Goal: Task Accomplishment & Management: Use online tool/utility

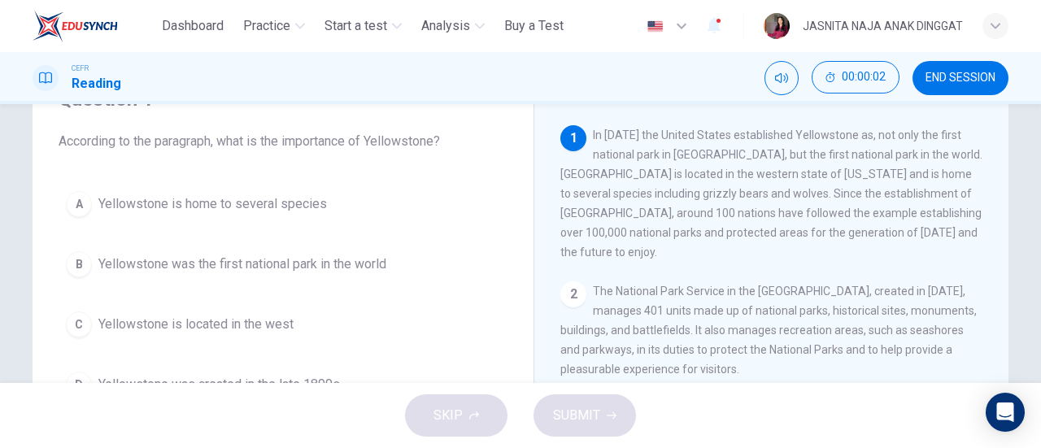
scroll to position [84, 0]
click at [778, 77] on icon "Mute" at bounding box center [781, 78] width 13 height 13
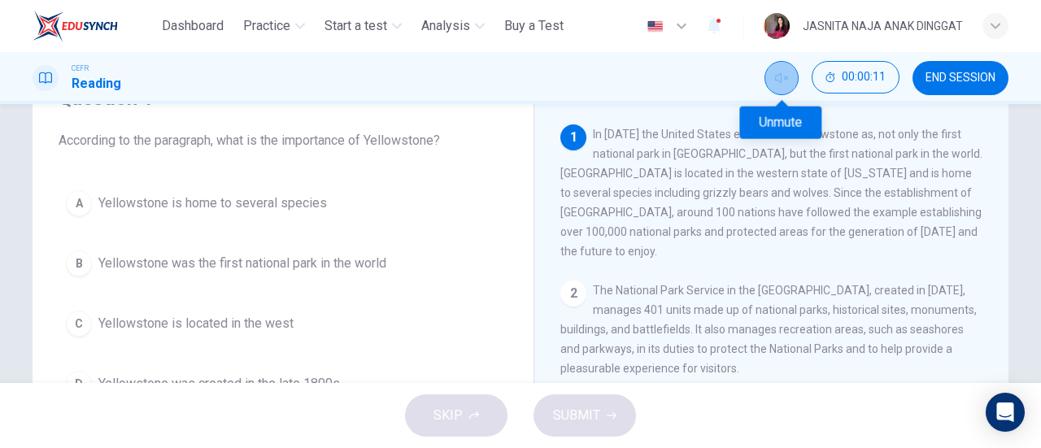
click at [778, 77] on icon "Unmute" at bounding box center [781, 78] width 13 height 13
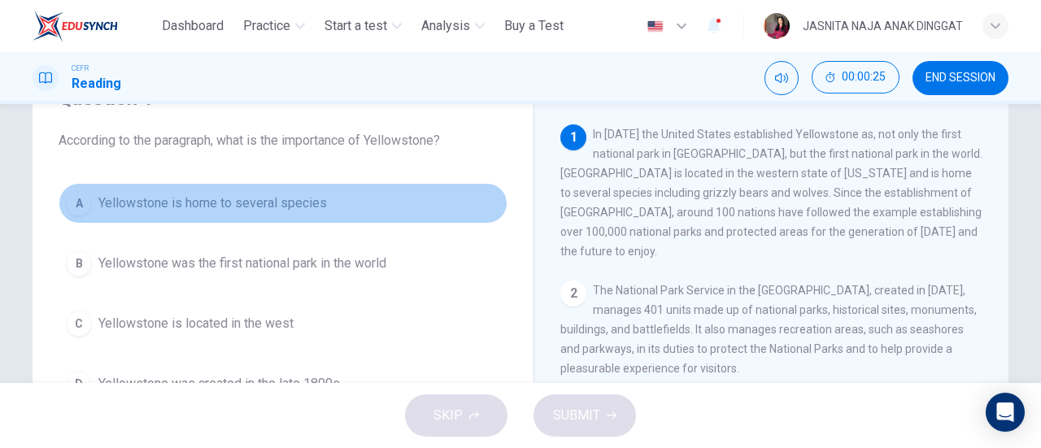
click at [289, 215] on button "A Yellowstone is home to several species" at bounding box center [283, 203] width 449 height 41
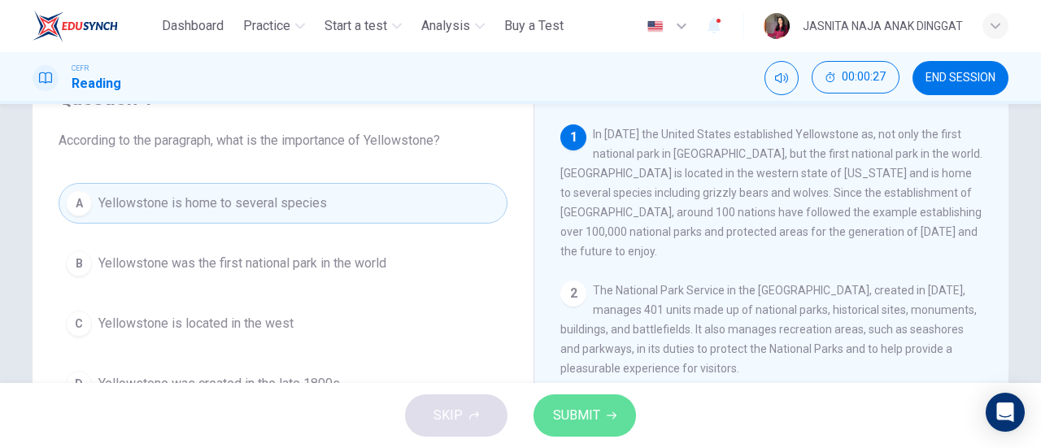
click at [570, 410] on span "SUBMIT" at bounding box center [576, 415] width 47 height 23
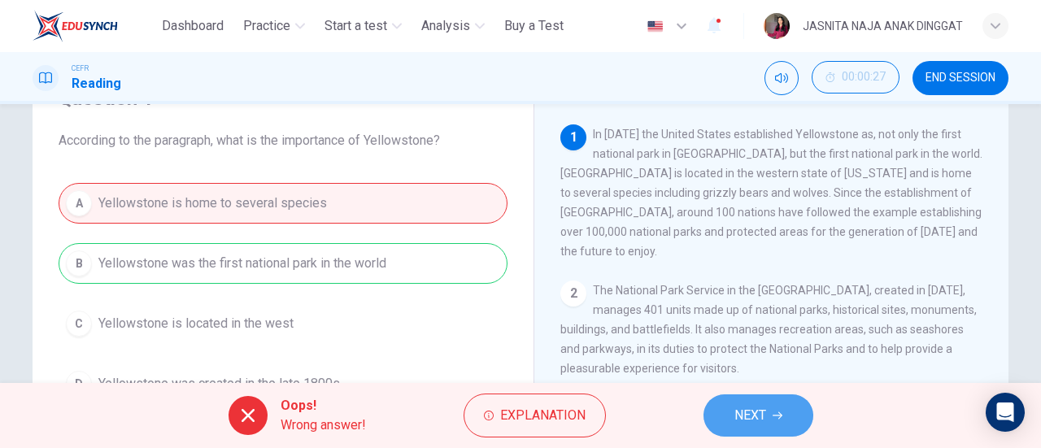
click at [767, 412] on button "NEXT" at bounding box center [759, 416] width 110 height 42
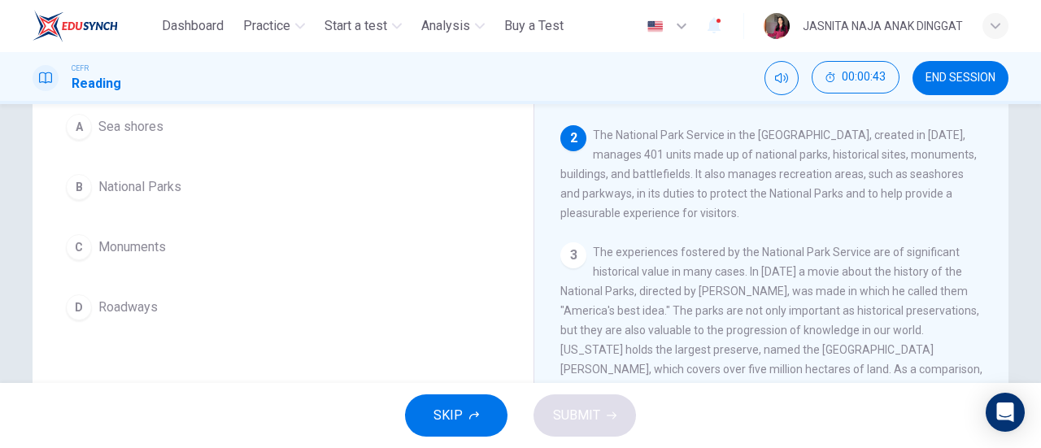
scroll to position [181, 0]
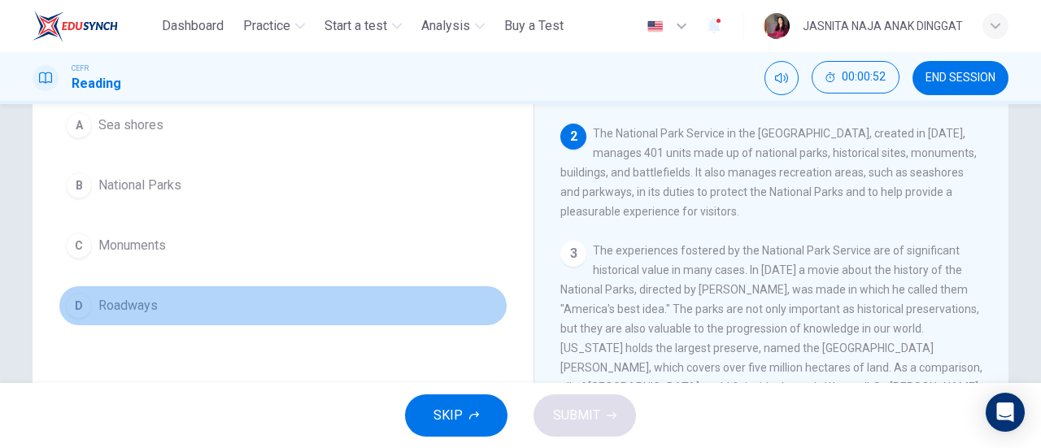
click at [141, 298] on span "Roadways" at bounding box center [127, 306] width 59 height 20
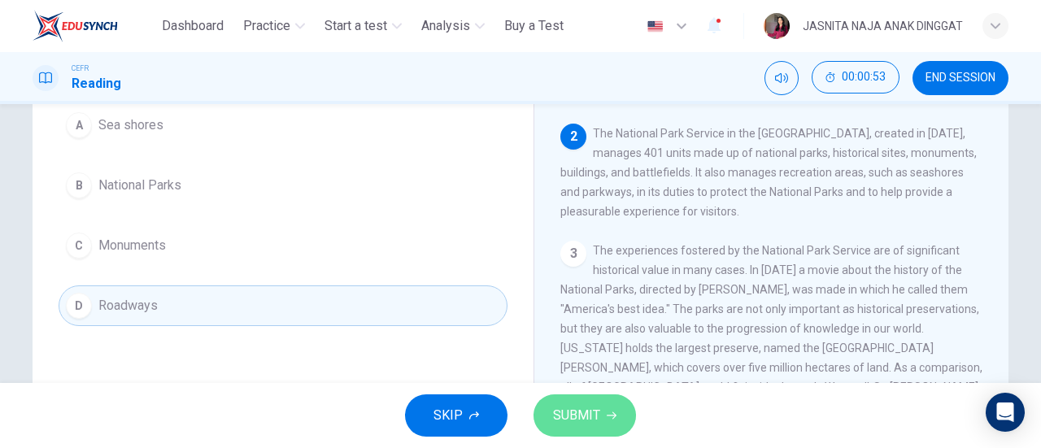
click at [574, 403] on button "SUBMIT" at bounding box center [585, 416] width 103 height 42
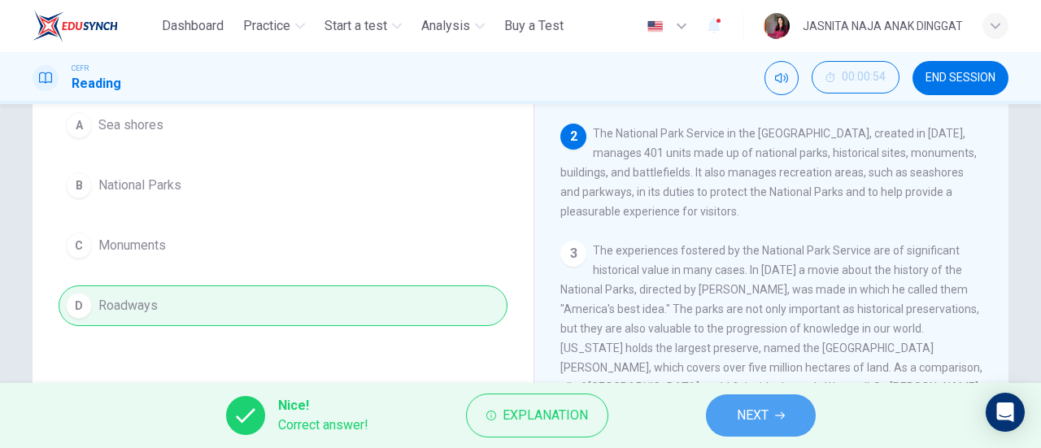
click at [755, 408] on span "NEXT" at bounding box center [753, 415] width 32 height 23
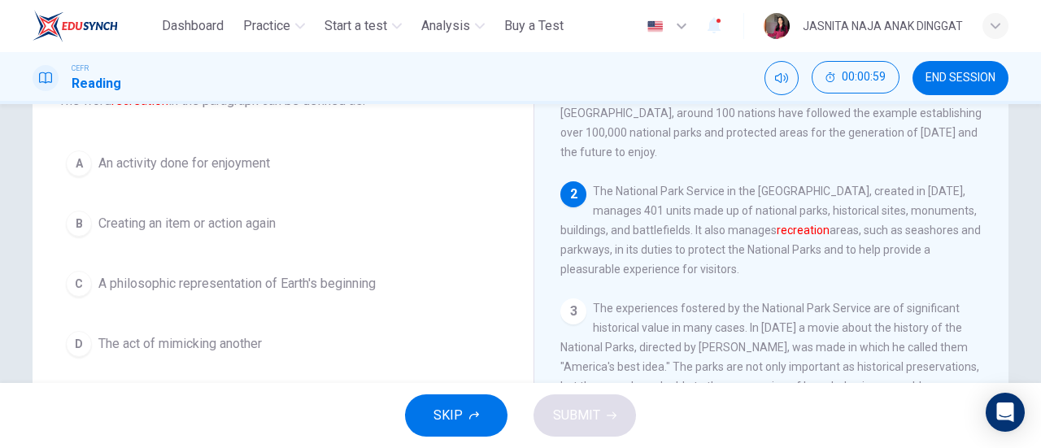
scroll to position [126, 0]
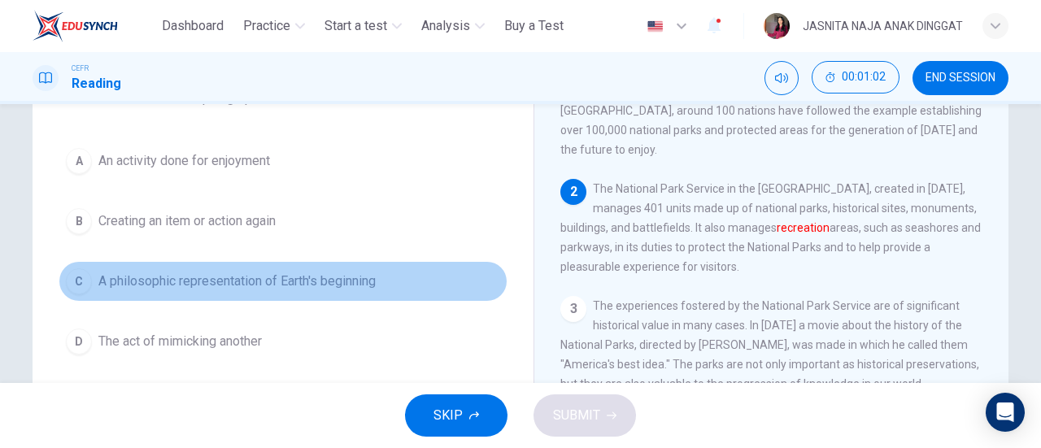
click at [144, 295] on button "C A philosophic representation of Earth's beginning" at bounding box center [283, 281] width 449 height 41
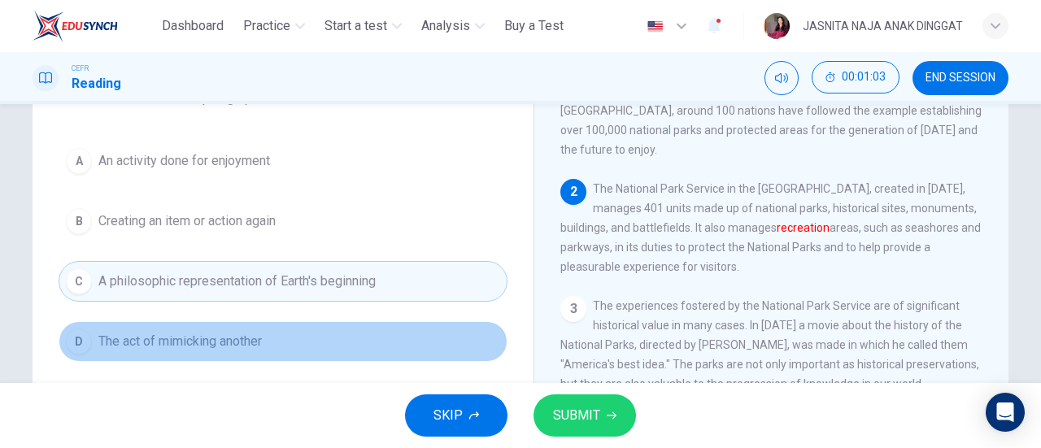
click at [168, 336] on span "The act of mimicking another" at bounding box center [180, 342] width 164 height 20
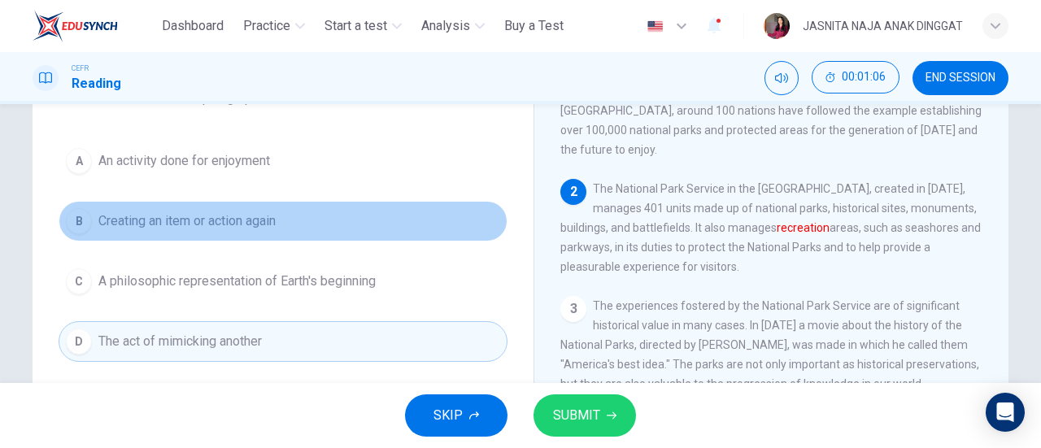
click at [337, 208] on button "B Creating an item or action again" at bounding box center [283, 221] width 449 height 41
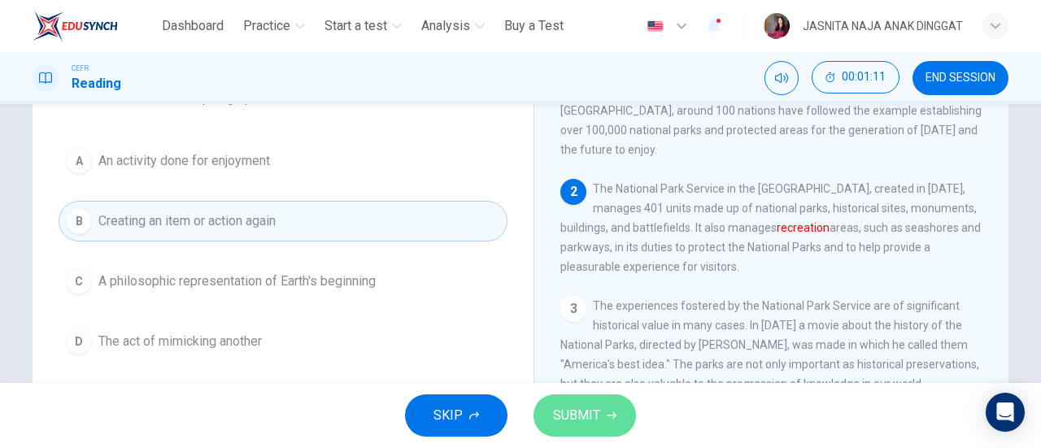
click at [570, 410] on span "SUBMIT" at bounding box center [576, 415] width 47 height 23
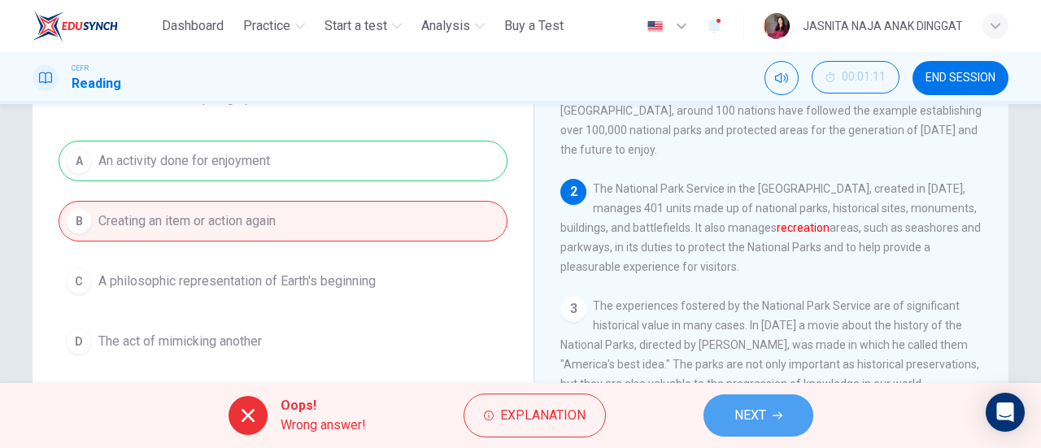
click at [784, 424] on button "NEXT" at bounding box center [759, 416] width 110 height 42
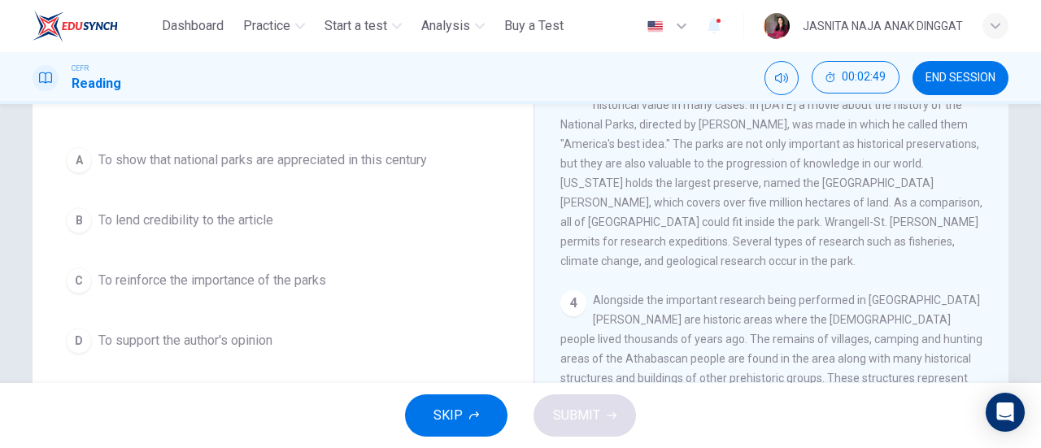
scroll to position [167, 0]
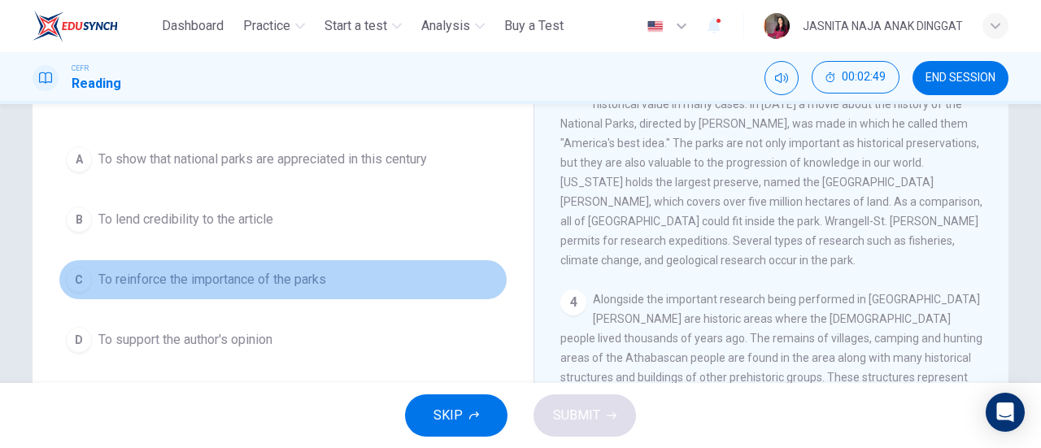
click at [247, 260] on button "C To reinforce the importance of the parks" at bounding box center [283, 280] width 449 height 41
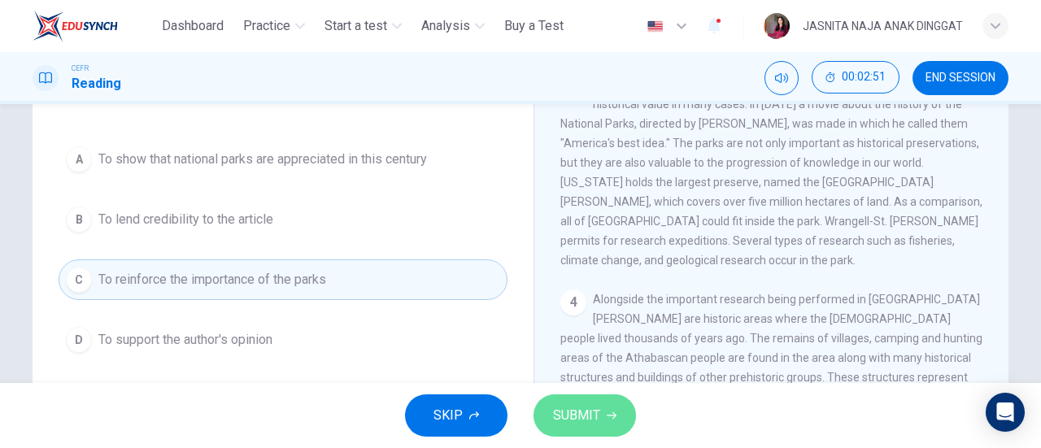
click at [587, 416] on span "SUBMIT" at bounding box center [576, 415] width 47 height 23
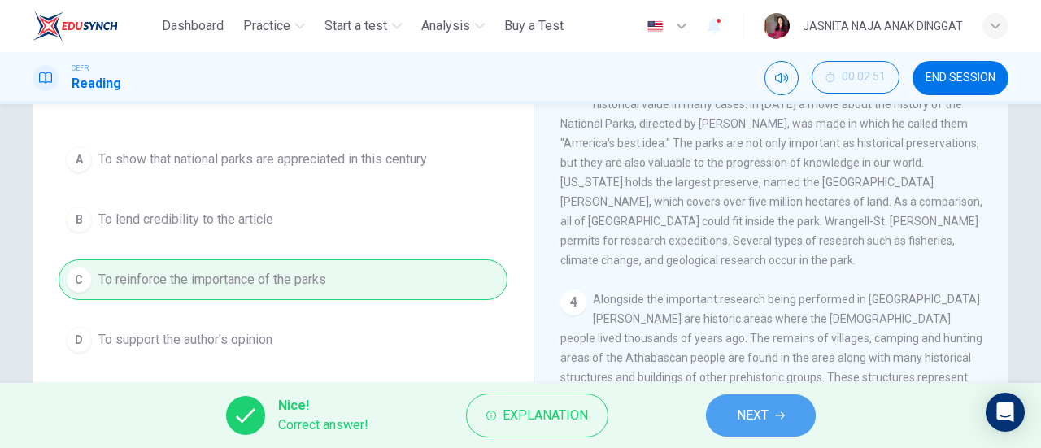
click at [775, 425] on button "NEXT" at bounding box center [761, 416] width 110 height 42
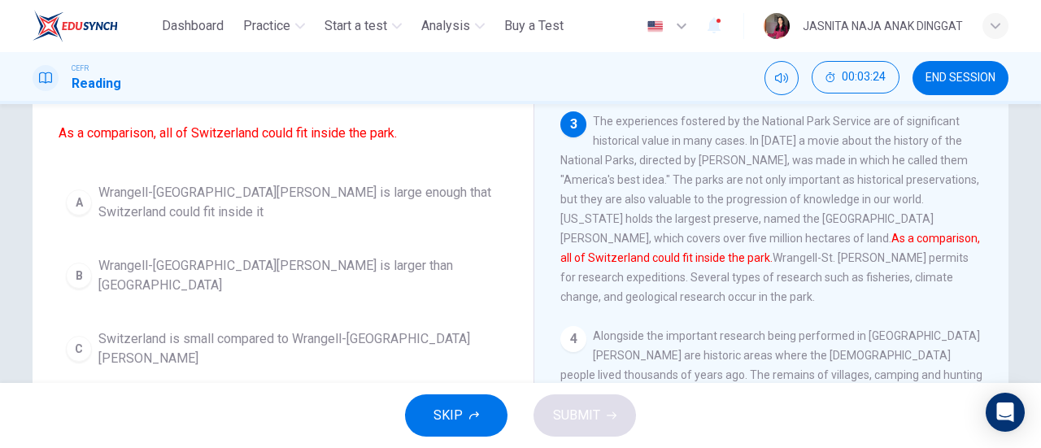
scroll to position [131, 0]
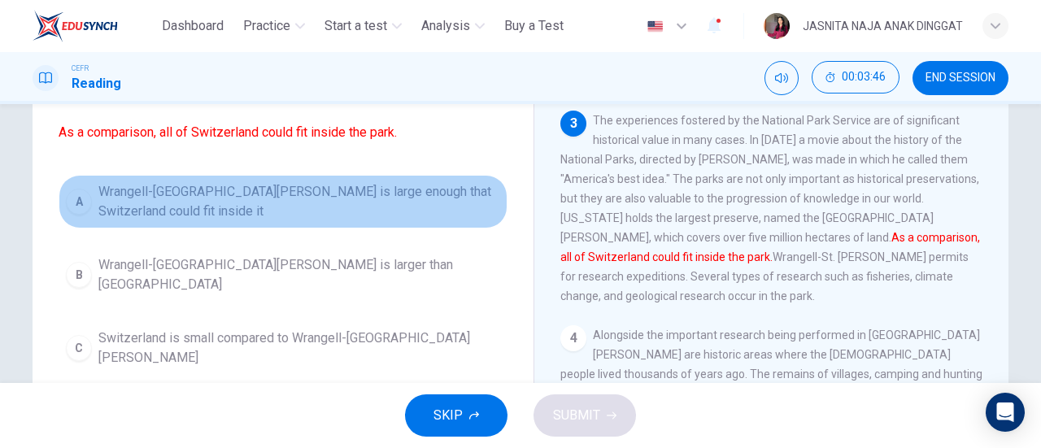
click at [359, 183] on span "Wrangell-St. Elias National Park is large enough that Switzerland could fit ins…" at bounding box center [299, 201] width 402 height 39
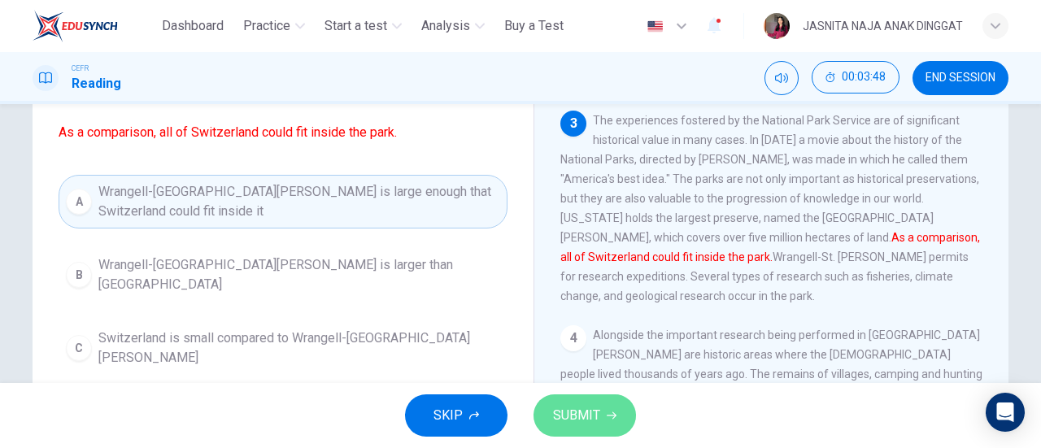
click at [604, 423] on button "SUBMIT" at bounding box center [585, 416] width 103 height 42
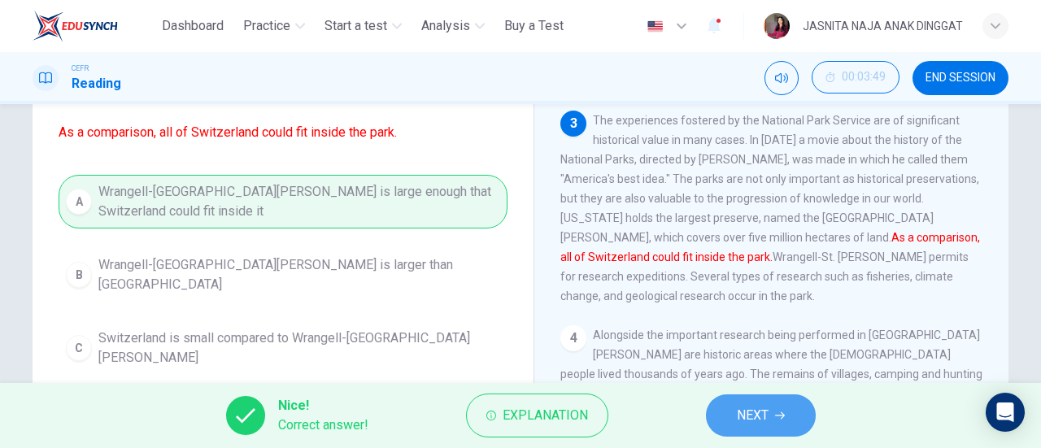
click at [750, 408] on span "NEXT" at bounding box center [753, 415] width 32 height 23
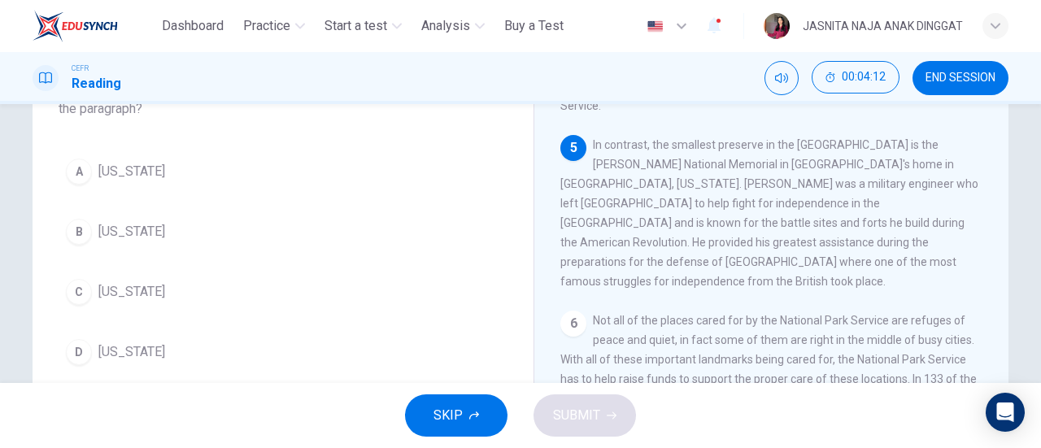
scroll to position [586, 0]
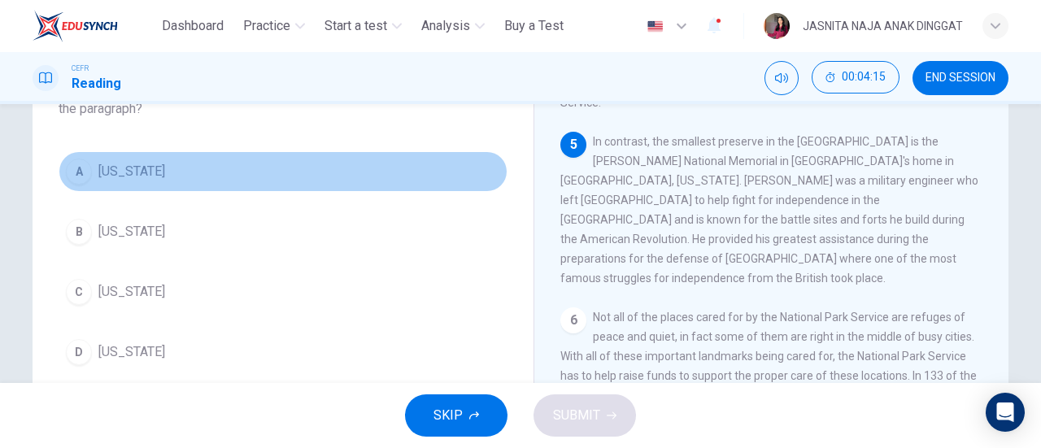
click at [132, 152] on button "A Pennsylvania" at bounding box center [283, 171] width 449 height 41
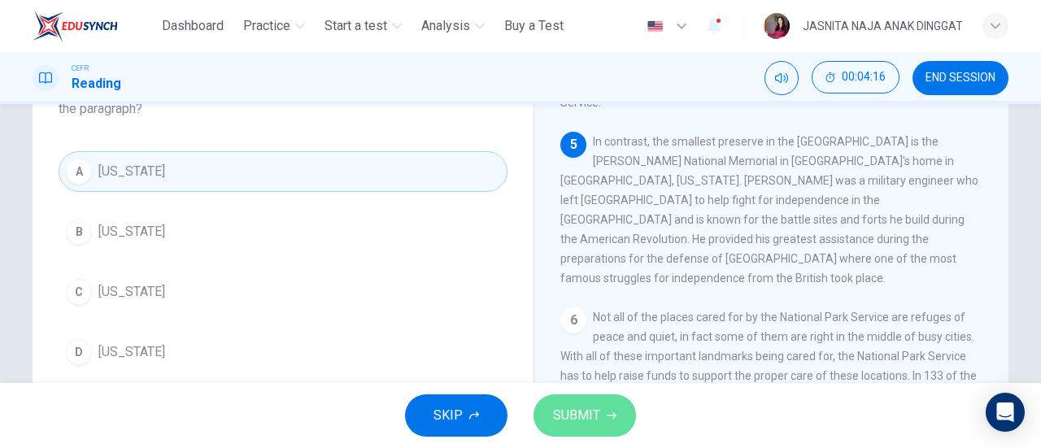
click at [581, 408] on span "SUBMIT" at bounding box center [576, 415] width 47 height 23
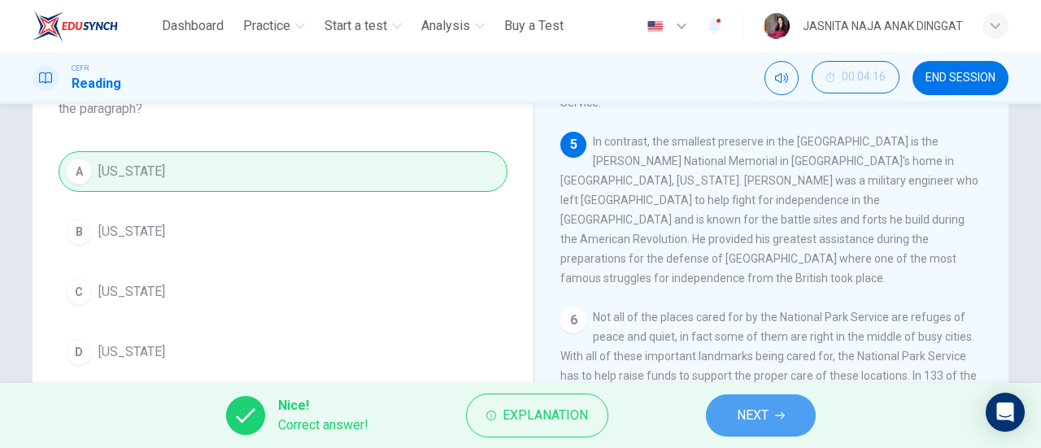
click at [744, 398] on button "NEXT" at bounding box center [761, 416] width 110 height 42
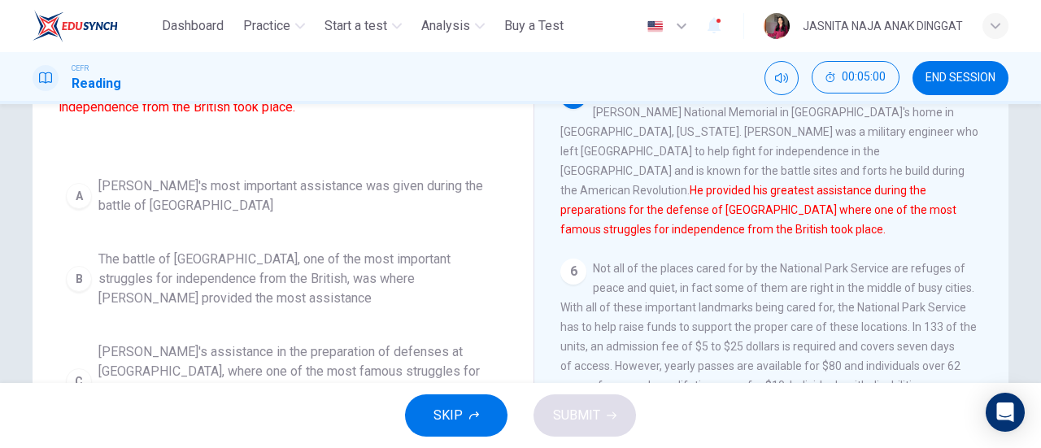
scroll to position [307, 0]
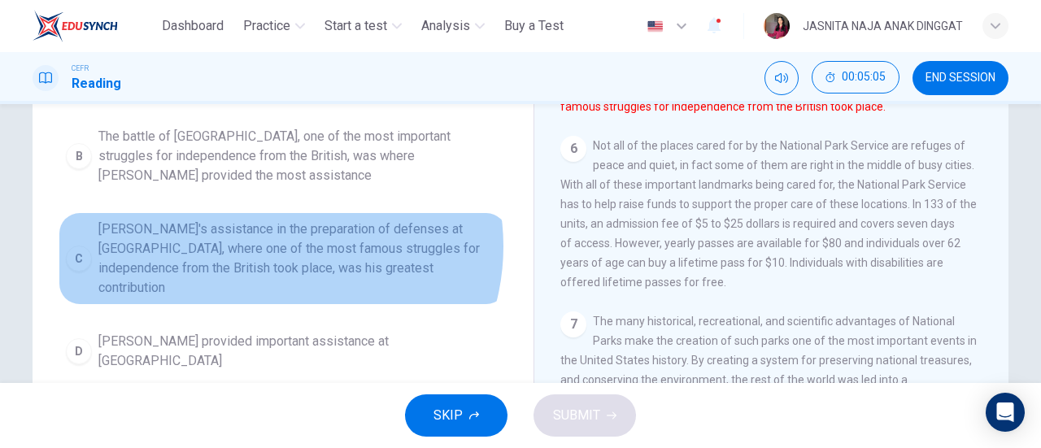
click at [273, 264] on span "Kosciuszko's assistance in the preparation of defenses at Saratoga, where one o…" at bounding box center [299, 259] width 402 height 78
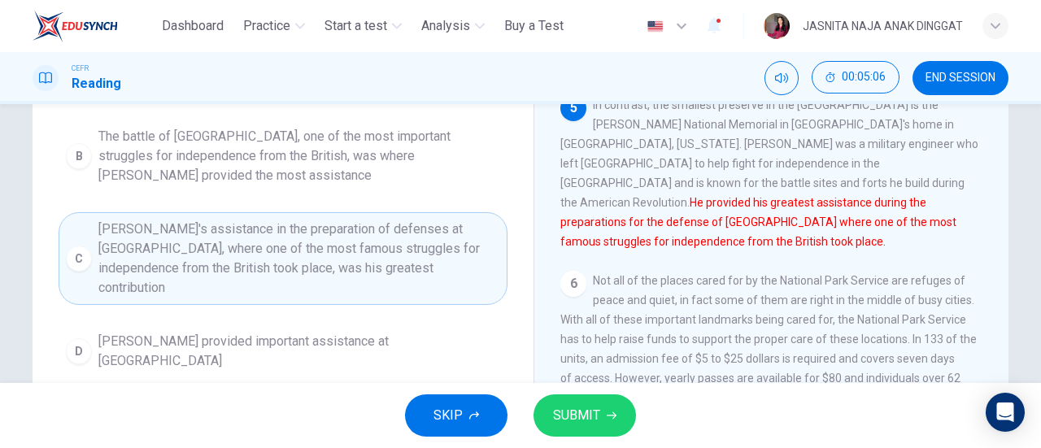
scroll to position [449, 0]
click at [581, 412] on span "SUBMIT" at bounding box center [576, 415] width 47 height 23
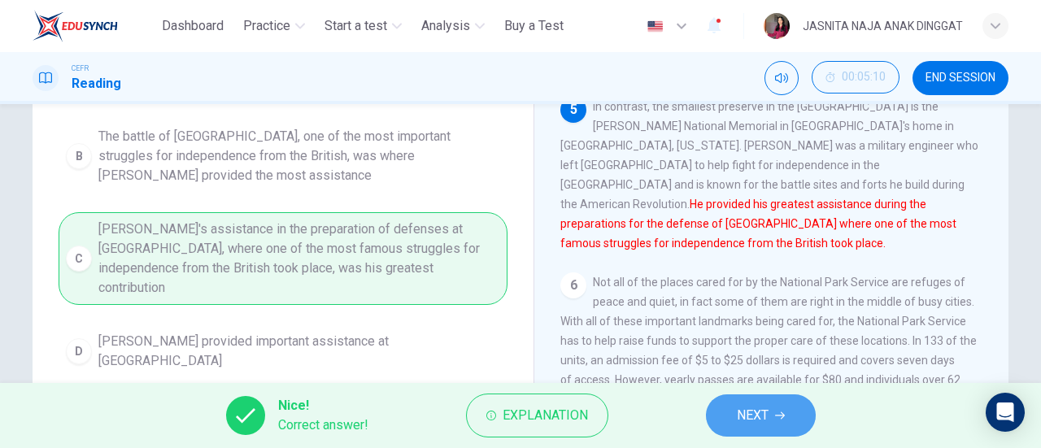
click at [779, 411] on icon "button" at bounding box center [780, 416] width 10 height 10
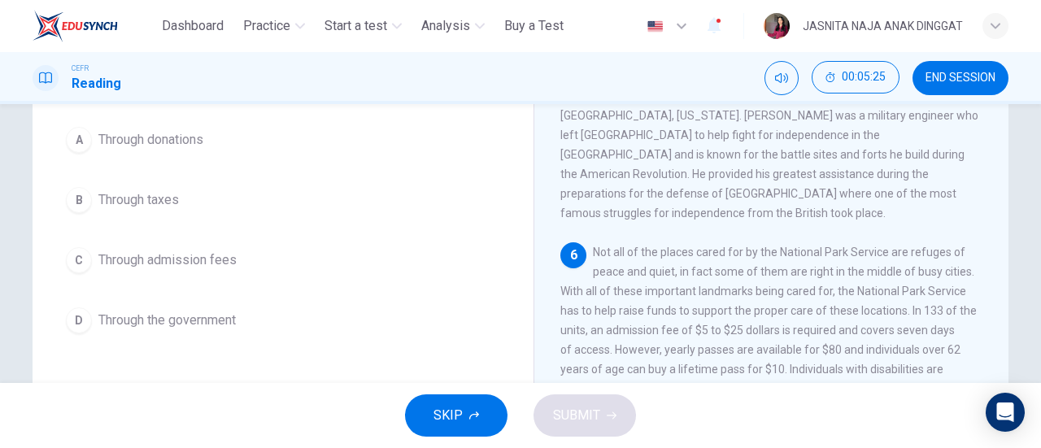
scroll to position [168, 0]
click at [229, 253] on span "Through admission fees" at bounding box center [167, 260] width 138 height 20
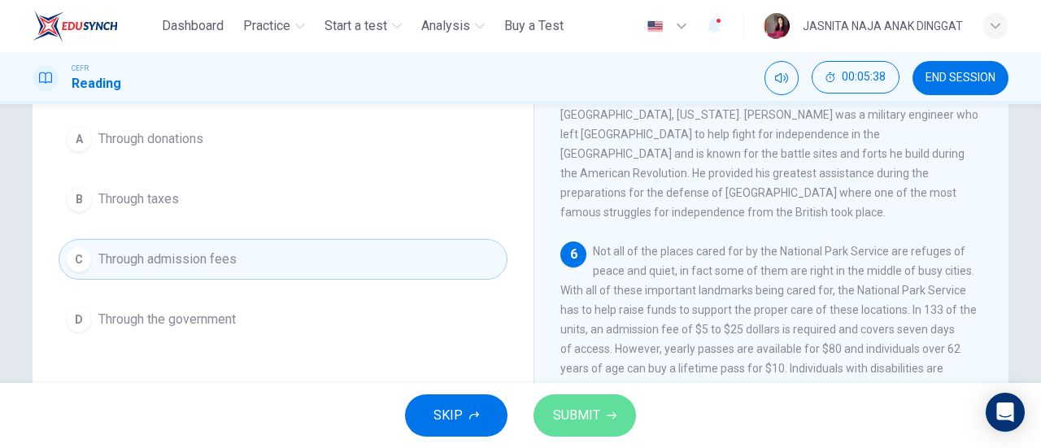
click at [578, 412] on span "SUBMIT" at bounding box center [576, 415] width 47 height 23
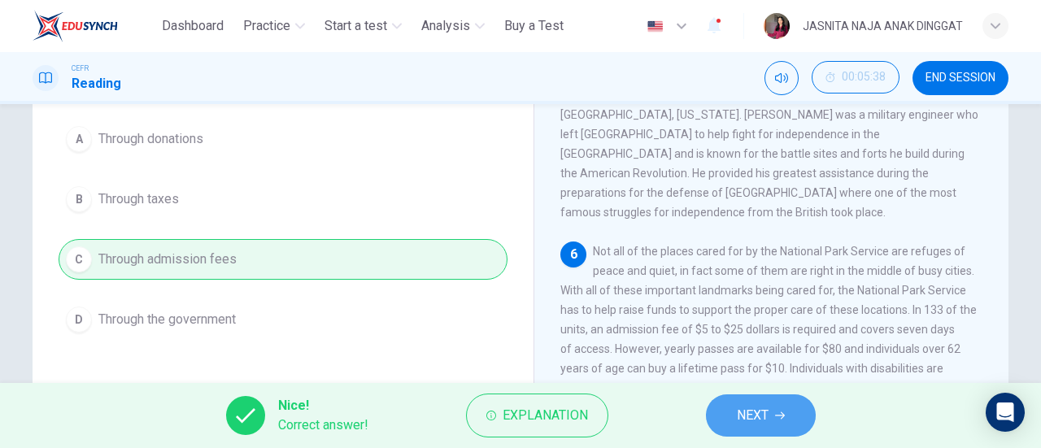
click at [727, 424] on button "NEXT" at bounding box center [761, 416] width 110 height 42
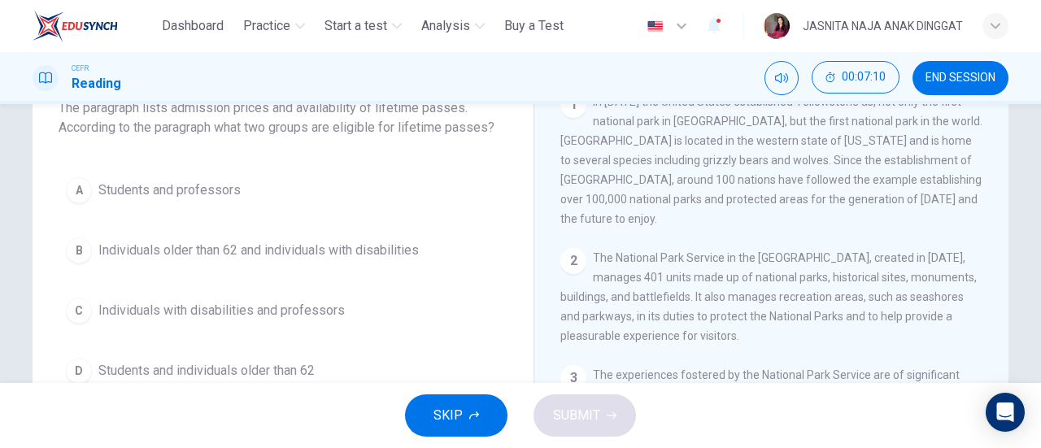
scroll to position [116, 0]
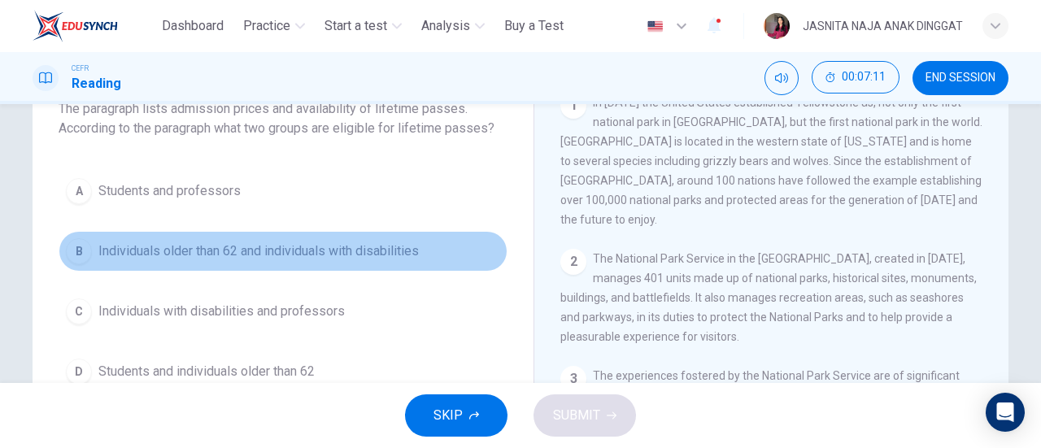
click at [355, 260] on span "Individuals older than 62 and individuals with disabilities" at bounding box center [258, 252] width 321 height 20
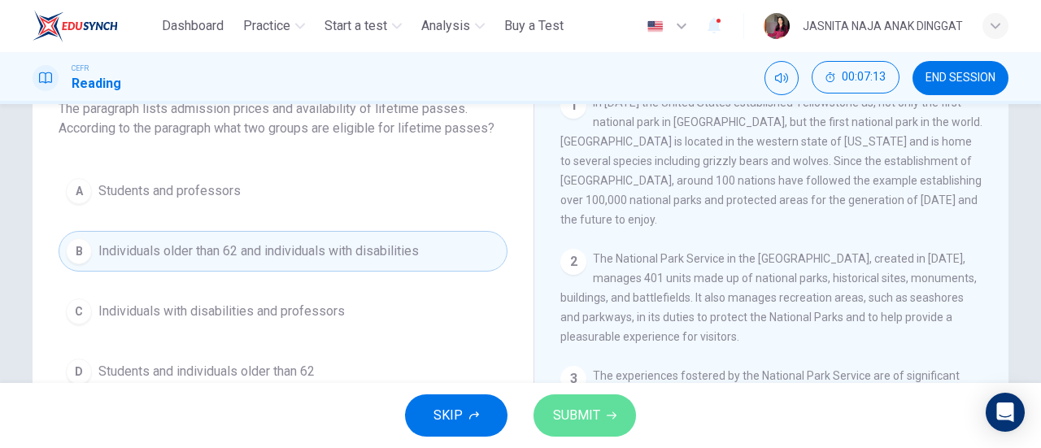
click at [592, 409] on span "SUBMIT" at bounding box center [576, 415] width 47 height 23
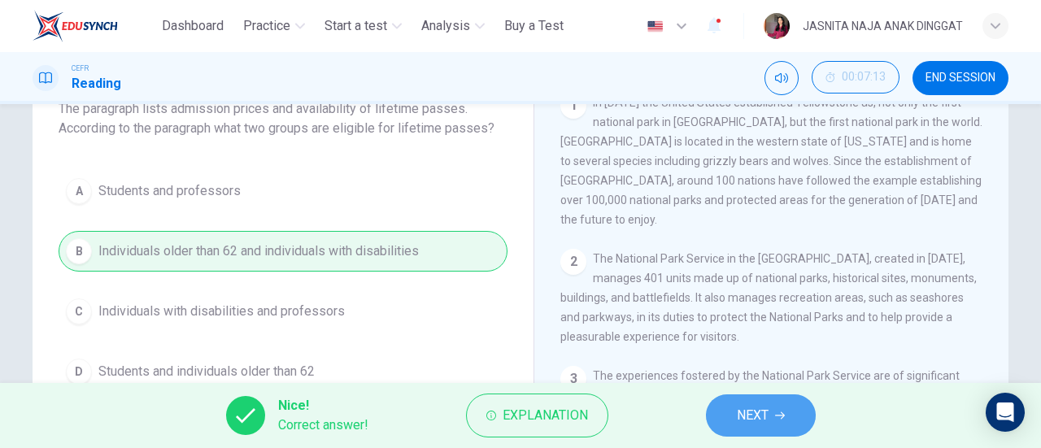
click at [765, 412] on span "NEXT" at bounding box center [753, 415] width 32 height 23
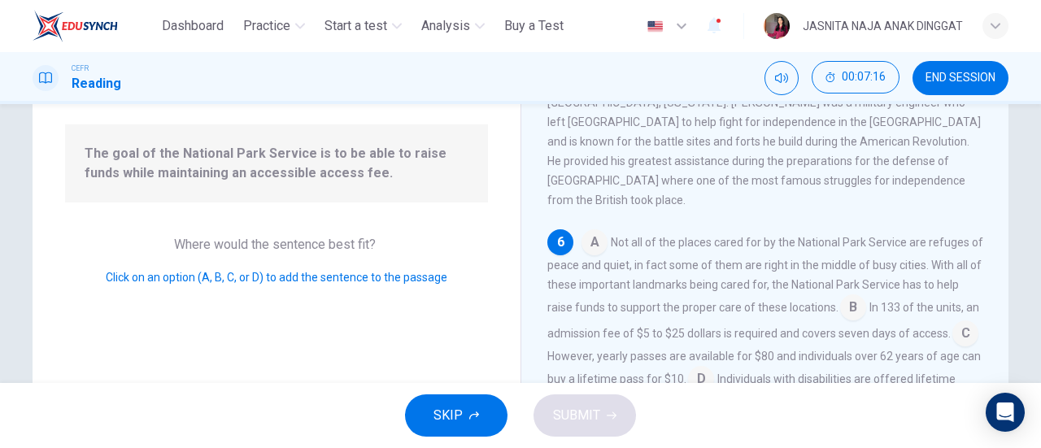
scroll to position [147, 0]
click at [866, 295] on input at bounding box center [853, 308] width 26 height 26
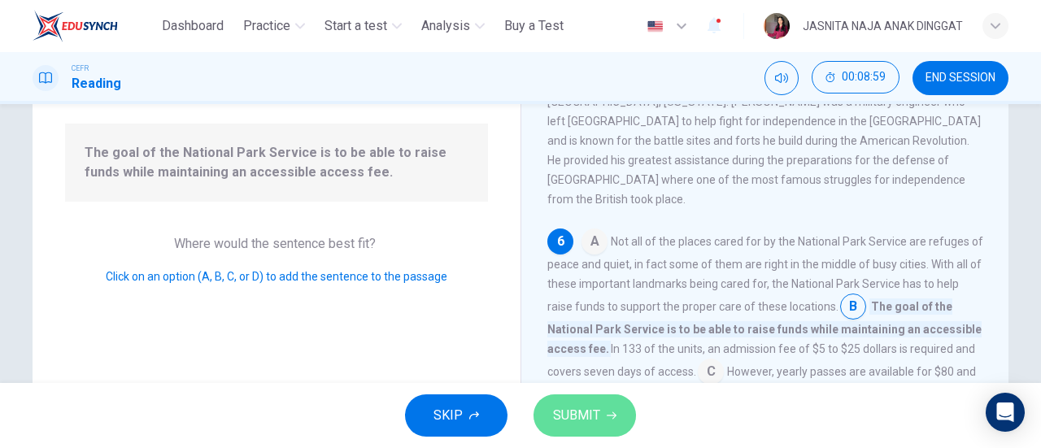
click at [592, 417] on span "SUBMIT" at bounding box center [576, 415] width 47 height 23
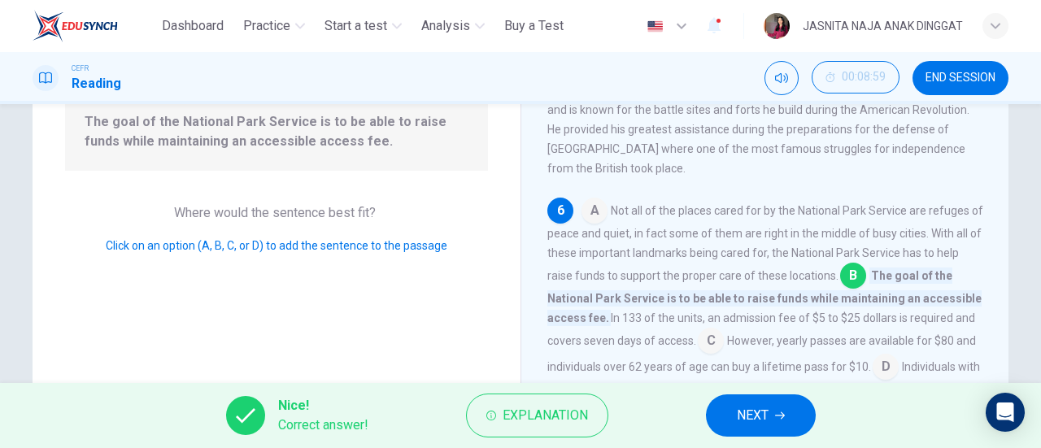
scroll to position [177, 0]
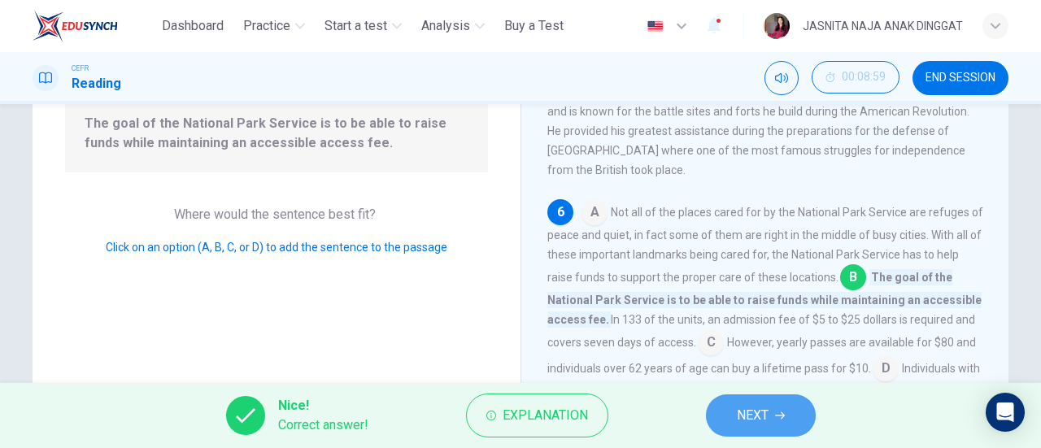
click at [731, 426] on button "NEXT" at bounding box center [761, 416] width 110 height 42
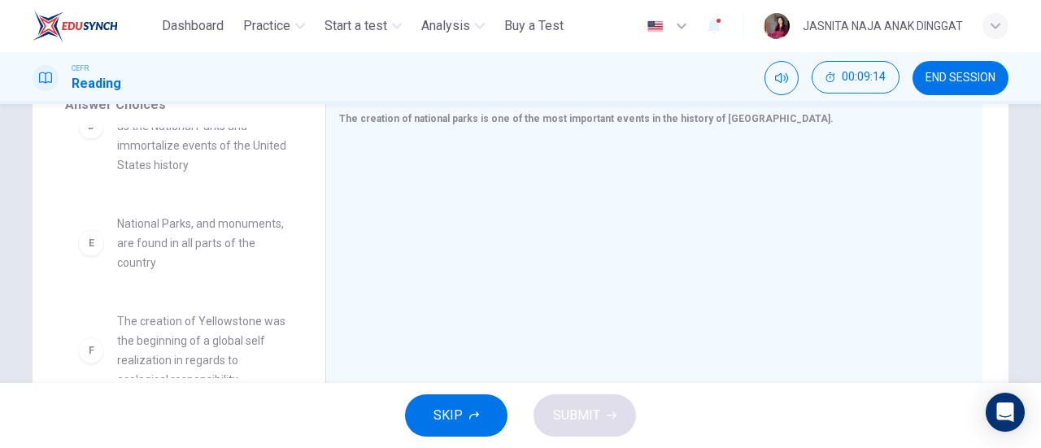
scroll to position [420, 0]
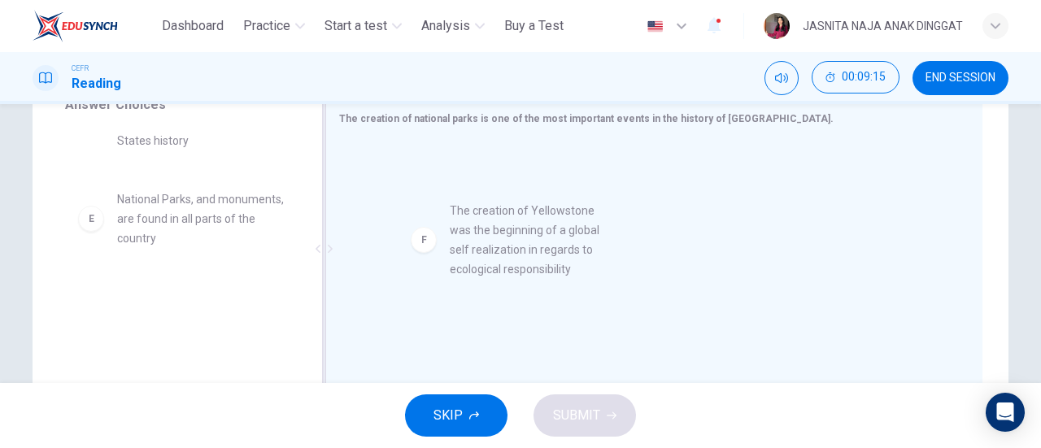
drag, startPoint x: 181, startPoint y: 316, endPoint x: 566, endPoint y: 214, distance: 399.0
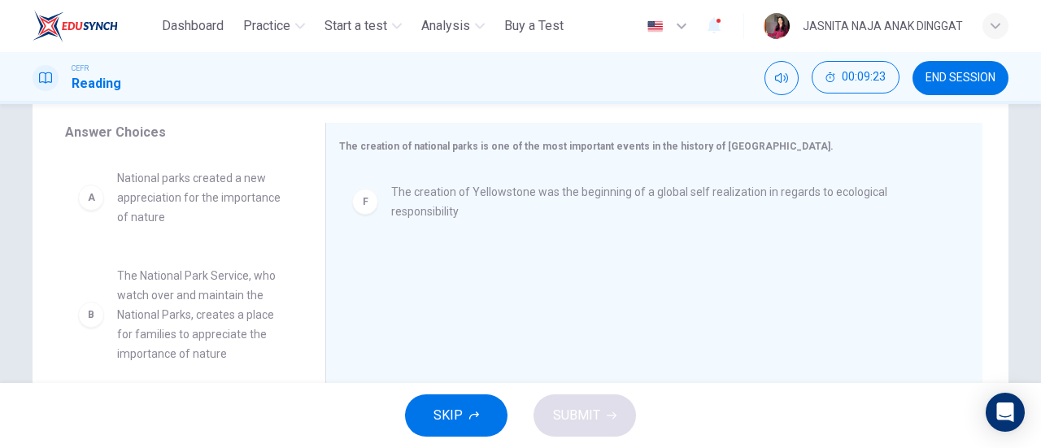
scroll to position [261, 0]
drag, startPoint x: 200, startPoint y: 204, endPoint x: 430, endPoint y: 303, distance: 250.0
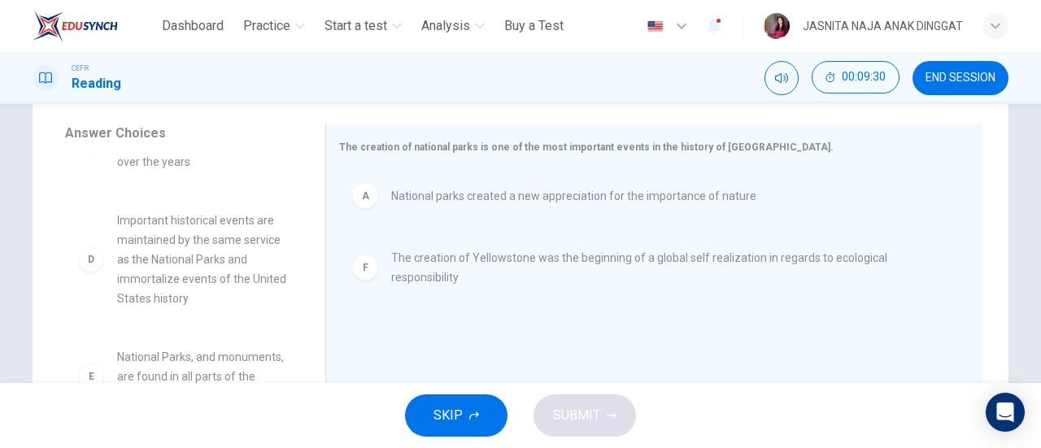
scroll to position [205, 0]
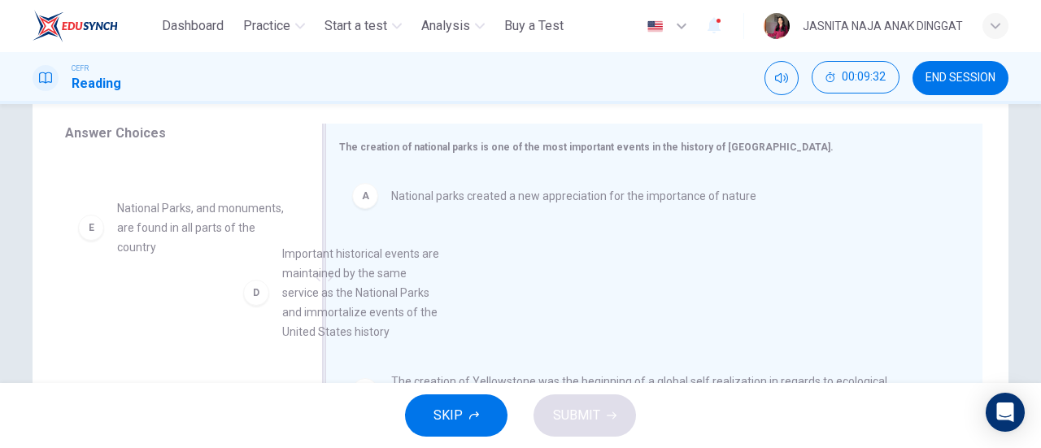
drag, startPoint x: 244, startPoint y: 253, endPoint x: 470, endPoint y: 324, distance: 237.0
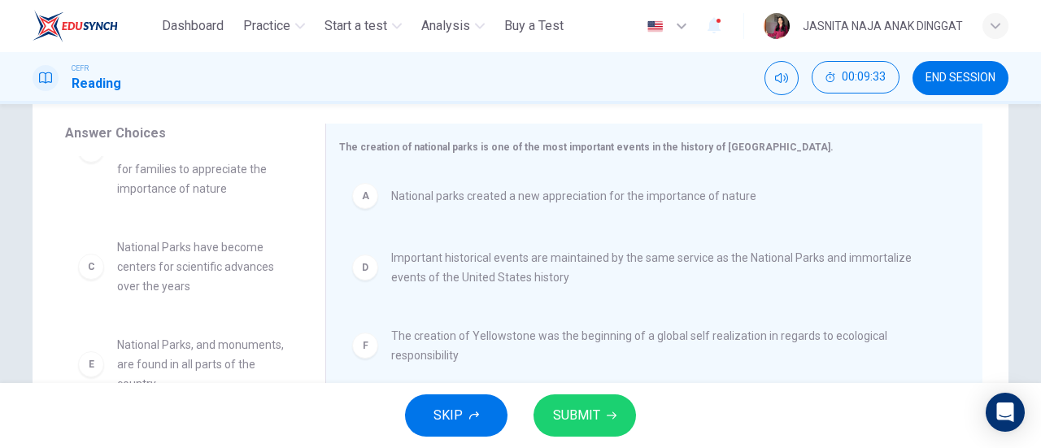
scroll to position [68, 0]
click at [597, 427] on button "SUBMIT" at bounding box center [585, 416] width 103 height 42
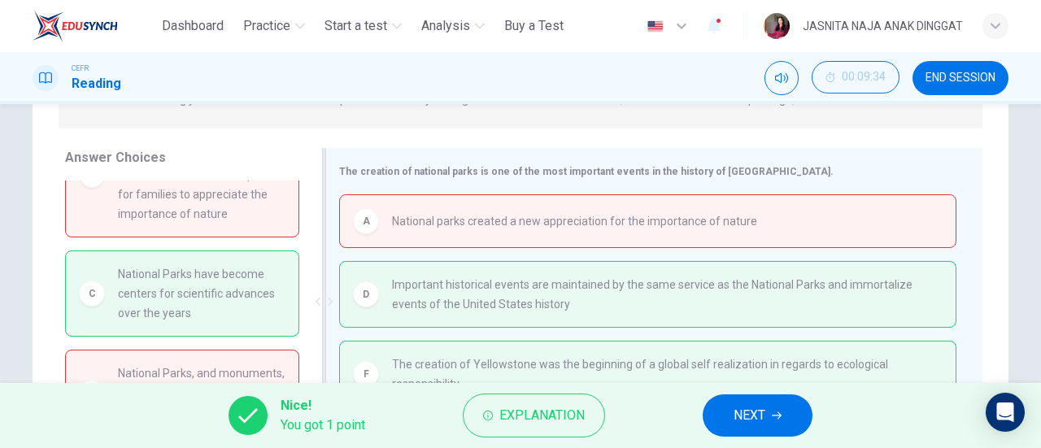
scroll to position [229, 0]
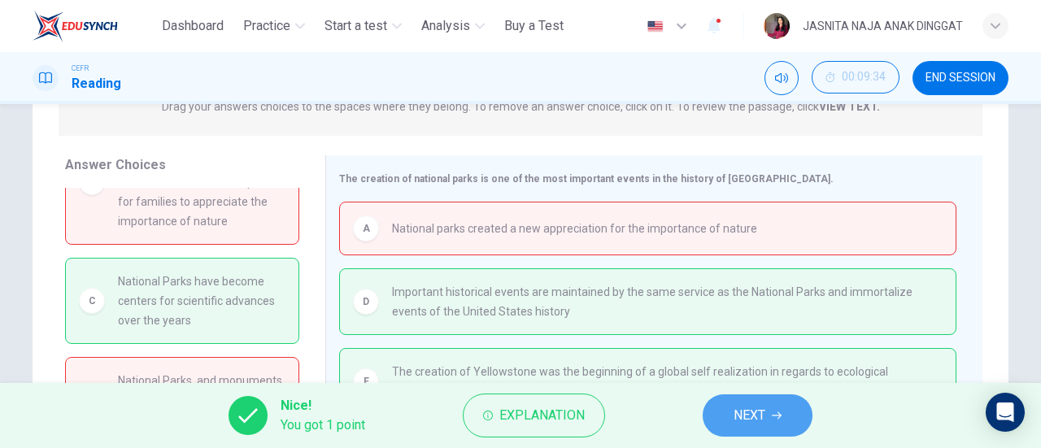
click at [722, 412] on button "NEXT" at bounding box center [758, 416] width 110 height 42
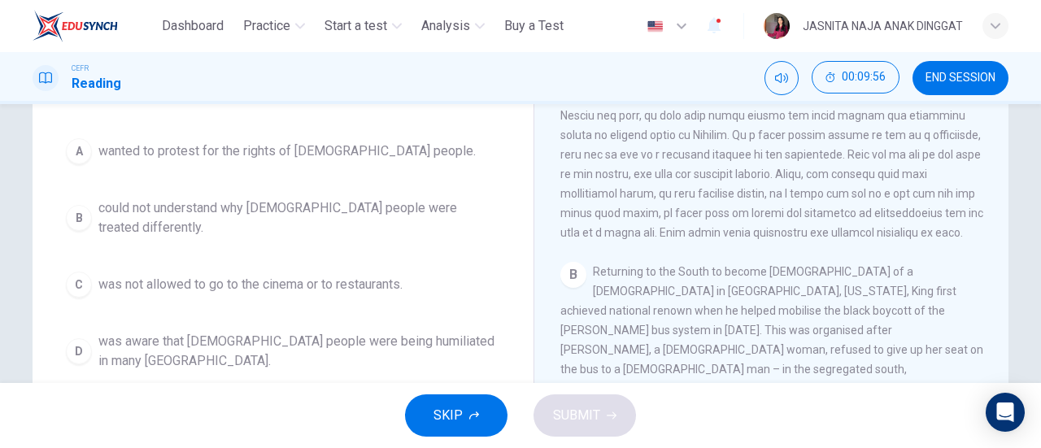
scroll to position [176, 0]
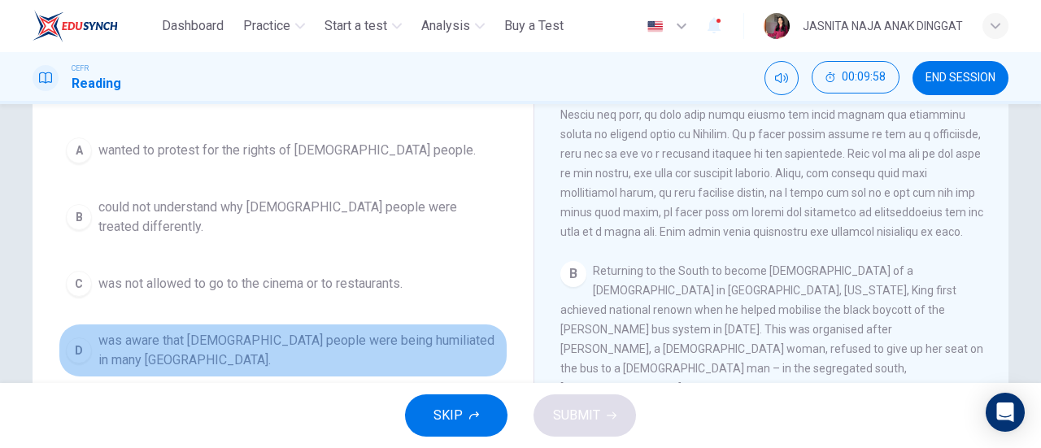
click at [376, 331] on span "was aware that black people were being humiliated in many northern states." at bounding box center [299, 350] width 402 height 39
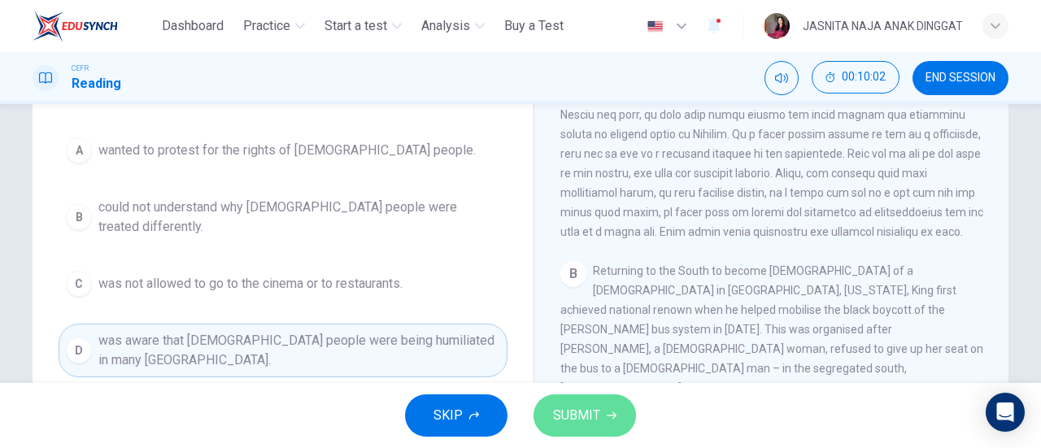
click at [600, 396] on button "SUBMIT" at bounding box center [585, 416] width 103 height 42
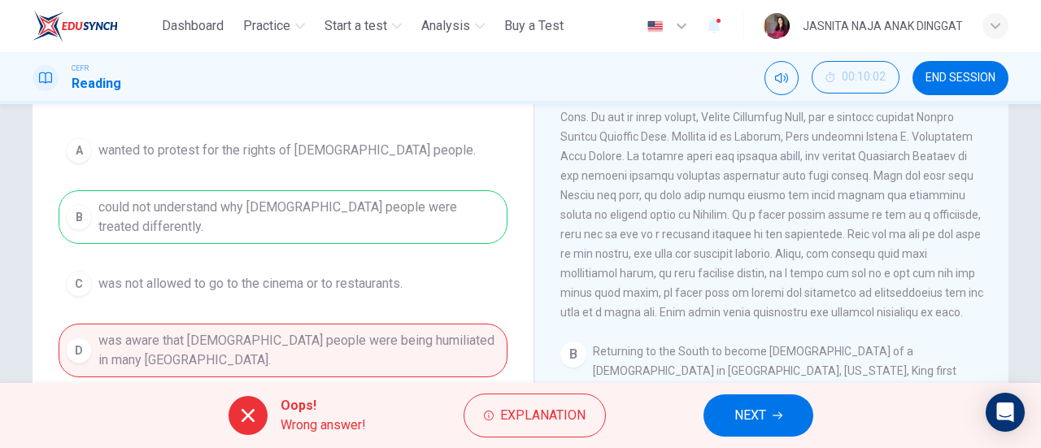
scroll to position [308, 0]
click at [774, 413] on icon "button" at bounding box center [778, 416] width 10 height 10
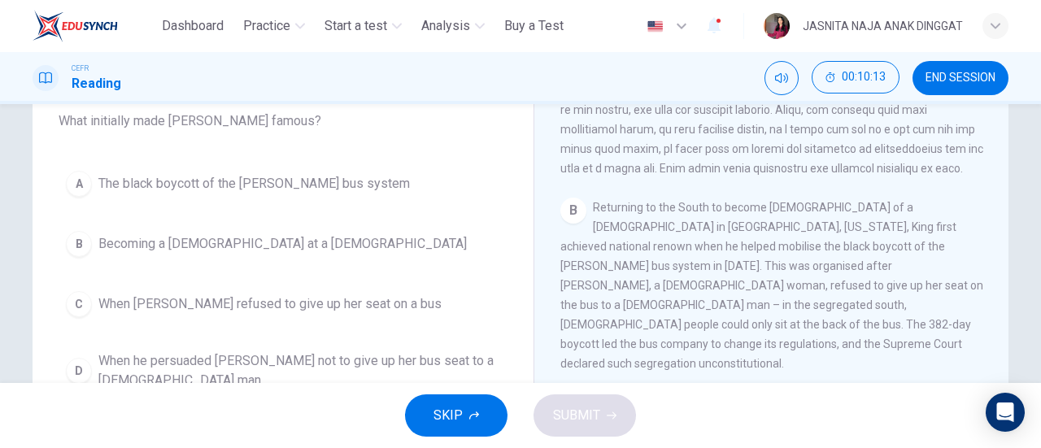
scroll to position [485, 0]
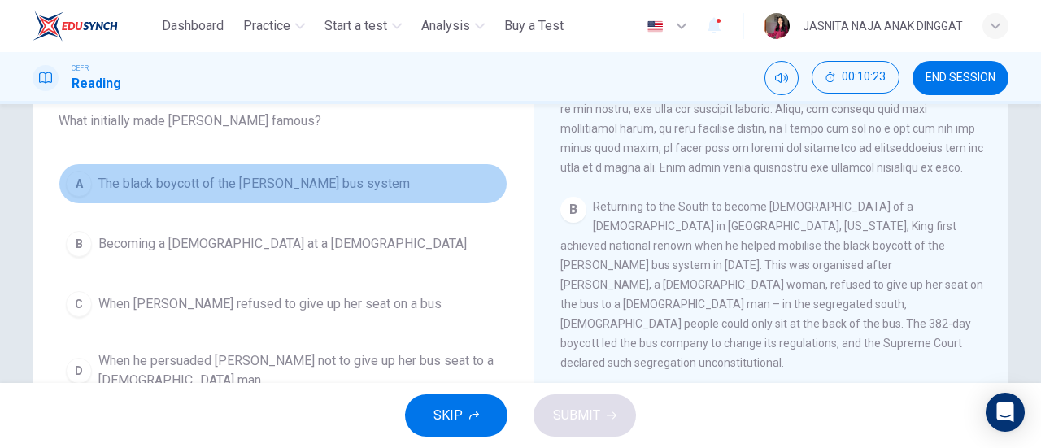
click at [371, 180] on span "The black boycott of the Montgomery bus system" at bounding box center [254, 184] width 312 height 20
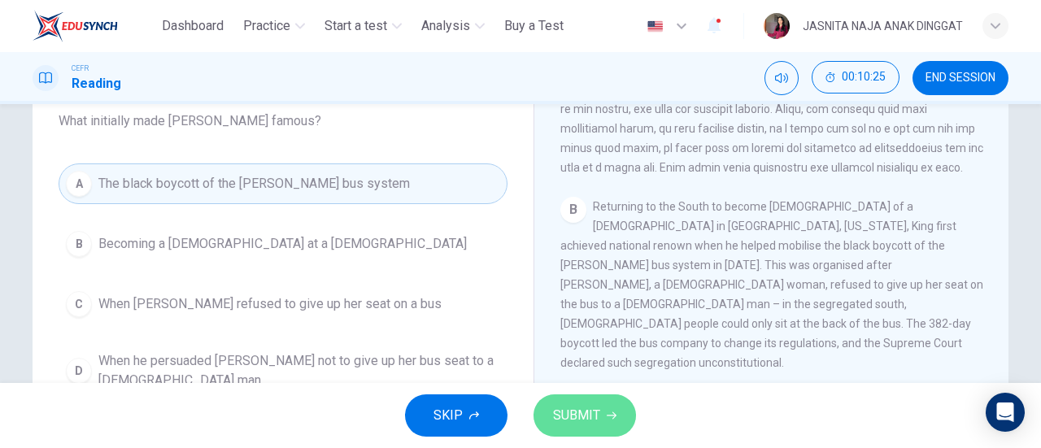
click at [598, 409] on span "SUBMIT" at bounding box center [576, 415] width 47 height 23
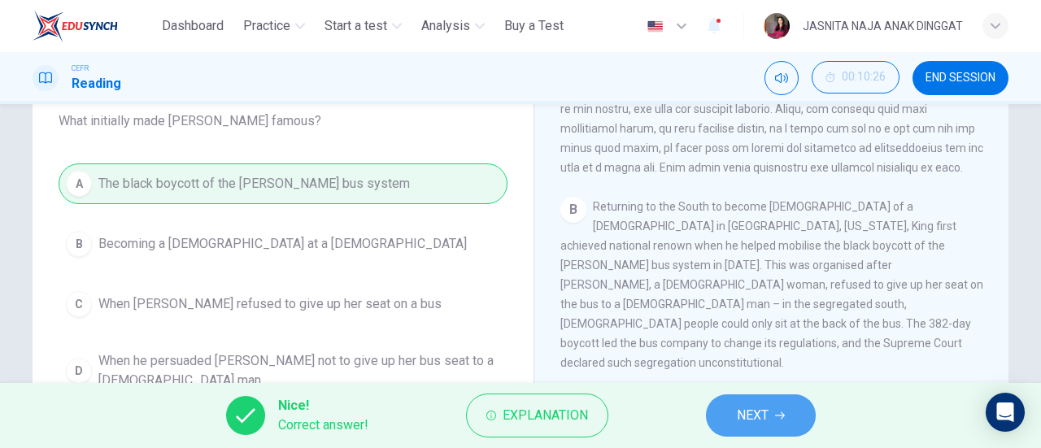
click at [752, 427] on span "NEXT" at bounding box center [753, 415] width 32 height 23
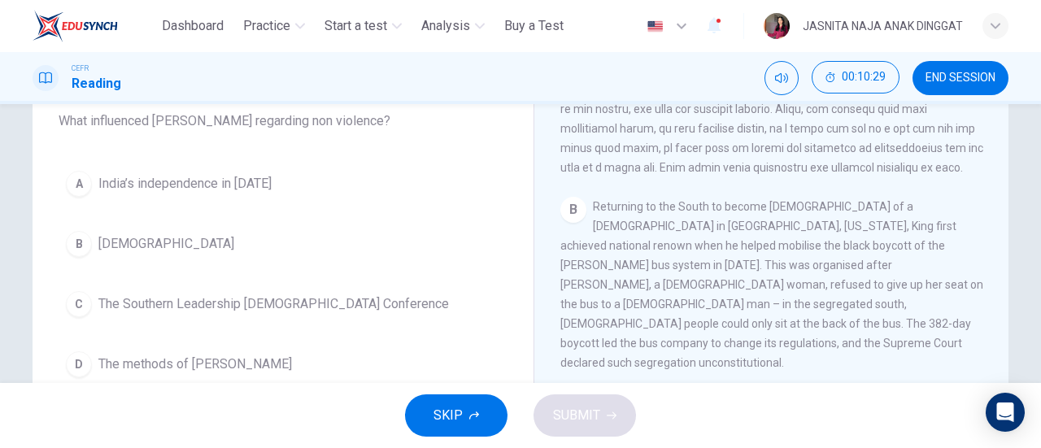
scroll to position [583, 0]
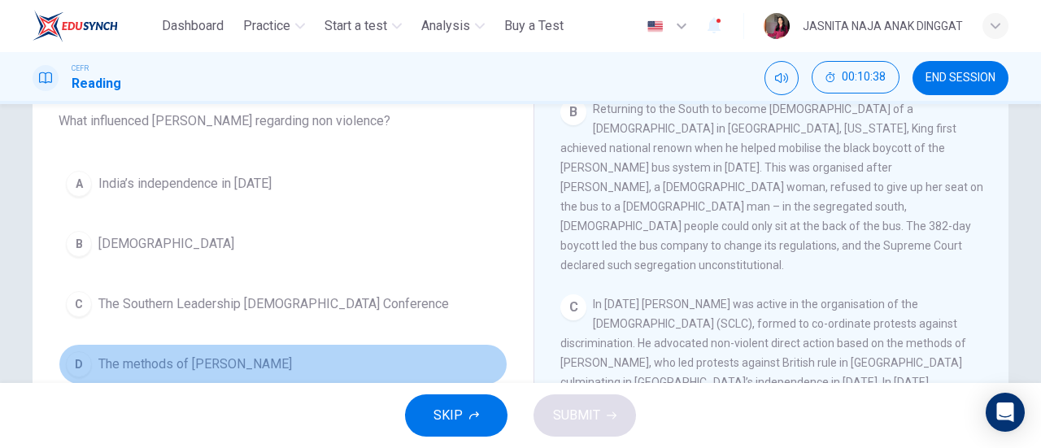
click at [165, 356] on span "The methods of Gandhi" at bounding box center [195, 365] width 194 height 20
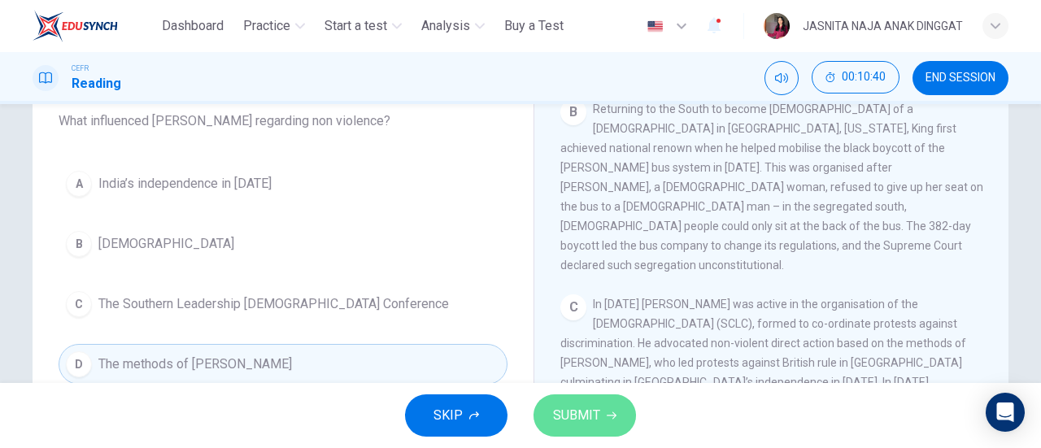
click at [586, 422] on span "SUBMIT" at bounding box center [576, 415] width 47 height 23
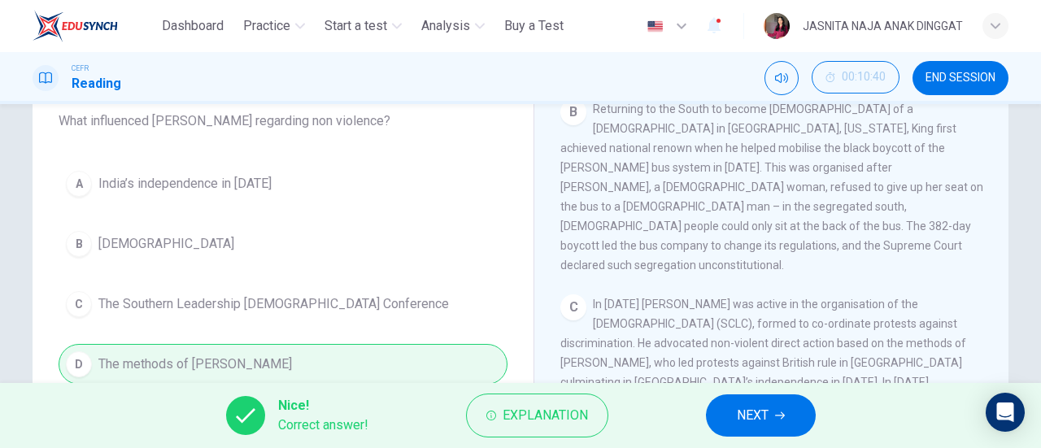
click at [734, 411] on button "NEXT" at bounding box center [761, 416] width 110 height 42
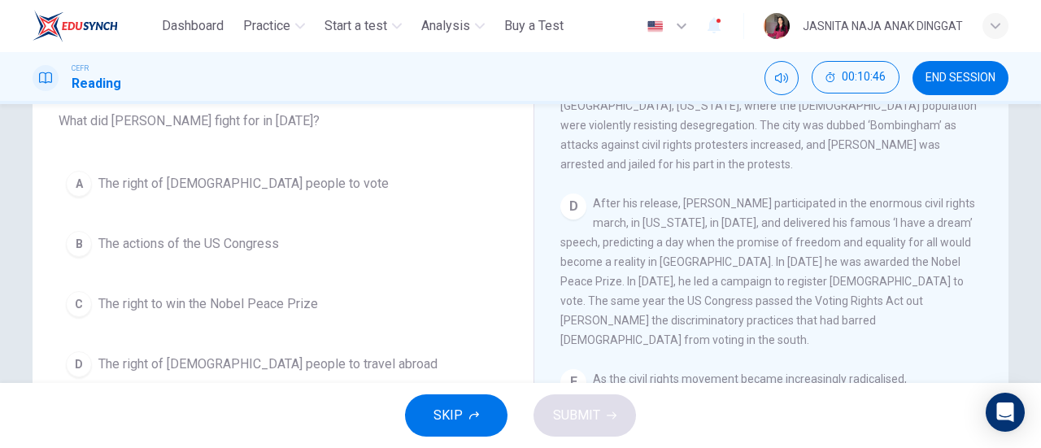
scroll to position [899, 0]
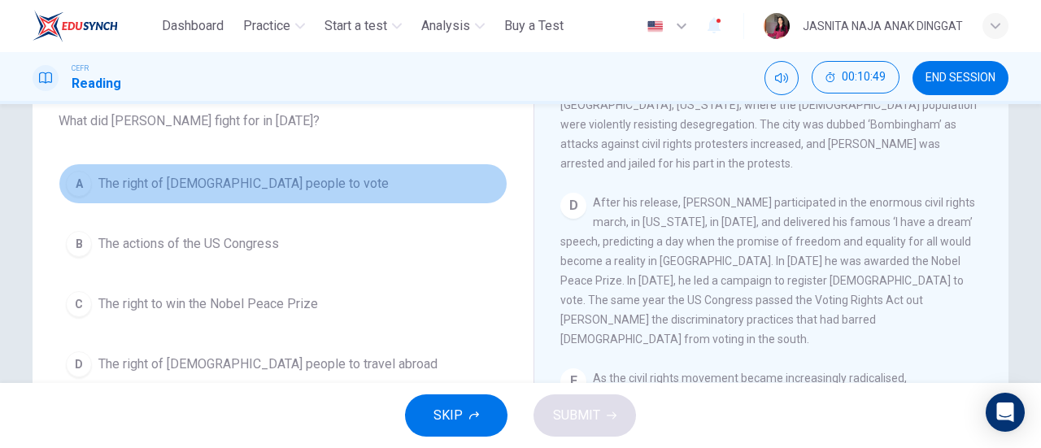
click at [270, 185] on span "The right of black people to vote" at bounding box center [243, 184] width 290 height 20
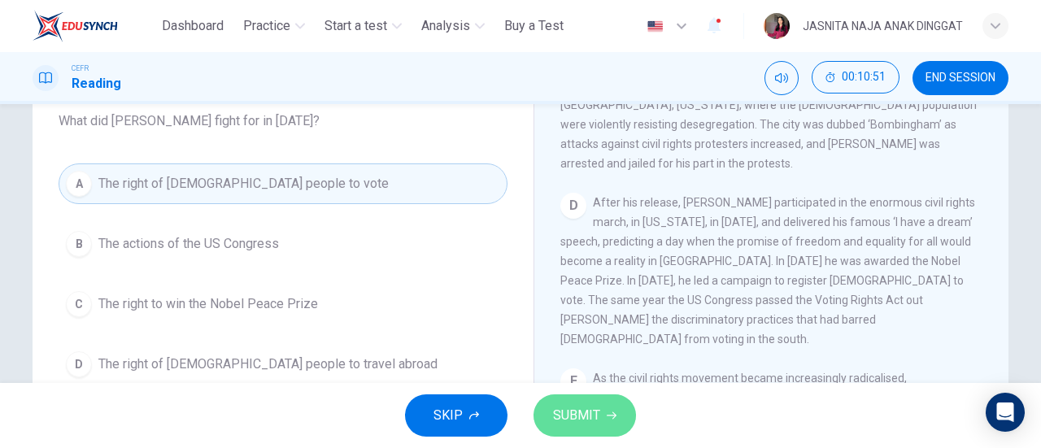
click at [621, 417] on button "SUBMIT" at bounding box center [585, 416] width 103 height 42
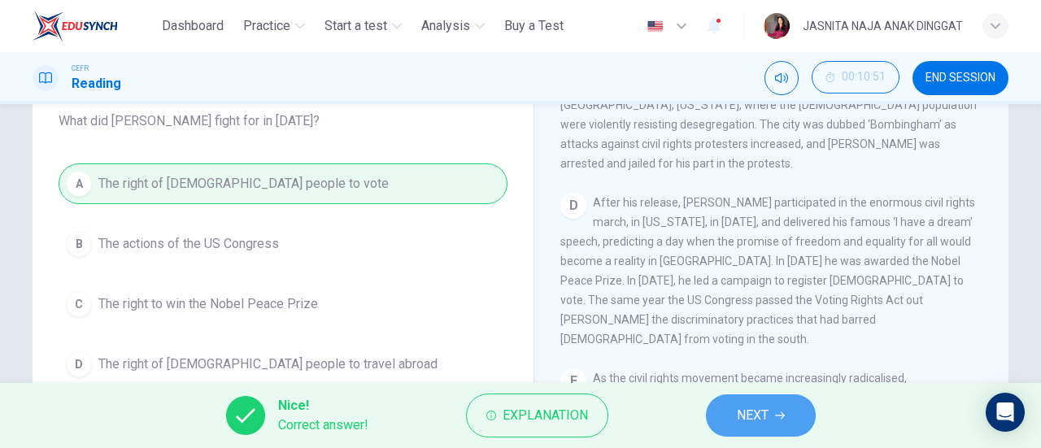
click at [766, 426] on span "NEXT" at bounding box center [753, 415] width 32 height 23
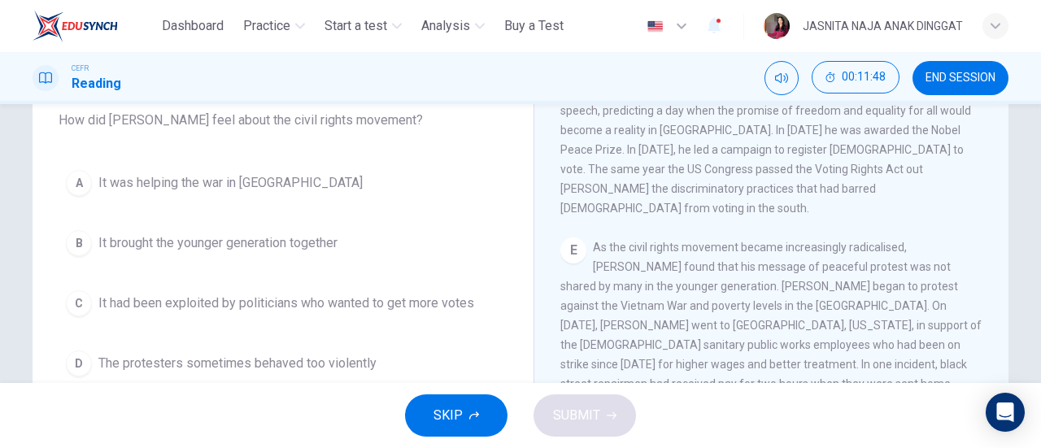
scroll to position [144, 0]
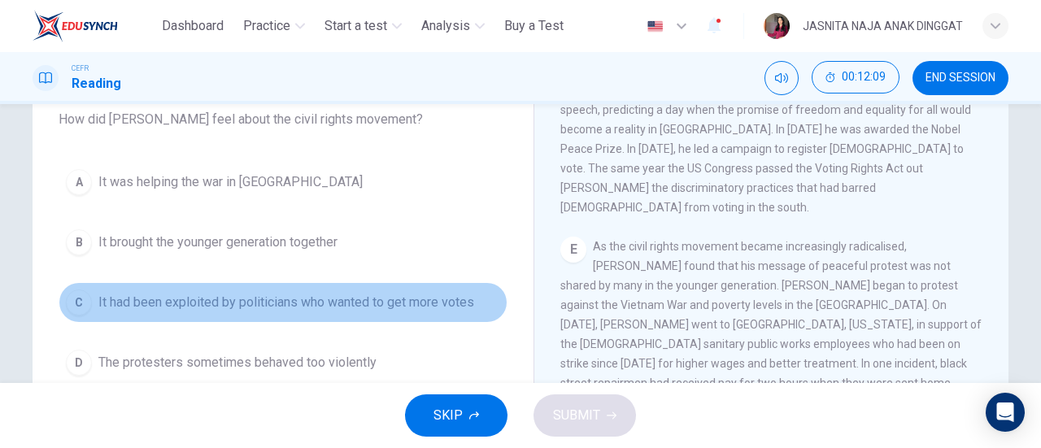
click at [355, 301] on span "It had been exploited by politicians who wanted to get more votes" at bounding box center [286, 303] width 376 height 20
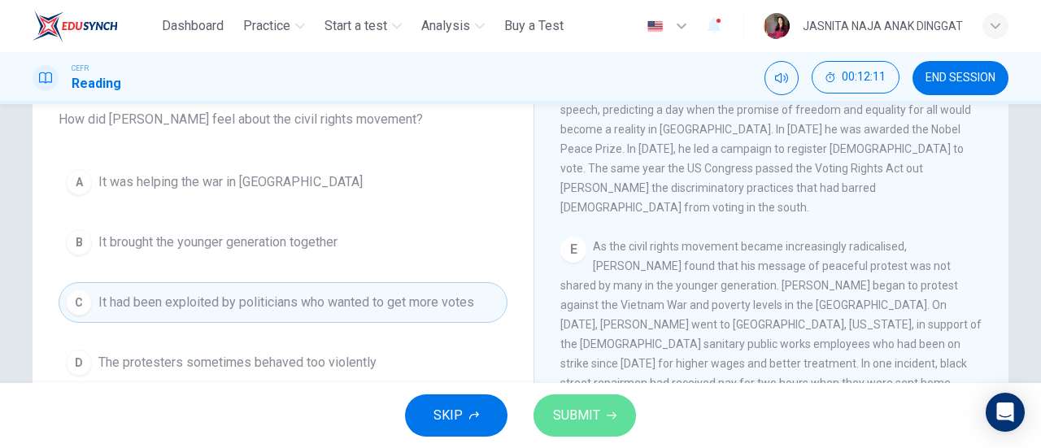
click at [584, 417] on span "SUBMIT" at bounding box center [576, 415] width 47 height 23
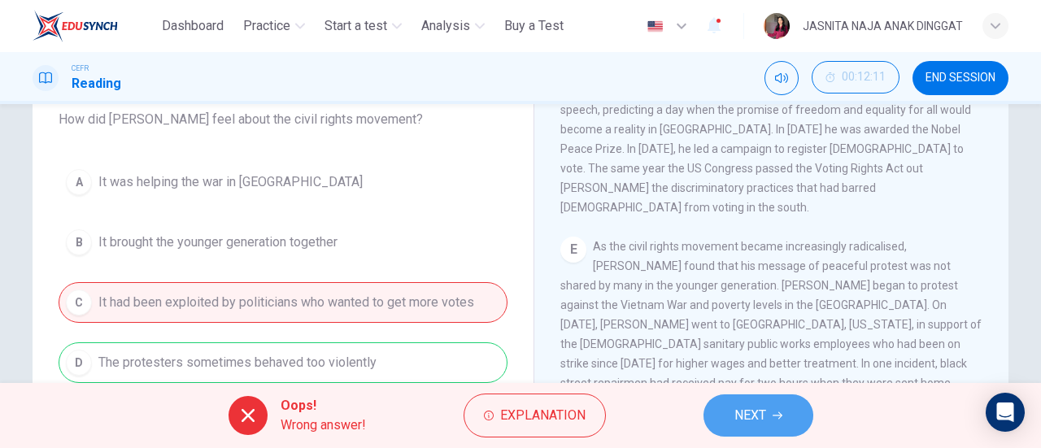
click at [787, 405] on button "NEXT" at bounding box center [759, 416] width 110 height 42
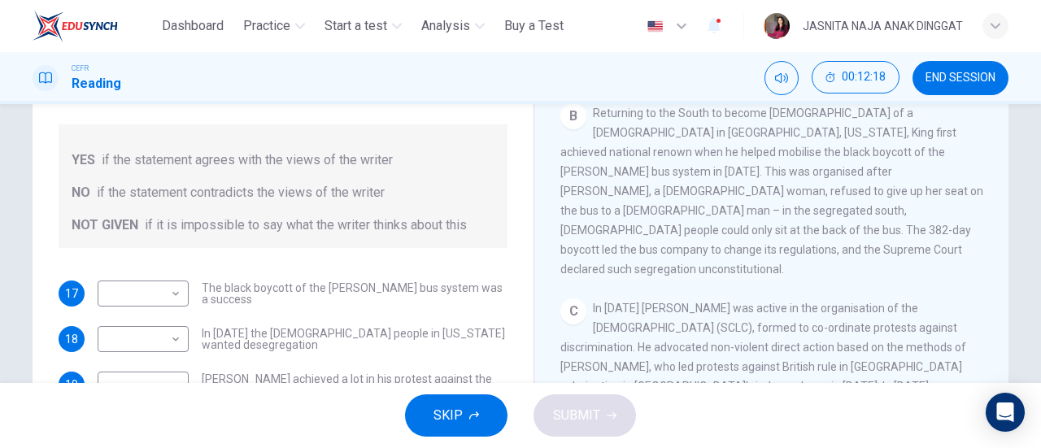
scroll to position [521, 0]
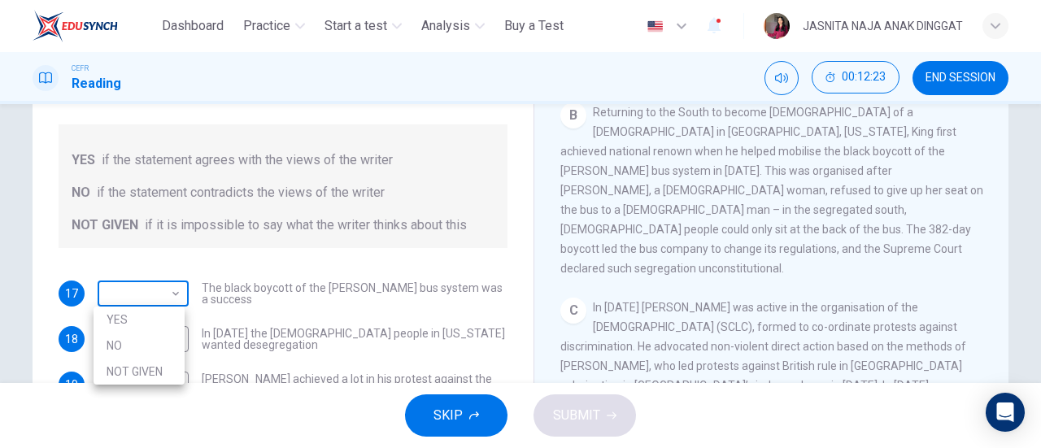
click at [143, 295] on body "This site uses cookies, as explained in our Privacy Policy . If you agree to th…" at bounding box center [520, 224] width 1041 height 448
click at [163, 325] on li "YES" at bounding box center [139, 320] width 91 height 26
type input "***"
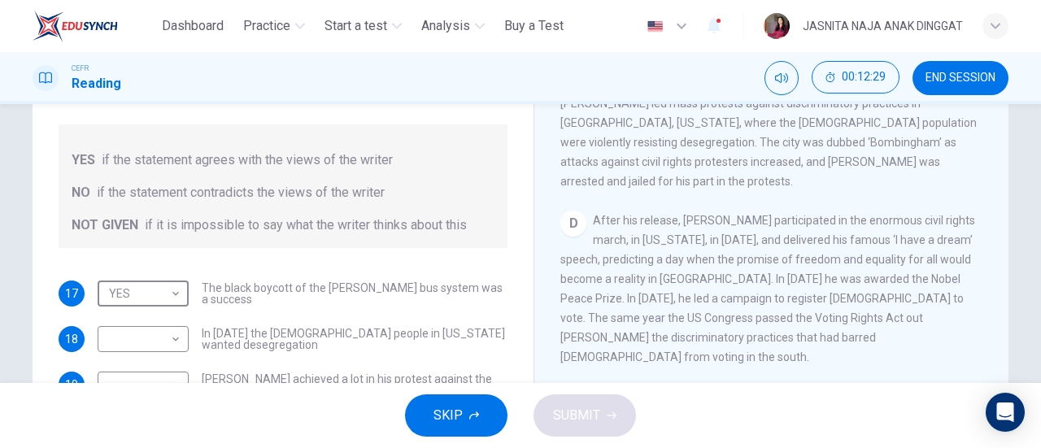
scroll to position [825, 0]
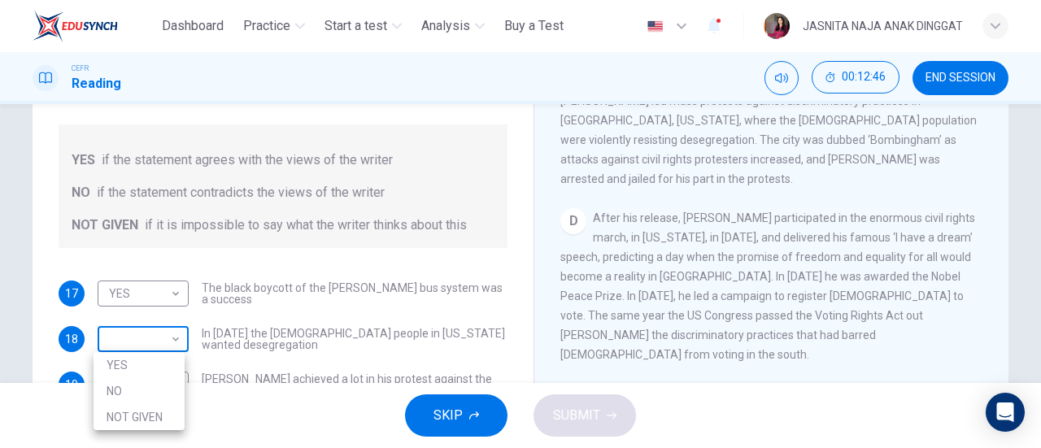
click at [158, 335] on body "This site uses cookies, as explained in our Privacy Policy . If you agree to th…" at bounding box center [520, 224] width 1041 height 448
click at [177, 408] on li "NOT GIVEN" at bounding box center [139, 417] width 91 height 26
type input "*********"
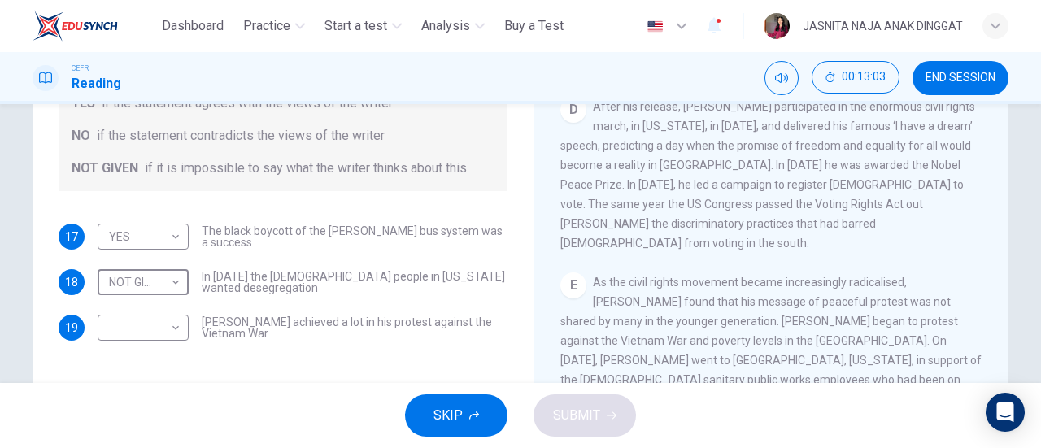
scroll to position [351, 0]
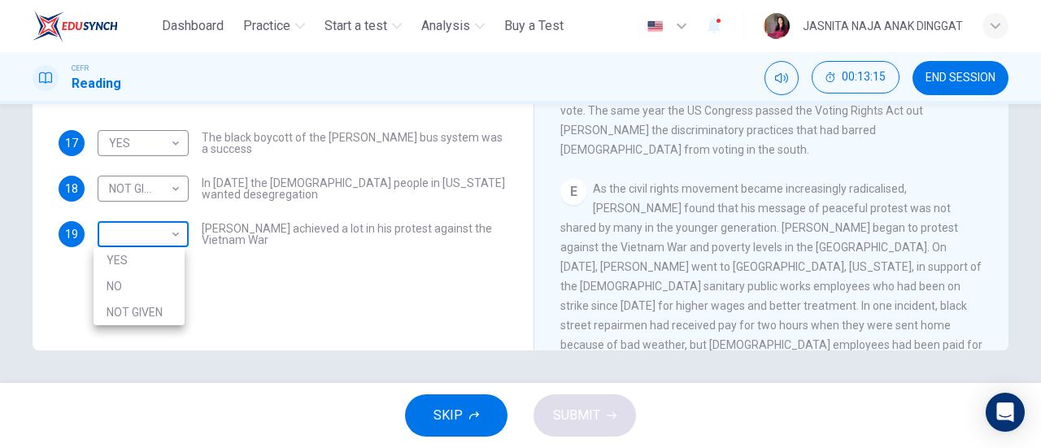
click at [138, 226] on body "This site uses cookies, as explained in our Privacy Policy . If you agree to th…" at bounding box center [520, 224] width 1041 height 448
click at [145, 277] on li "NO" at bounding box center [139, 286] width 91 height 26
type input "**"
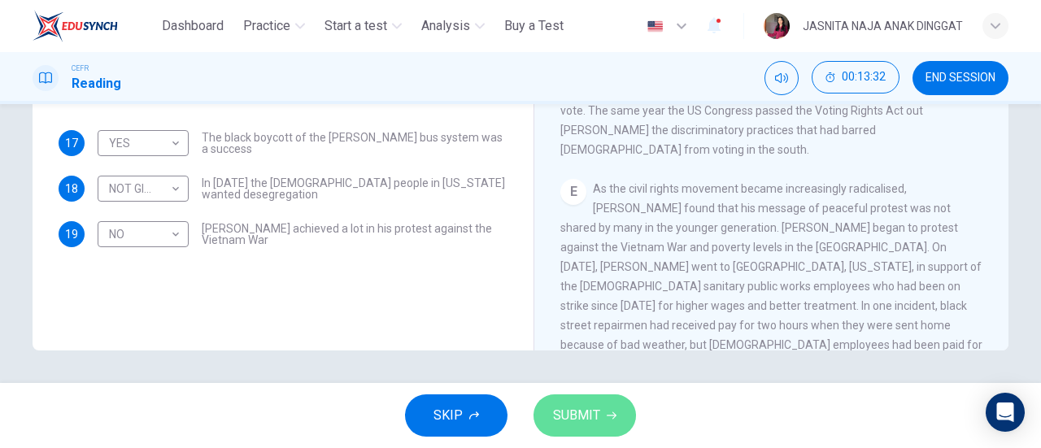
click at [579, 417] on span "SUBMIT" at bounding box center [576, 415] width 47 height 23
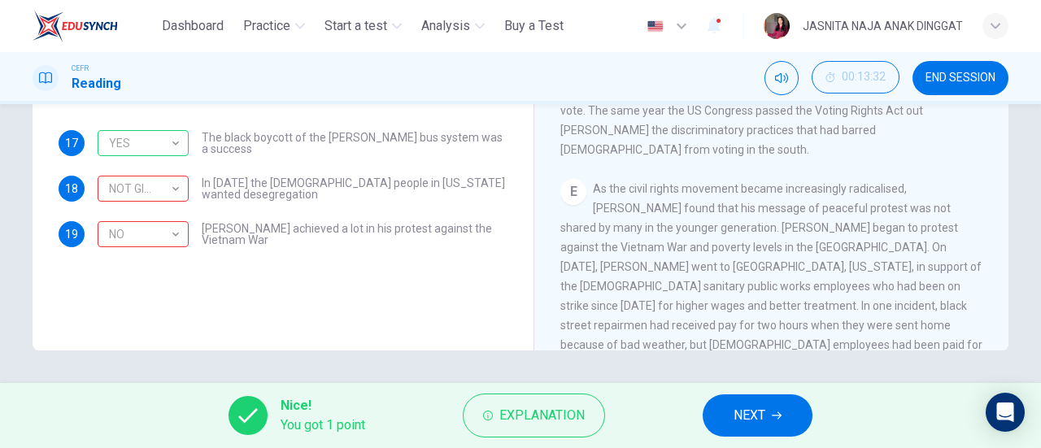
scroll to position [230, 0]
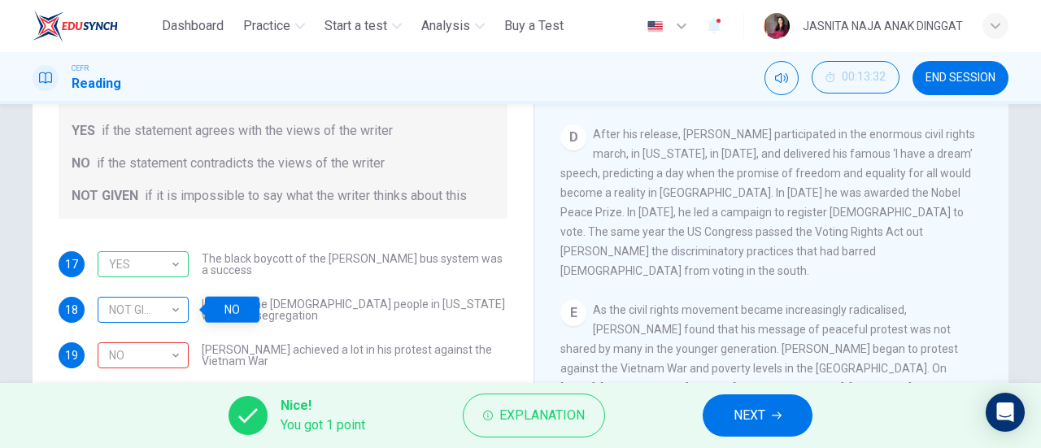
click at [147, 299] on div "NOT GIVEN" at bounding box center [140, 310] width 85 height 46
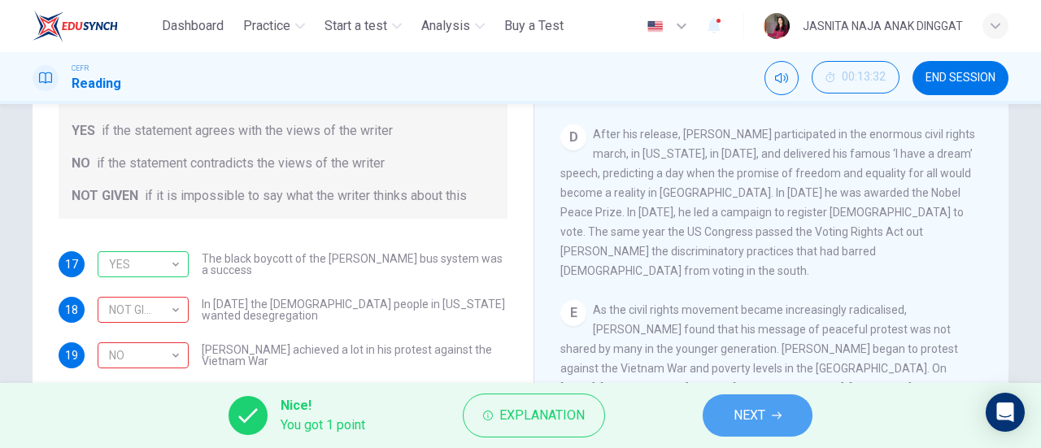
click at [750, 421] on span "NEXT" at bounding box center [750, 415] width 32 height 23
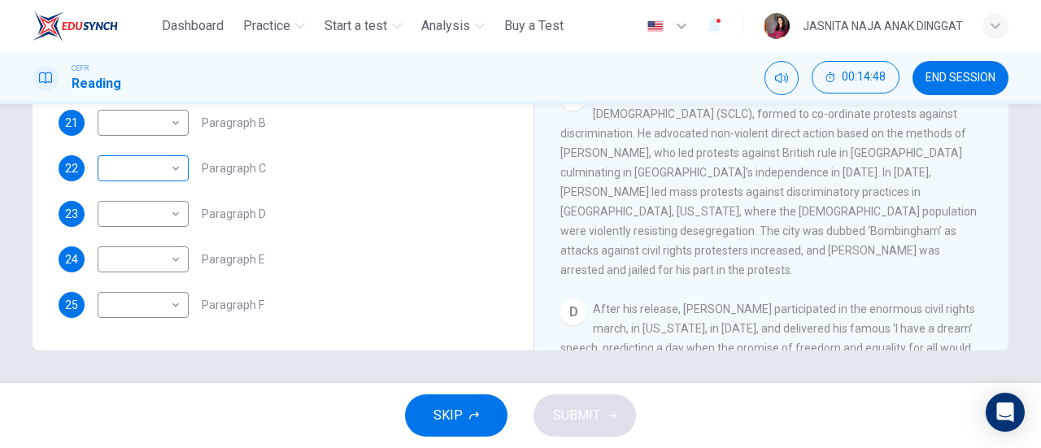
scroll to position [241, 0]
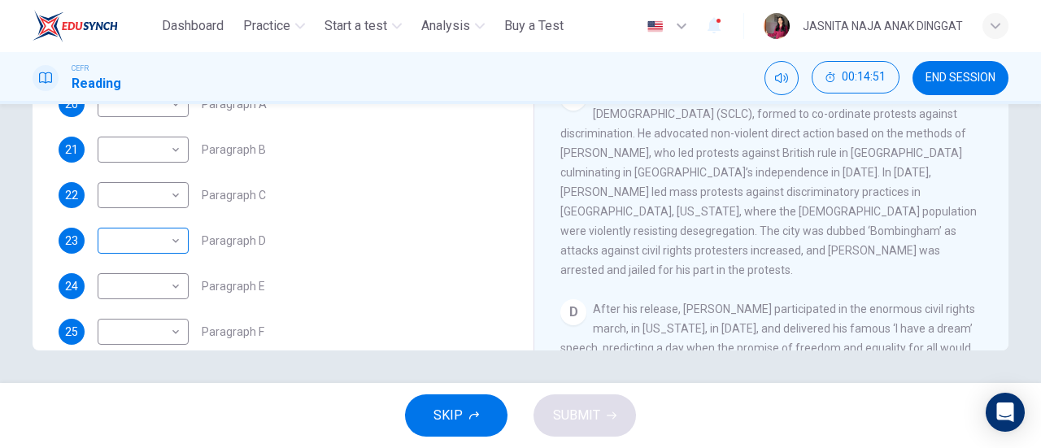
click at [159, 251] on body "This site uses cookies, as explained in our Privacy Policy . If you agree to th…" at bounding box center [520, 224] width 1041 height 448
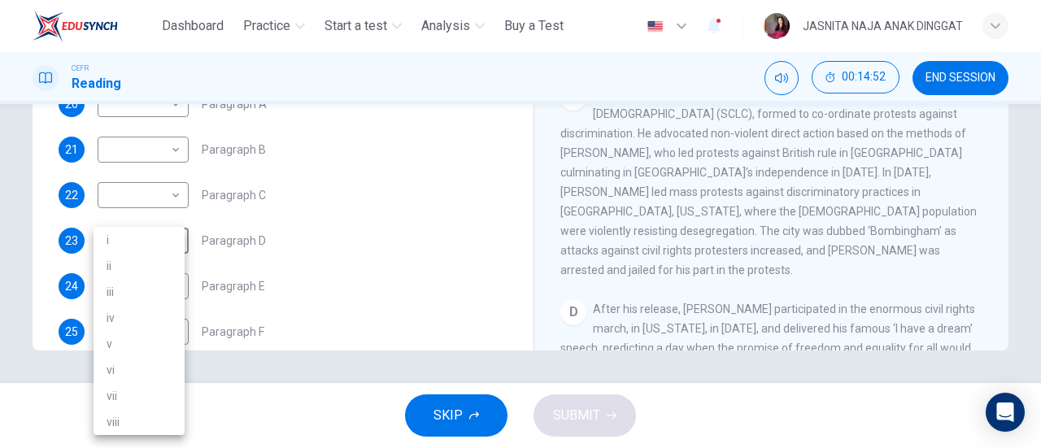
click at [257, 211] on div at bounding box center [520, 224] width 1041 height 448
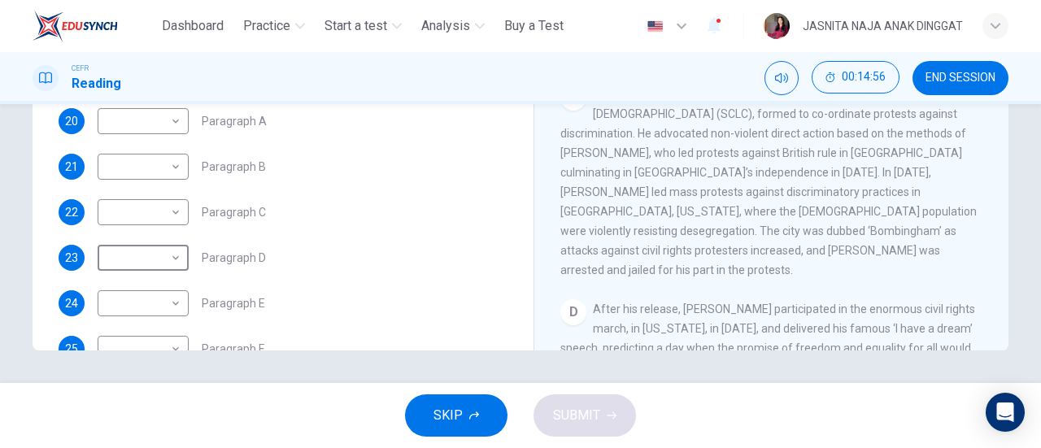
scroll to position [259, 0]
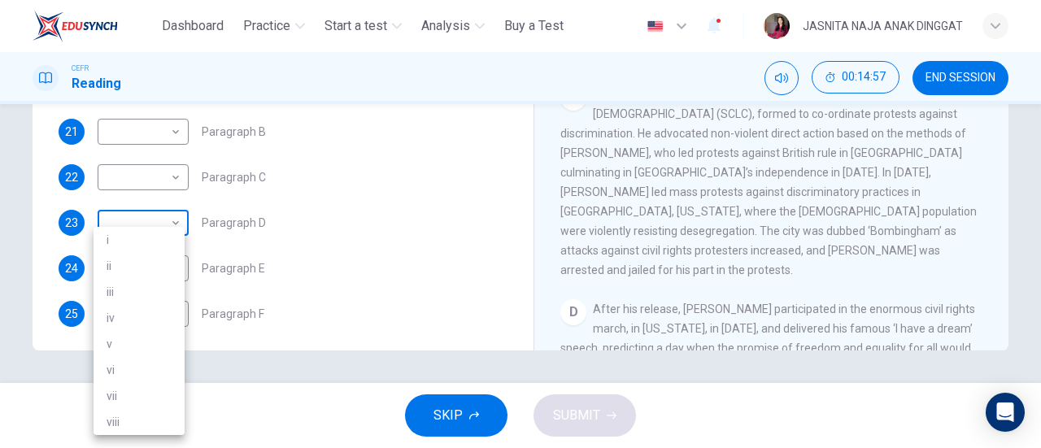
click at [158, 243] on body "This site uses cookies, as explained in our Privacy Policy . If you agree to th…" at bounding box center [520, 224] width 1041 height 448
click at [148, 243] on li "i" at bounding box center [139, 240] width 91 height 26
type input "*"
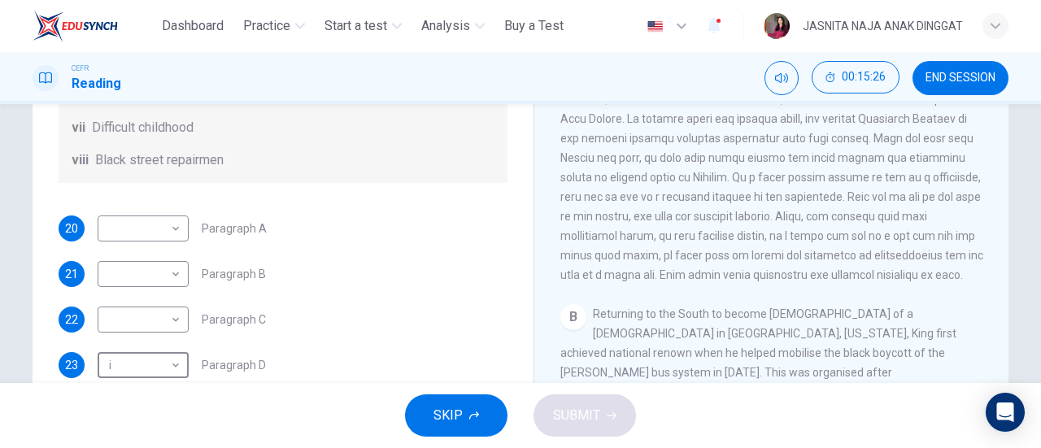
scroll to position [206, 0]
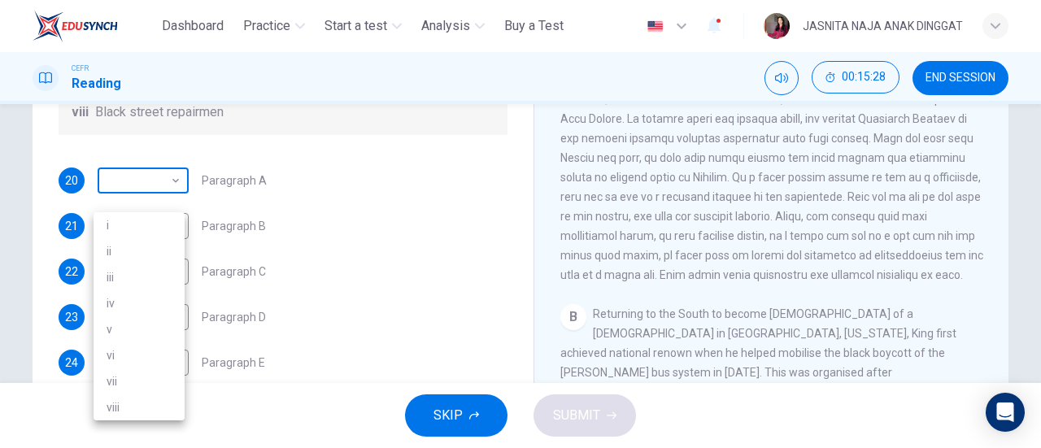
click at [140, 206] on body "This site uses cookies, as explained in our Privacy Policy . If you agree to th…" at bounding box center [520, 224] width 1041 height 448
click at [160, 244] on li "ii" at bounding box center [139, 251] width 91 height 26
type input "**"
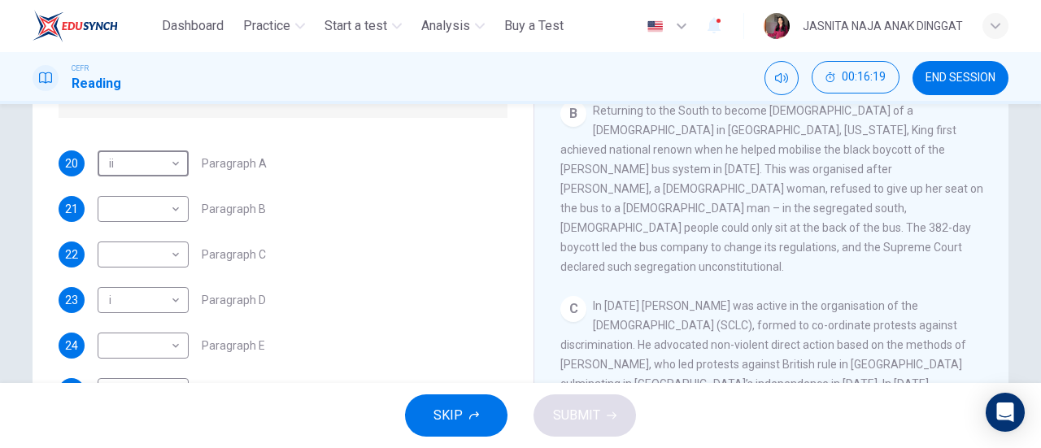
scroll to position [268, 0]
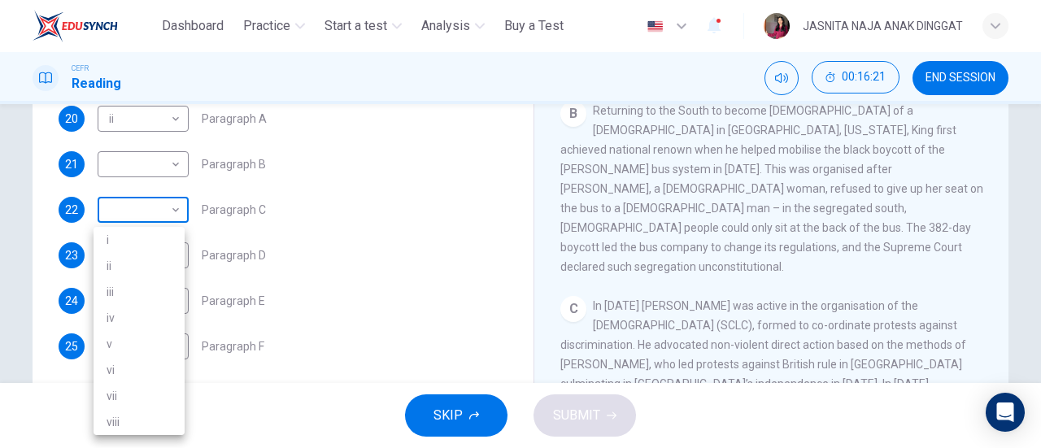
click at [150, 234] on body "This site uses cookies, as explained in our Privacy Policy . If you agree to th…" at bounding box center [520, 224] width 1041 height 448
click at [161, 313] on li "iv" at bounding box center [139, 318] width 91 height 26
type input "**"
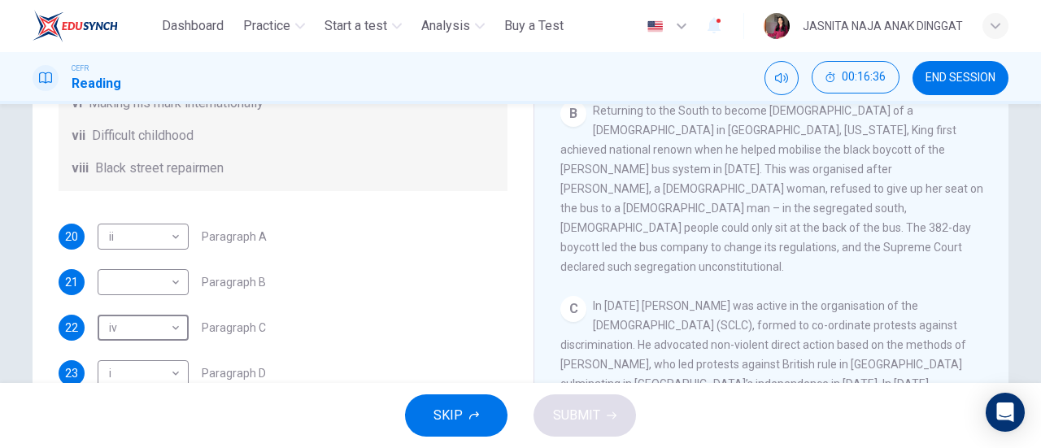
scroll to position [151, 0]
click at [164, 256] on body "This site uses cookies, as explained in our Privacy Policy . If you agree to th…" at bounding box center [520, 224] width 1041 height 448
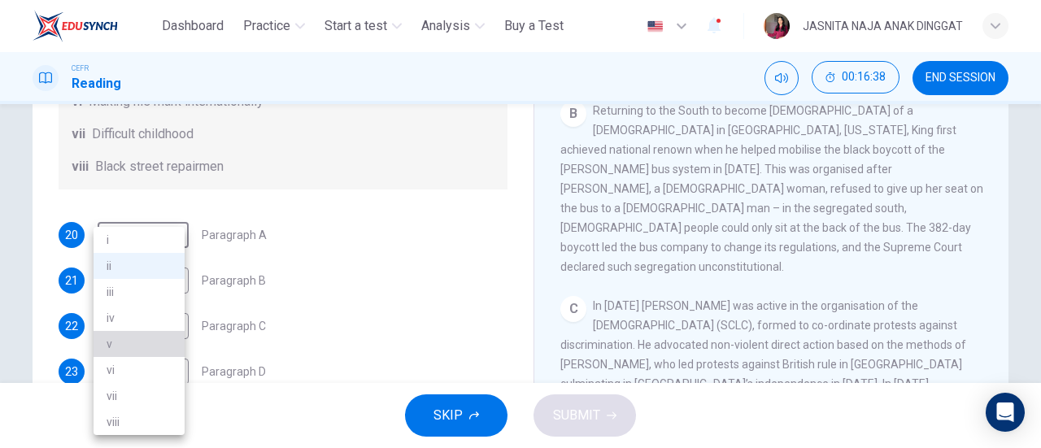
click at [154, 346] on li "v" at bounding box center [139, 344] width 91 height 26
type input "*"
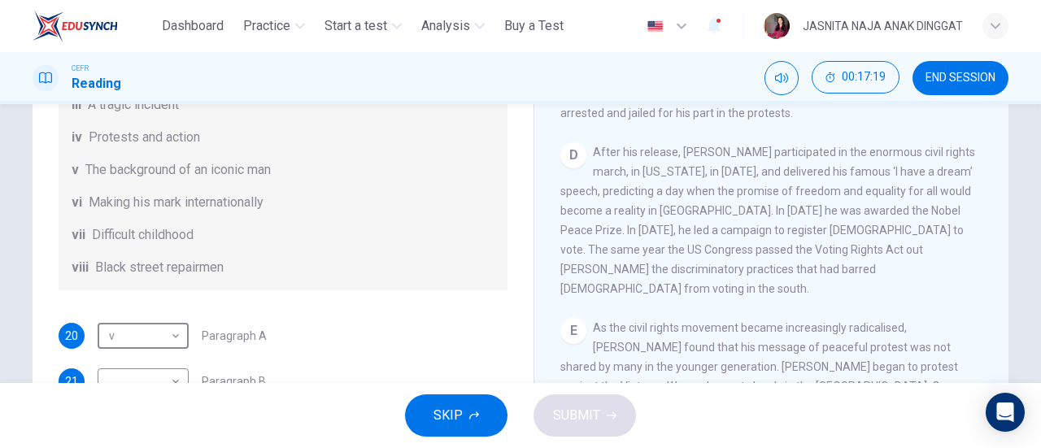
scroll to position [286, 0]
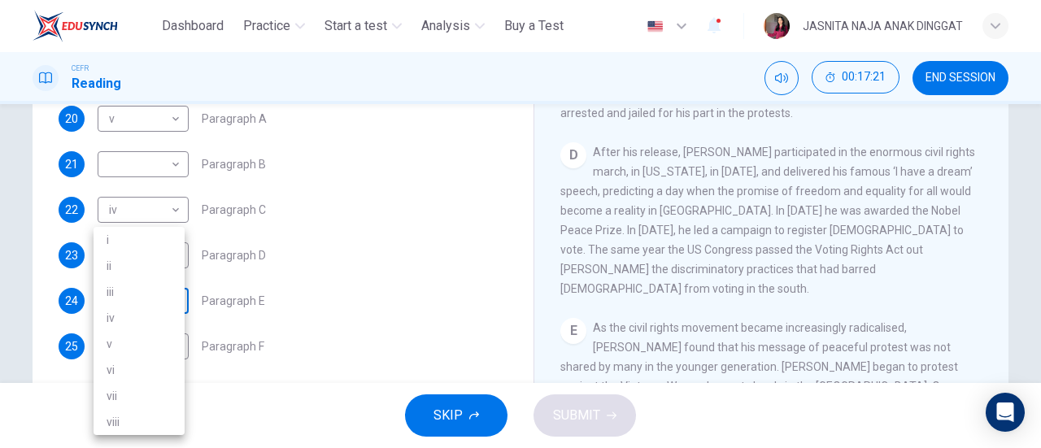
click at [161, 295] on body "This site uses cookies, as explained in our Privacy Policy . If you agree to th…" at bounding box center [520, 224] width 1041 height 448
click at [164, 366] on li "vi" at bounding box center [139, 370] width 91 height 26
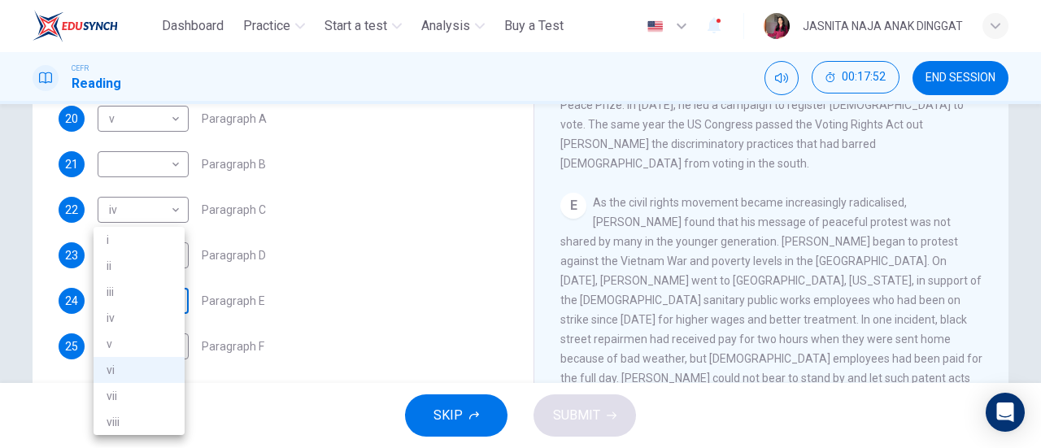
click at [160, 307] on body "This site uses cookies, as explained in our Privacy Policy . If you agree to th…" at bounding box center [520, 224] width 1041 height 448
click at [166, 424] on li "viii" at bounding box center [139, 422] width 91 height 26
type input "****"
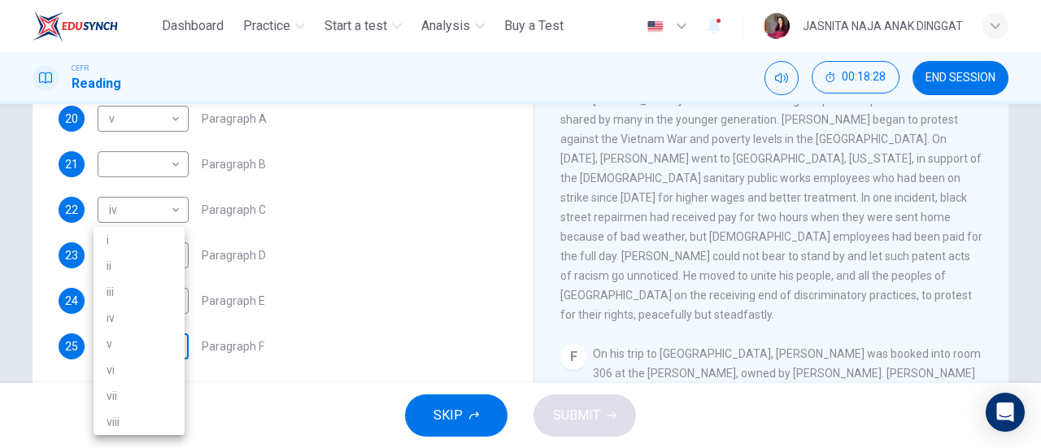
click at [143, 356] on body "This site uses cookies, as explained in our Privacy Policy . If you agree to th…" at bounding box center [520, 224] width 1041 height 448
click at [136, 297] on li "iii" at bounding box center [139, 292] width 91 height 26
type input "***"
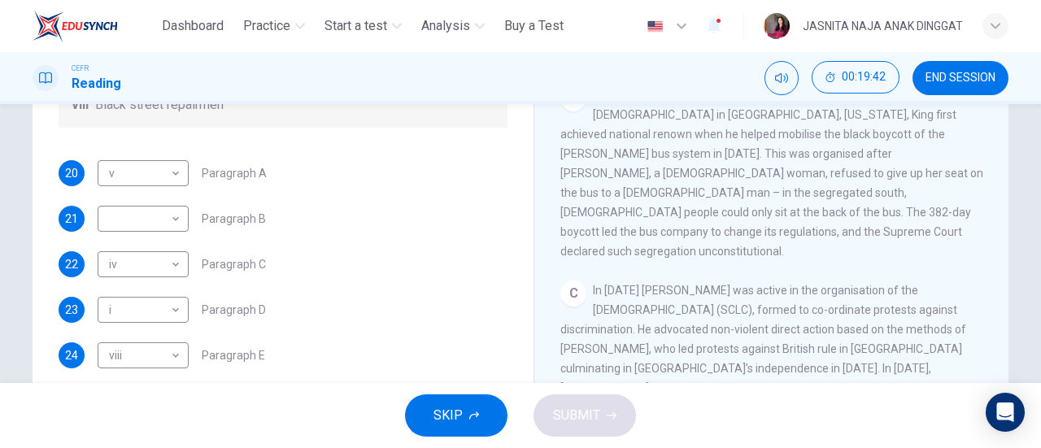
scroll to position [203, 0]
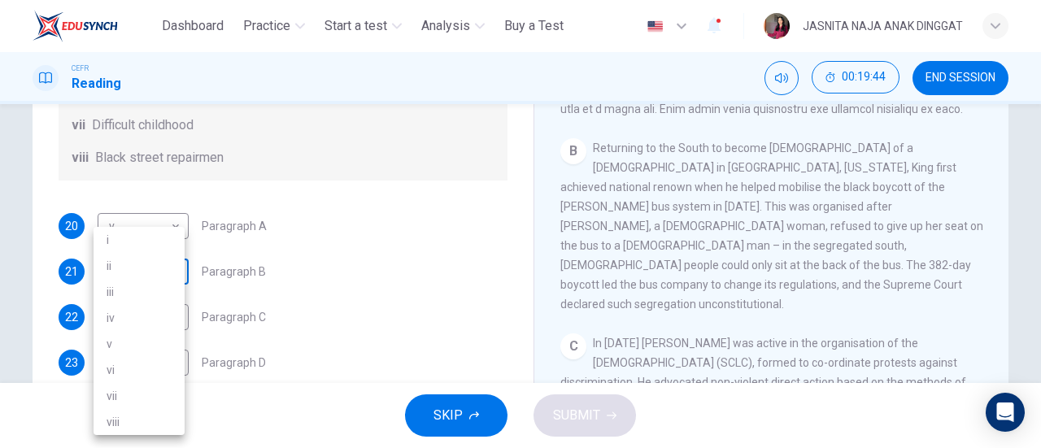
click at [138, 276] on body "This site uses cookies, as explained in our Privacy Policy . If you agree to th…" at bounding box center [520, 224] width 1041 height 448
click at [132, 367] on li "vi" at bounding box center [139, 370] width 91 height 26
type input "**"
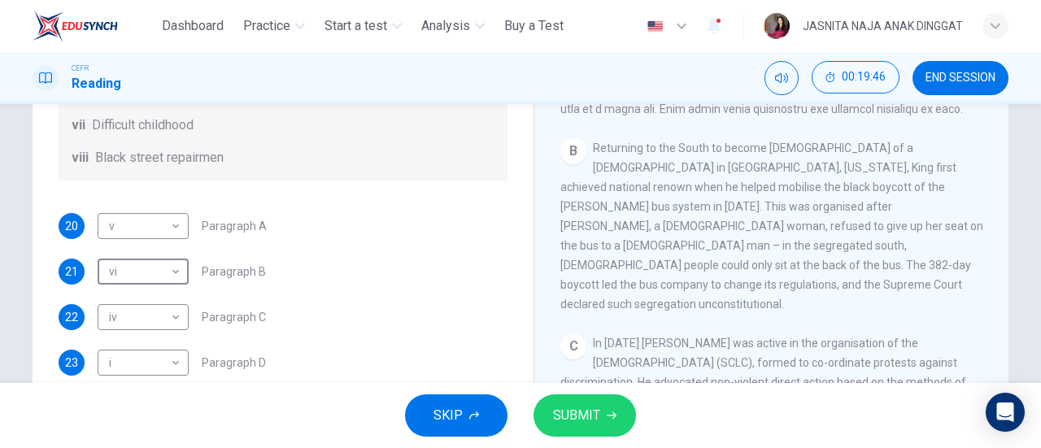
scroll to position [351, 0]
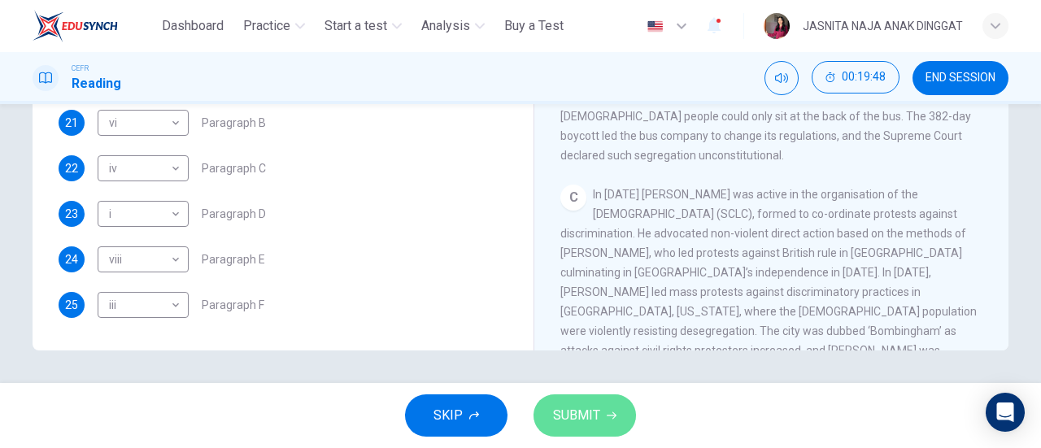
click at [581, 415] on span "SUBMIT" at bounding box center [576, 415] width 47 height 23
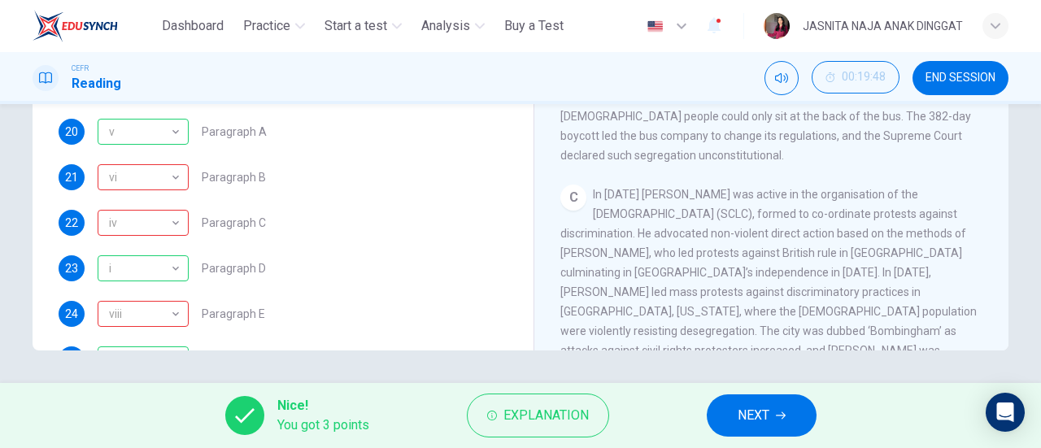
scroll to position [212, 0]
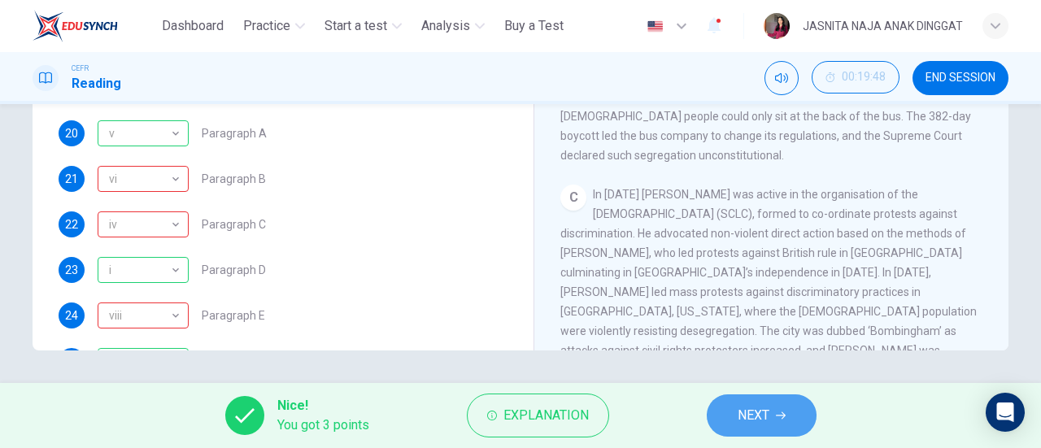
click at [762, 412] on span "NEXT" at bounding box center [754, 415] width 32 height 23
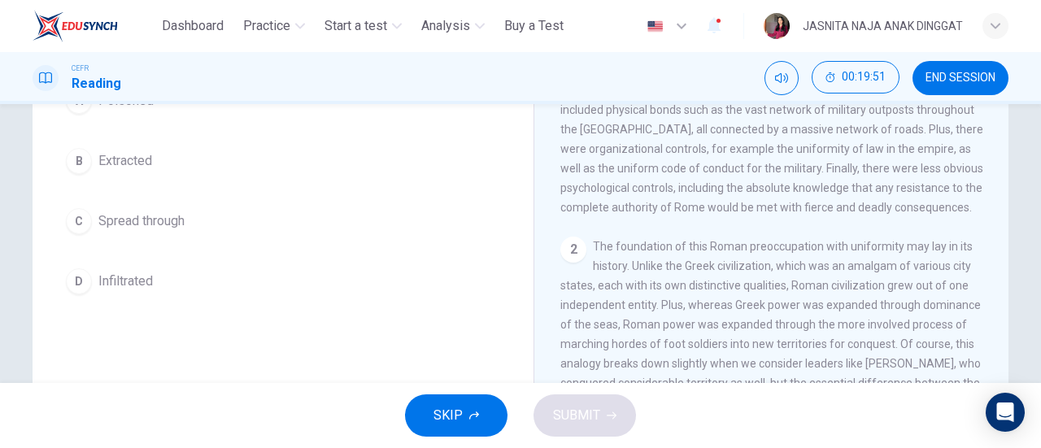
scroll to position [187, 0]
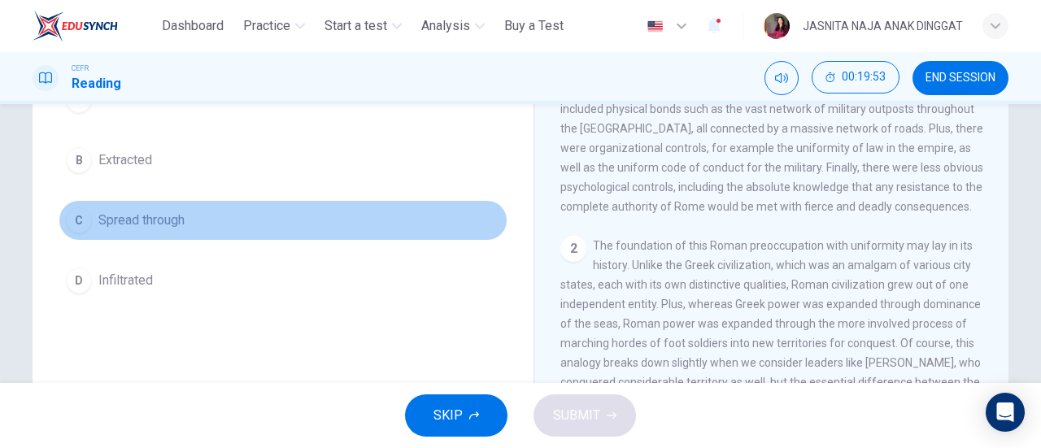
click at [147, 227] on span "Spread through" at bounding box center [141, 221] width 86 height 20
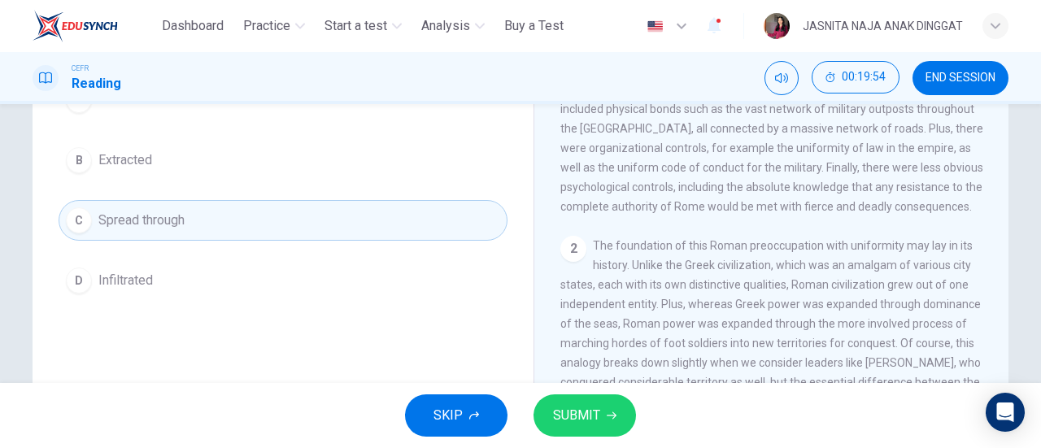
scroll to position [85, 0]
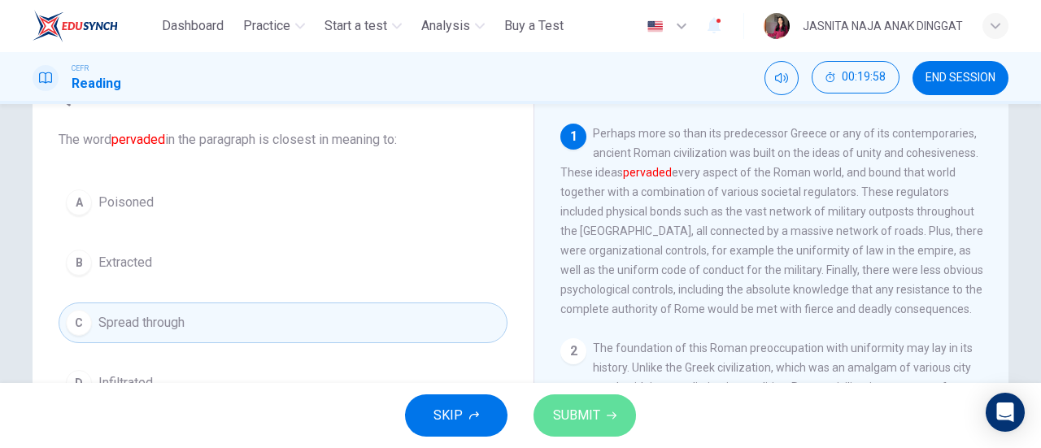
click at [571, 412] on span "SUBMIT" at bounding box center [576, 415] width 47 height 23
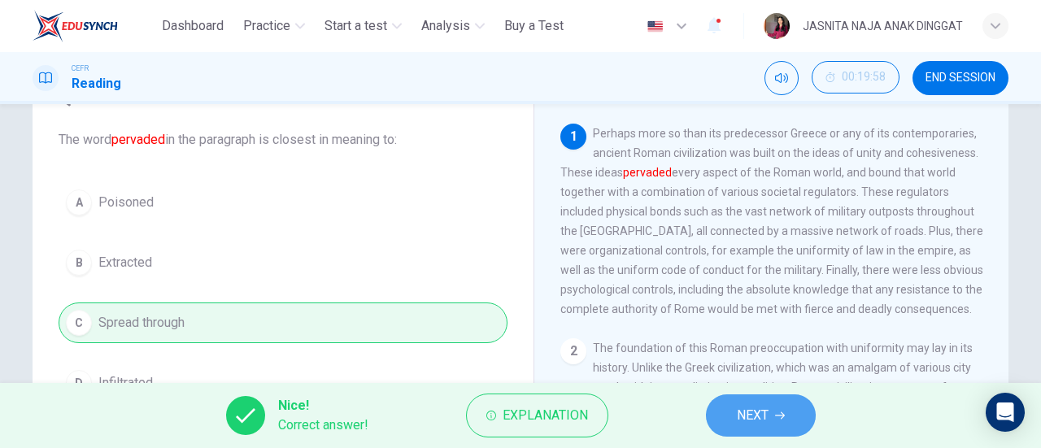
click at [739, 399] on button "NEXT" at bounding box center [761, 416] width 110 height 42
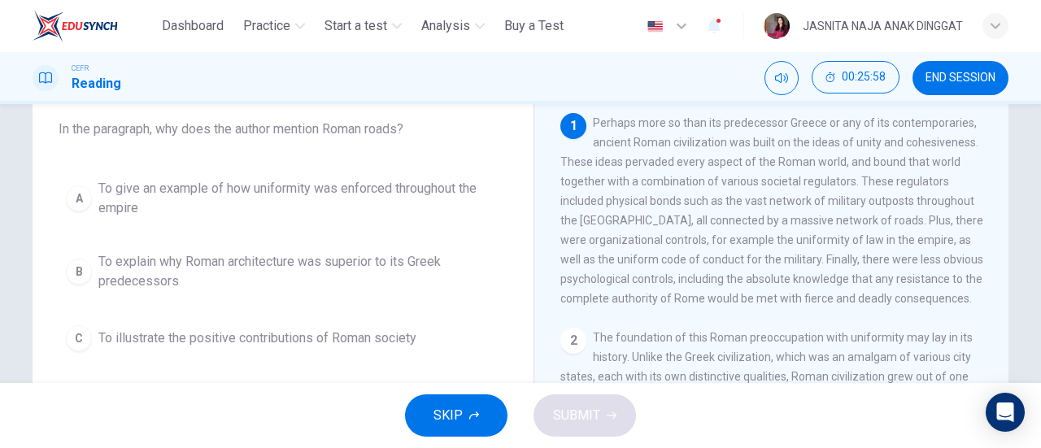
scroll to position [94, 0]
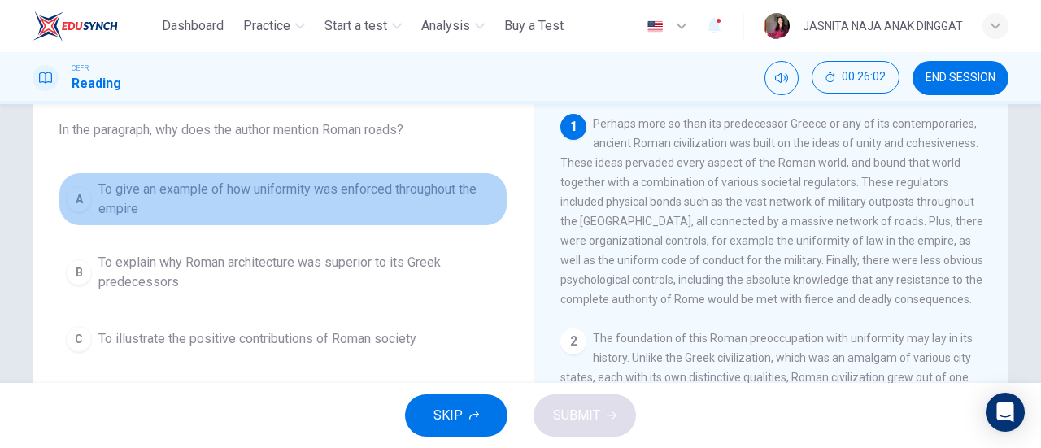
click at [406, 193] on span "To give an example of how uniformity was enforced throughout the empire" at bounding box center [299, 199] width 402 height 39
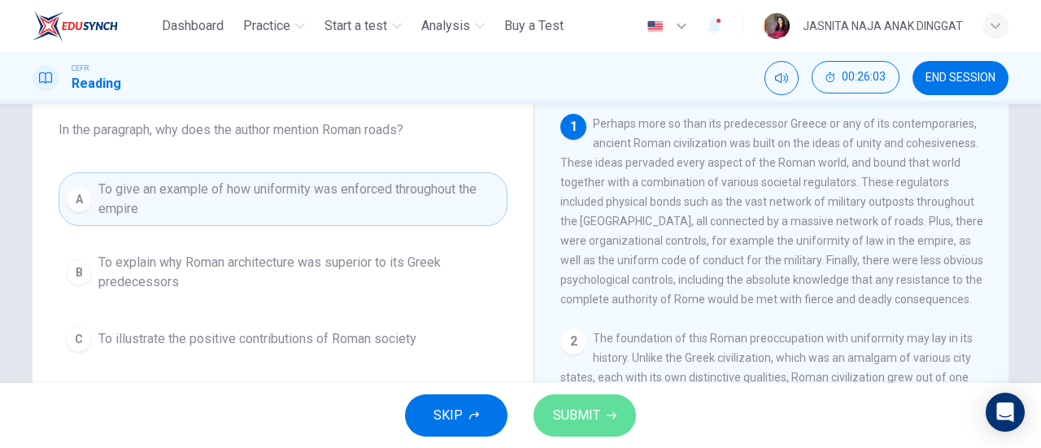
click at [578, 408] on span "SUBMIT" at bounding box center [576, 415] width 47 height 23
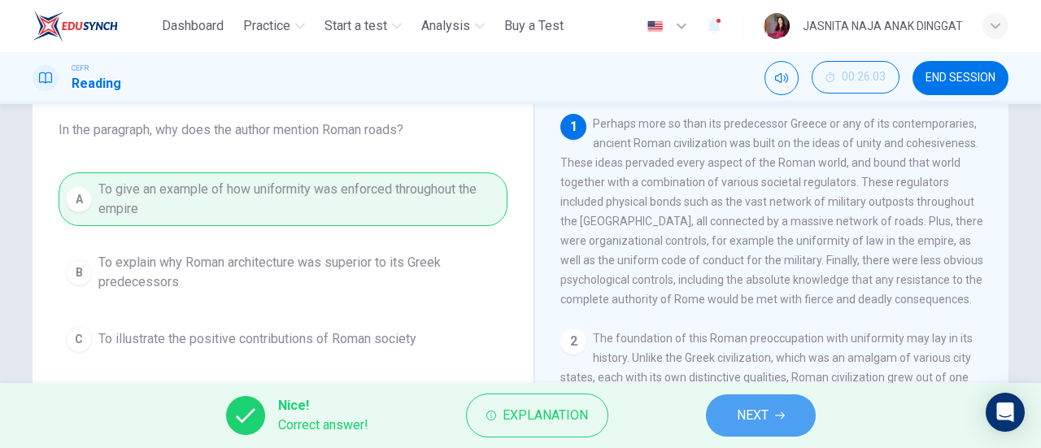
click at [729, 417] on button "NEXT" at bounding box center [761, 416] width 110 height 42
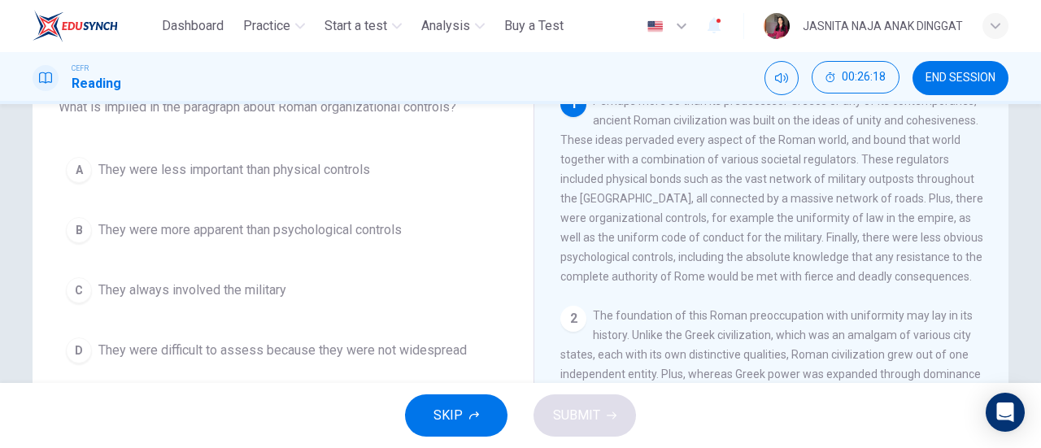
scroll to position [118, 0]
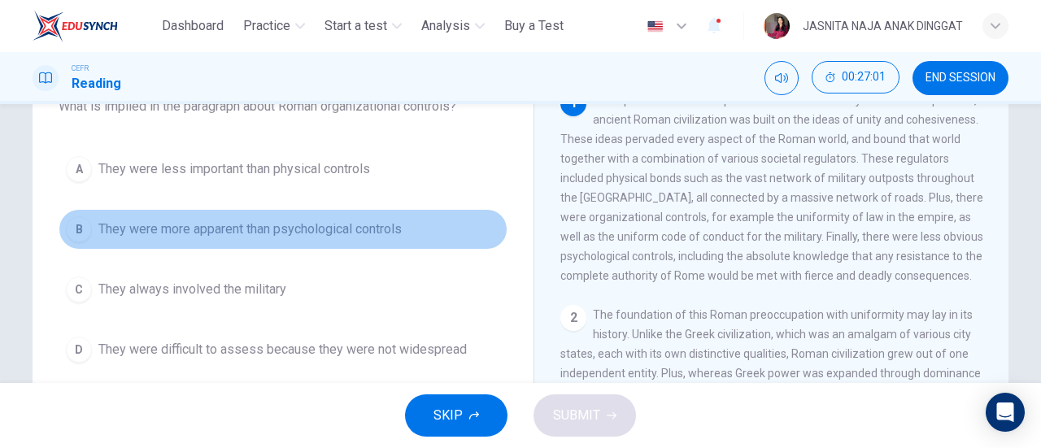
click at [304, 246] on button "B They were more apparent than psychological controls" at bounding box center [283, 229] width 449 height 41
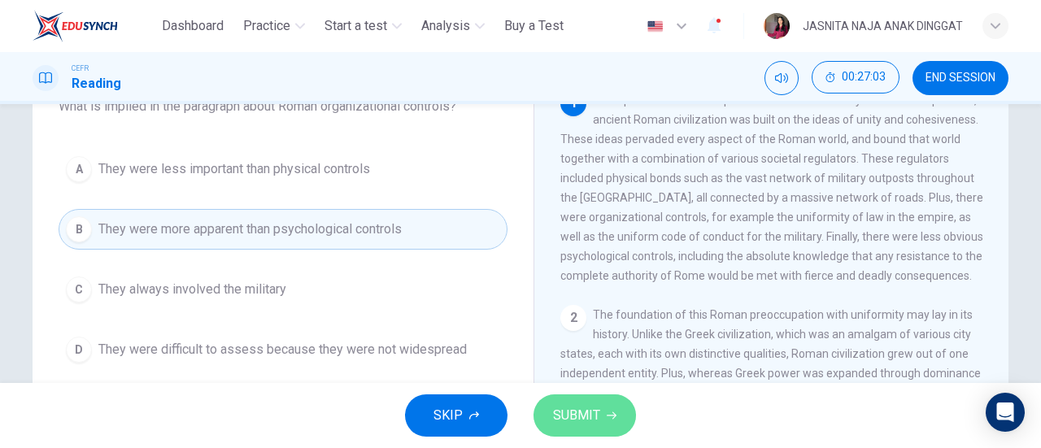
click at [595, 412] on span "SUBMIT" at bounding box center [576, 415] width 47 height 23
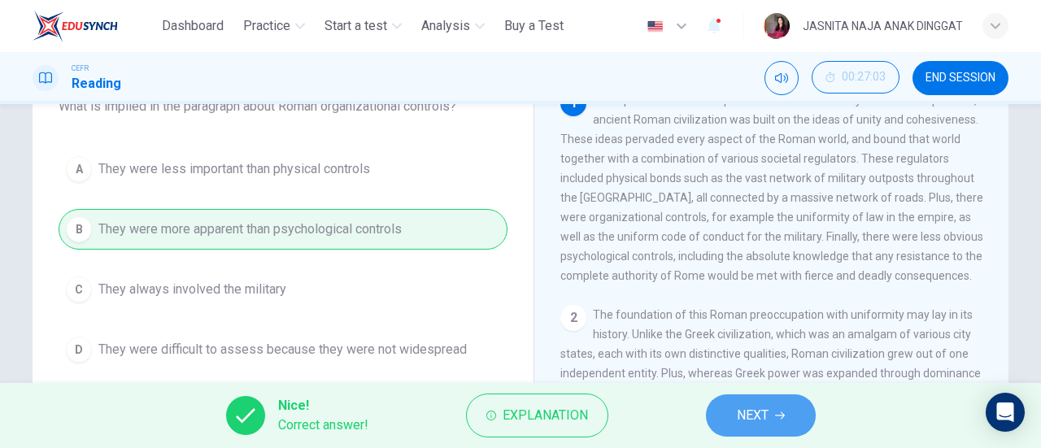
click at [727, 417] on button "NEXT" at bounding box center [761, 416] width 110 height 42
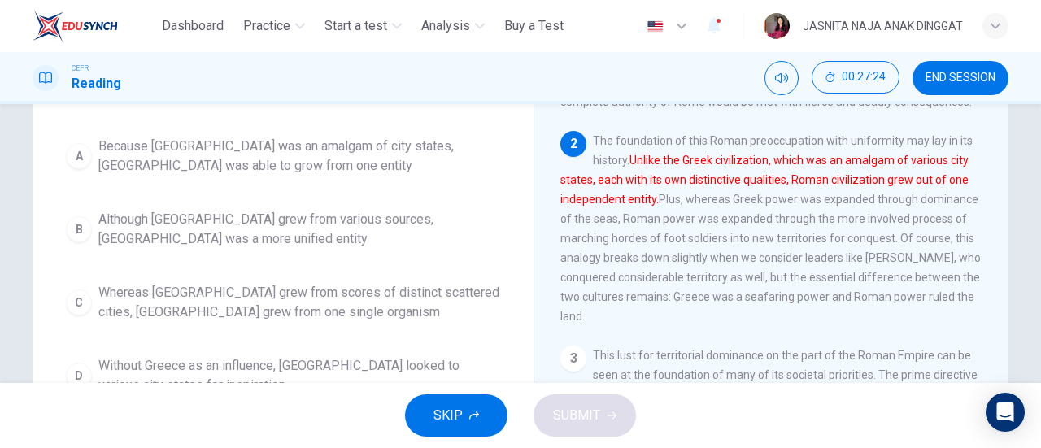
scroll to position [177, 0]
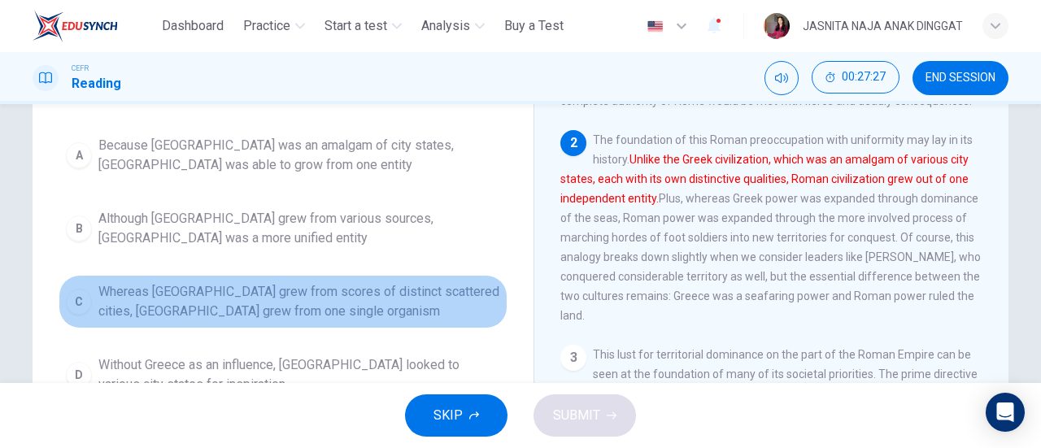
click at [276, 299] on span "Whereas Greece grew from scores of distinct scattered cities, Rome grew from on…" at bounding box center [299, 301] width 402 height 39
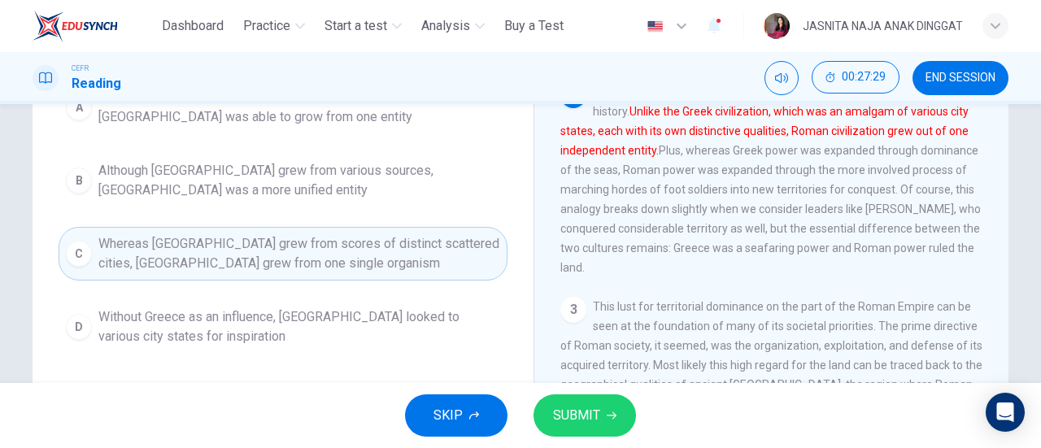
scroll to position [231, 0]
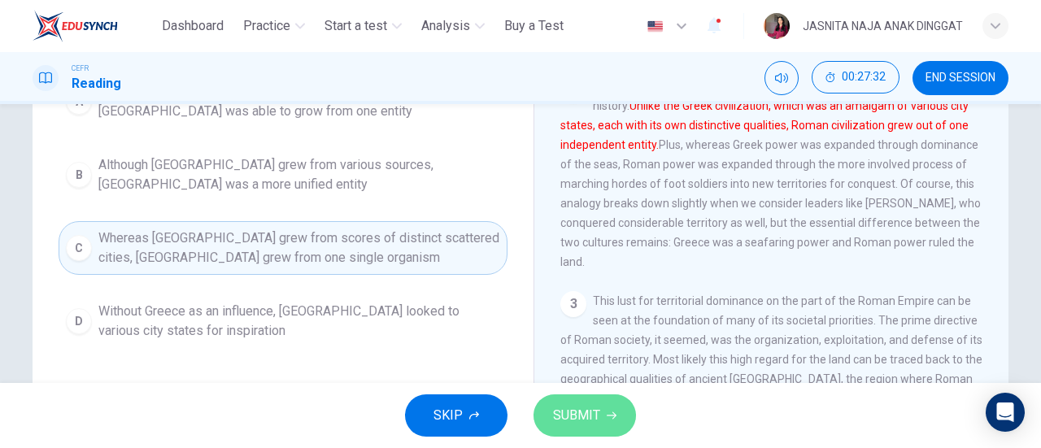
click at [597, 425] on span "SUBMIT" at bounding box center [576, 415] width 47 height 23
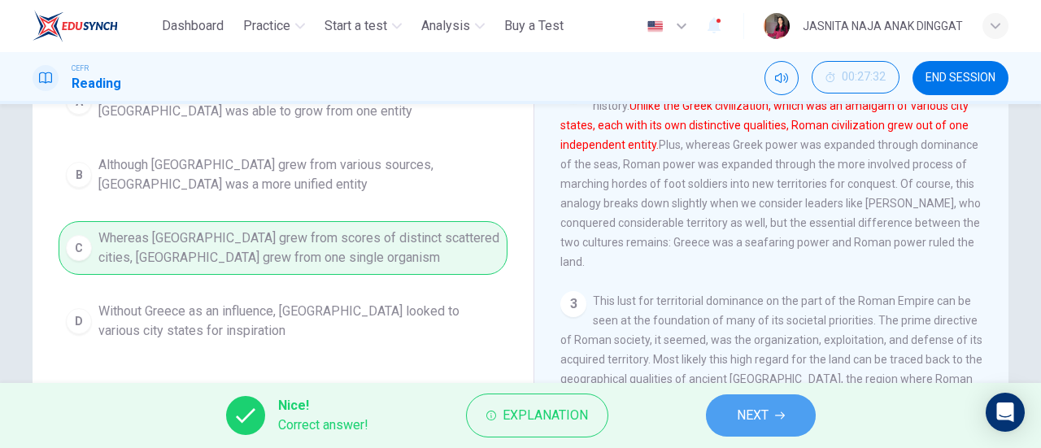
click at [754, 408] on span "NEXT" at bounding box center [753, 415] width 32 height 23
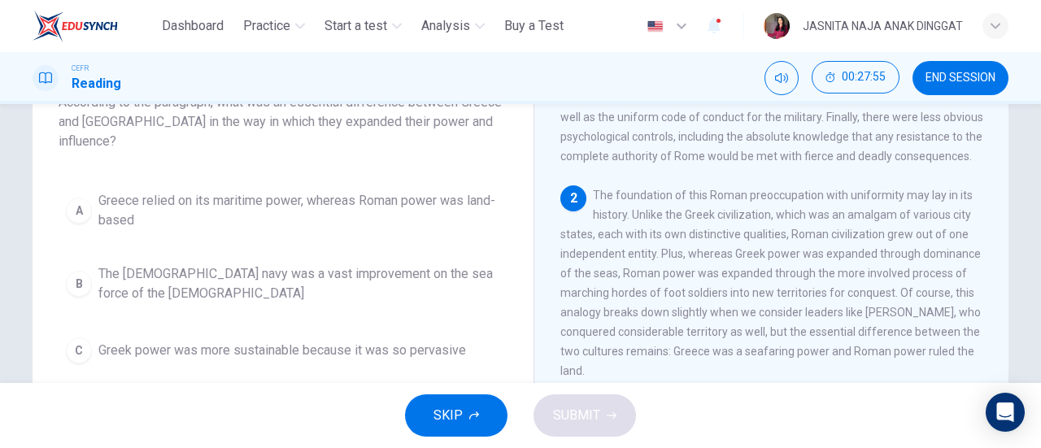
scroll to position [124, 0]
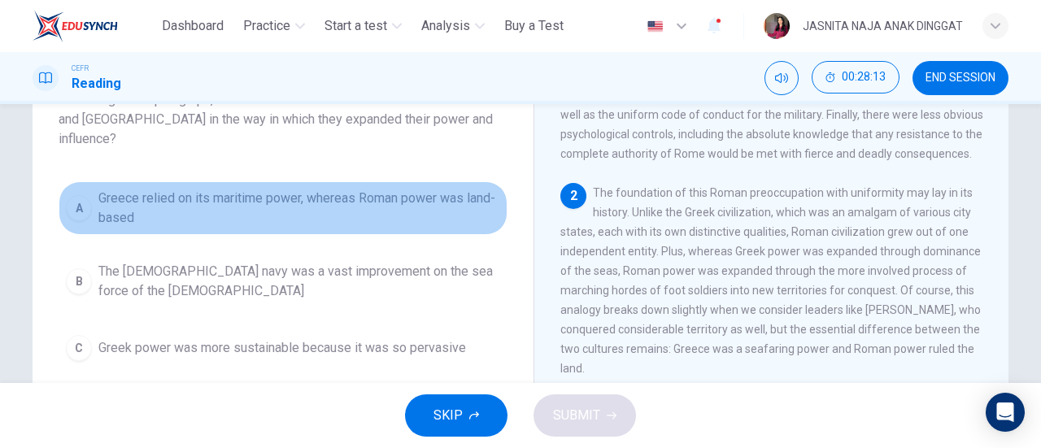
click at [340, 192] on span "Greece relied on its maritime power, whereas Roman power was land-based" at bounding box center [299, 208] width 402 height 39
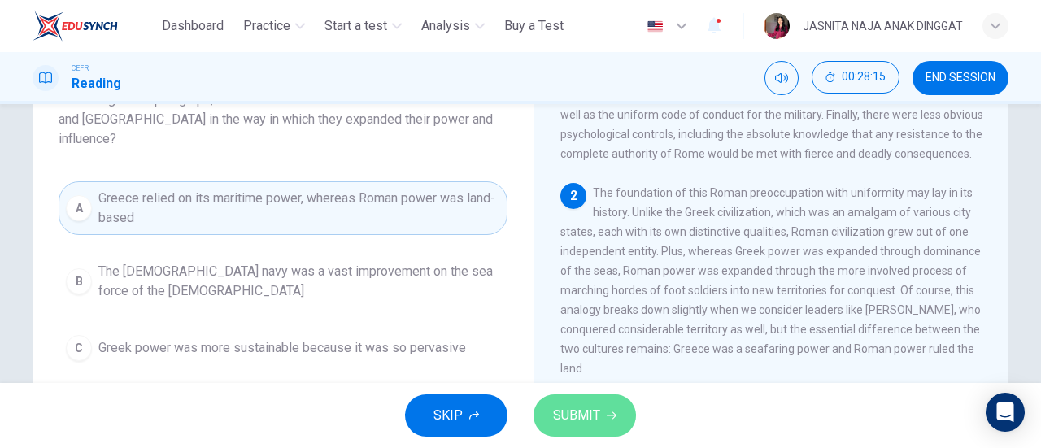
click at [563, 407] on span "SUBMIT" at bounding box center [576, 415] width 47 height 23
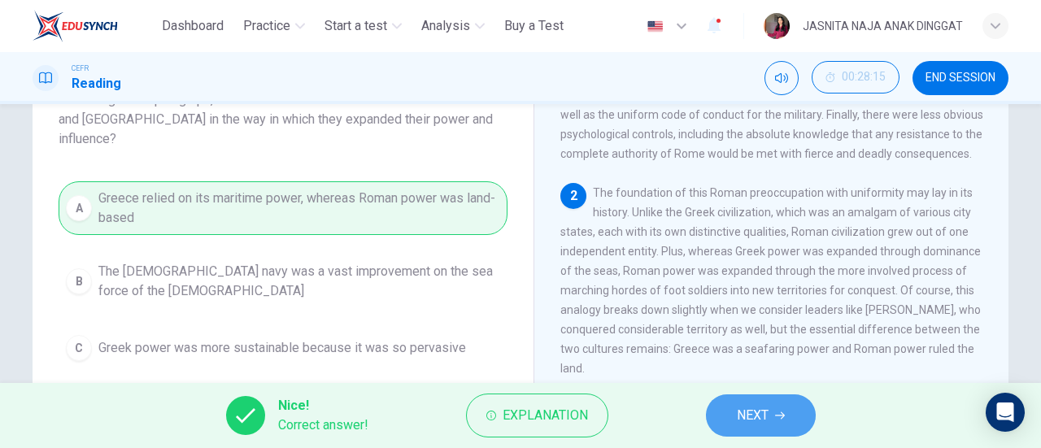
click at [772, 421] on button "NEXT" at bounding box center [761, 416] width 110 height 42
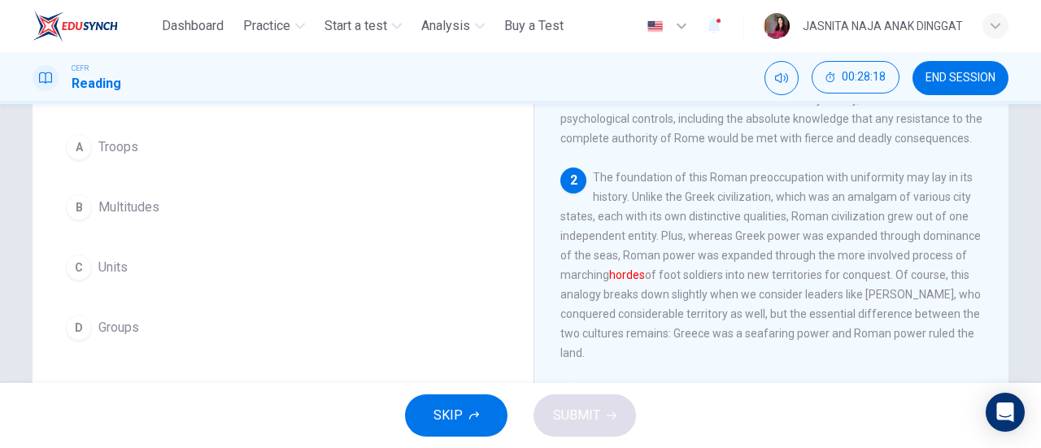
scroll to position [144, 0]
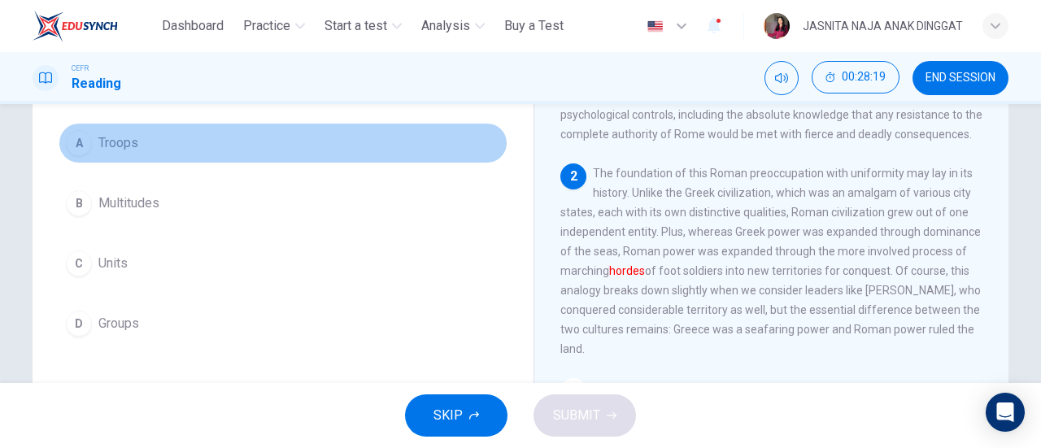
click at [235, 142] on button "A Troops" at bounding box center [283, 143] width 449 height 41
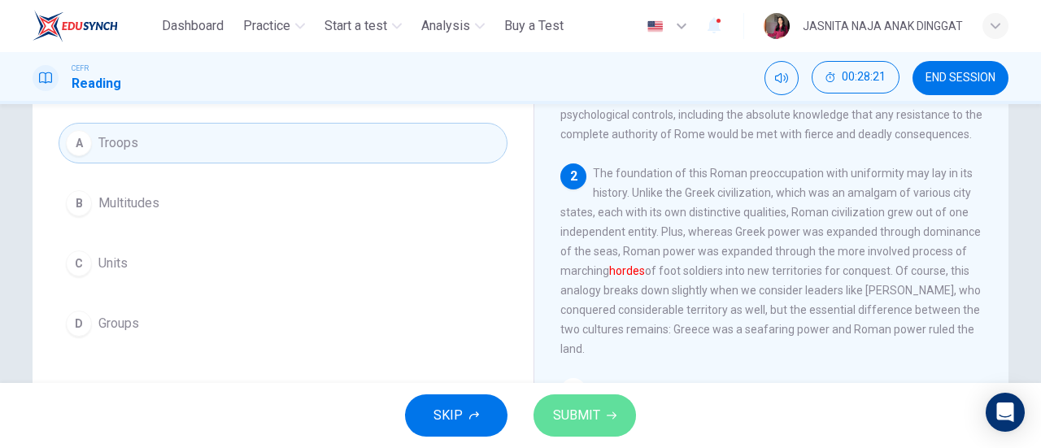
click at [578, 419] on span "SUBMIT" at bounding box center [576, 415] width 47 height 23
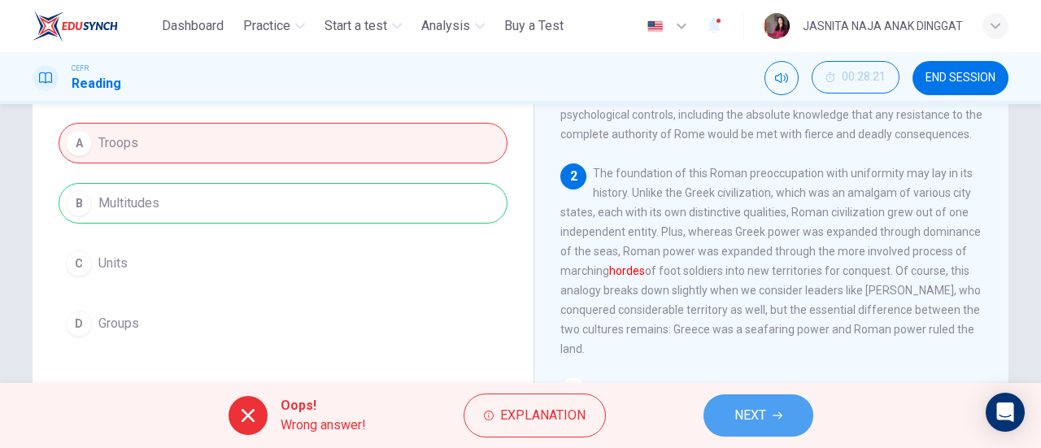
click at [745, 416] on span "NEXT" at bounding box center [751, 415] width 32 height 23
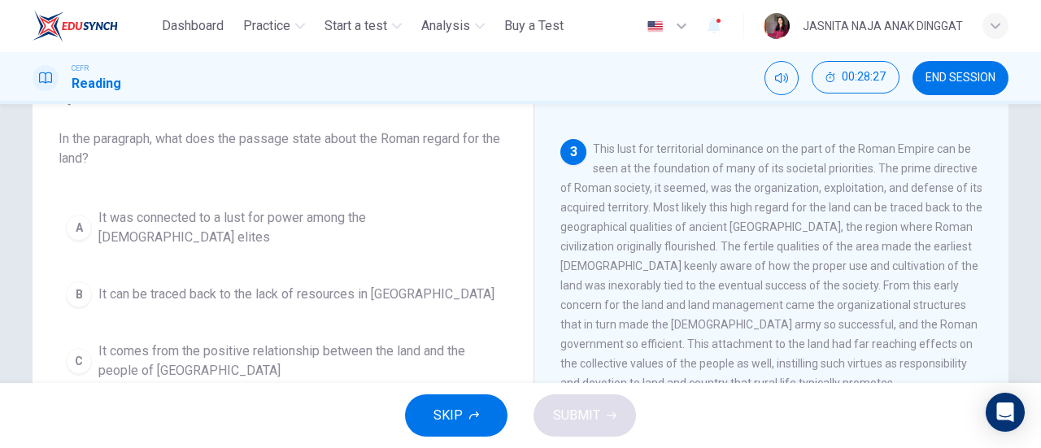
scroll to position [414, 0]
click at [445, 278] on button "B It can be traced back to the lack of resources in Latium" at bounding box center [283, 294] width 449 height 41
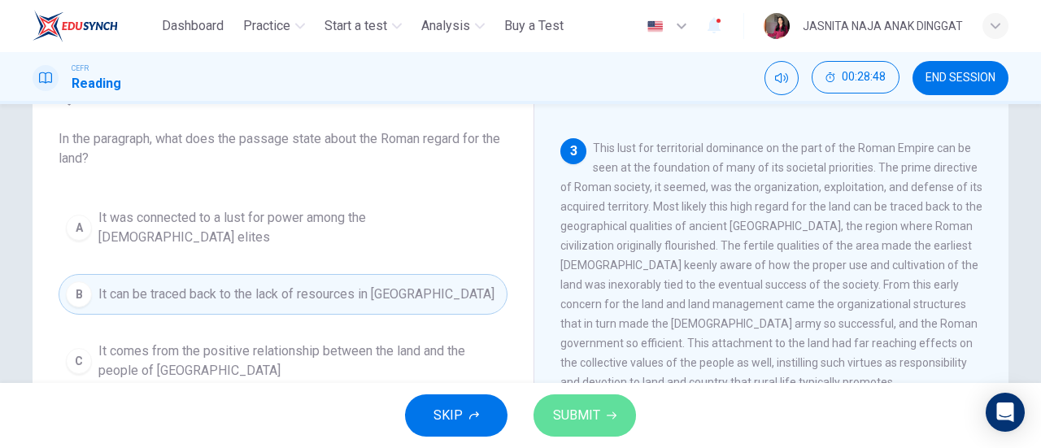
click at [566, 399] on button "SUBMIT" at bounding box center [585, 416] width 103 height 42
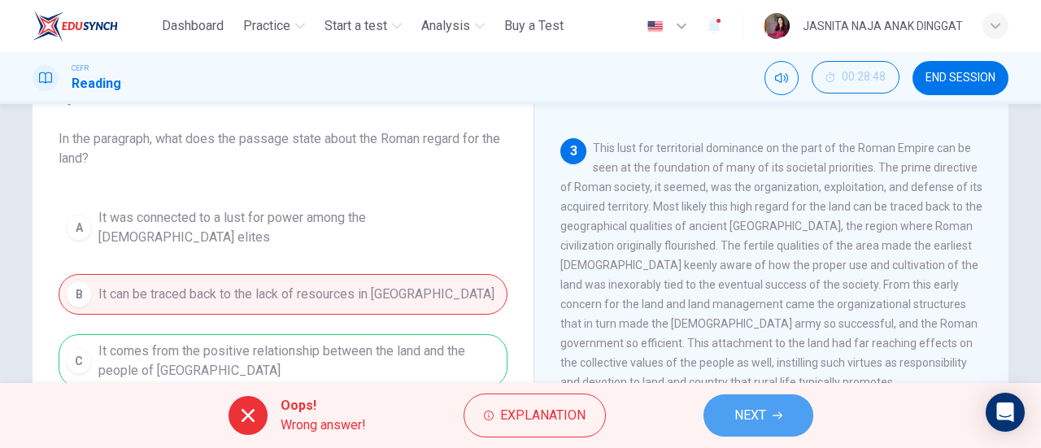
click at [724, 418] on button "NEXT" at bounding box center [759, 416] width 110 height 42
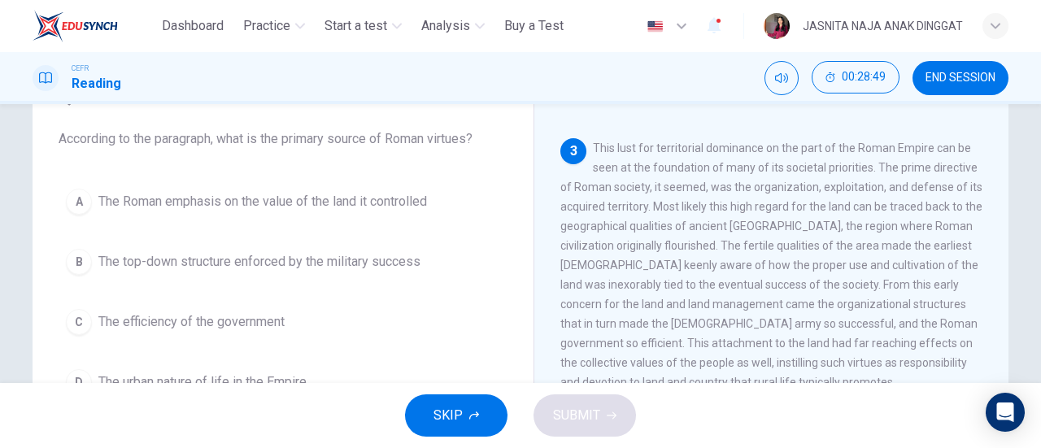
scroll to position [0, 0]
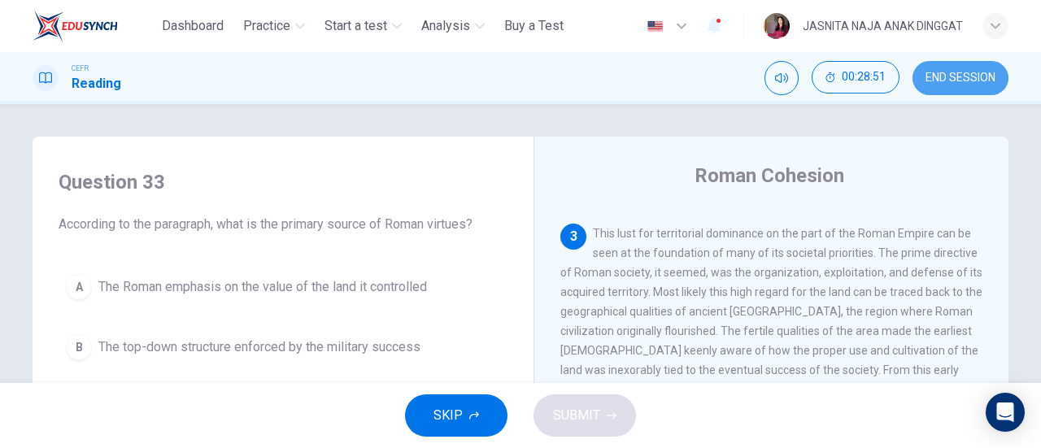
click at [984, 68] on button "END SESSION" at bounding box center [961, 78] width 96 height 34
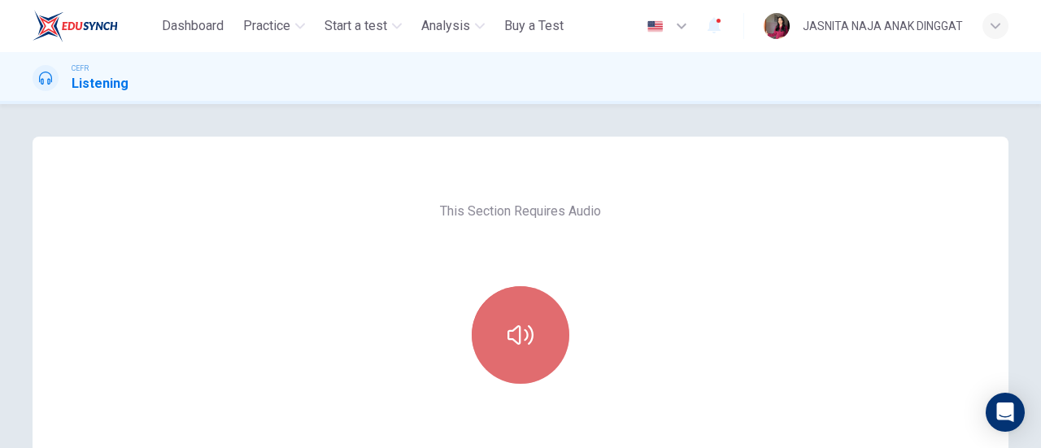
click at [513, 344] on icon "button" at bounding box center [521, 335] width 26 height 20
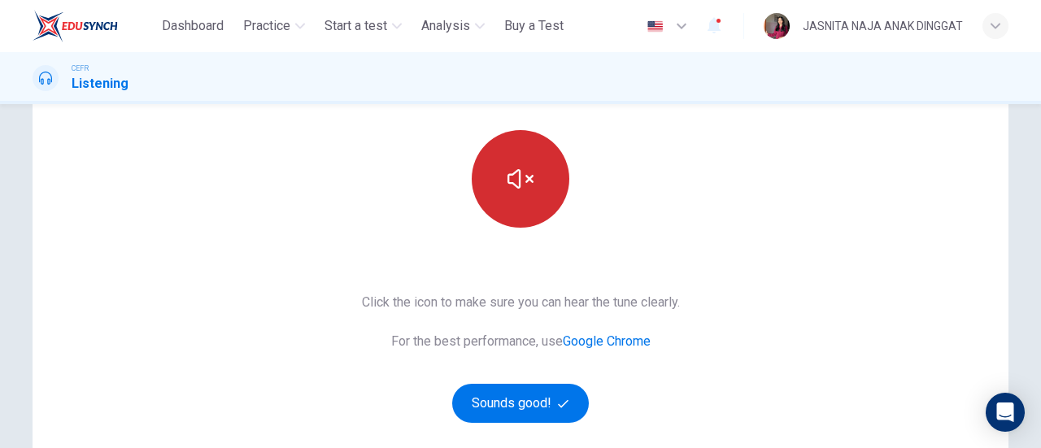
scroll to position [163, 0]
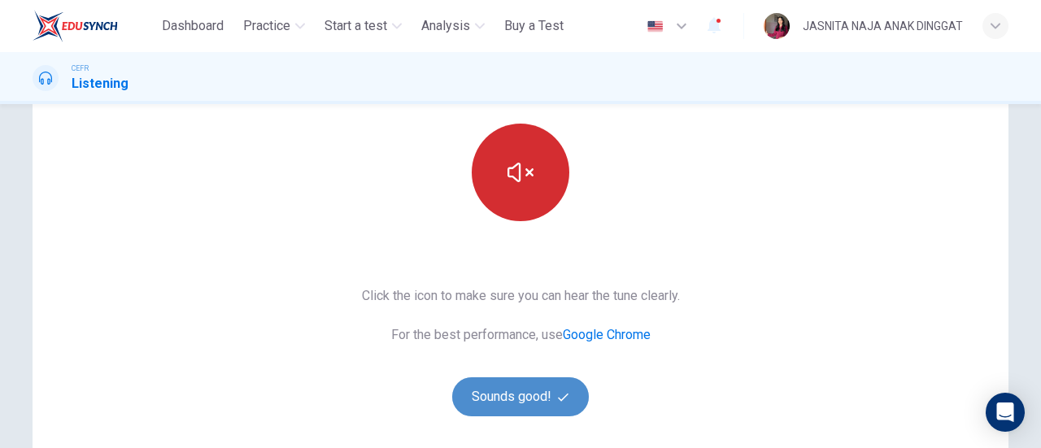
click at [513, 408] on button "Sounds good!" at bounding box center [520, 397] width 137 height 39
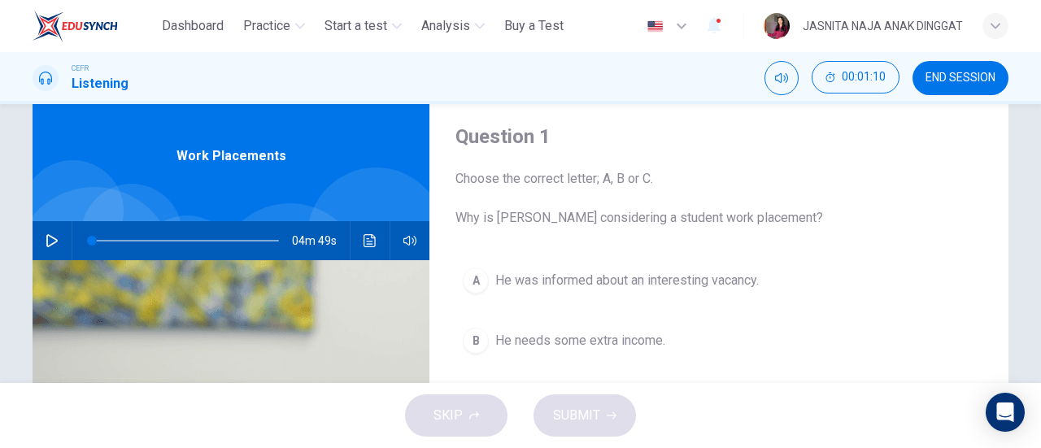
scroll to position [42, 0]
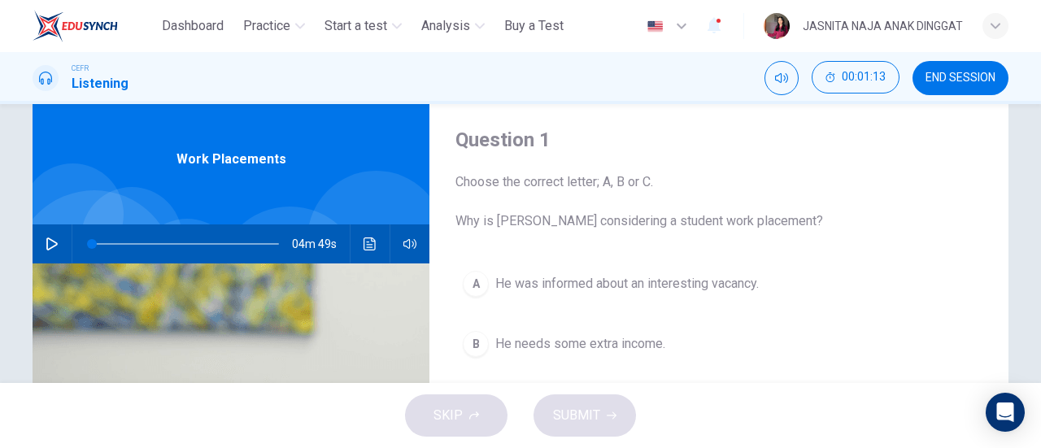
click at [46, 245] on icon "button" at bounding box center [51, 244] width 11 height 13
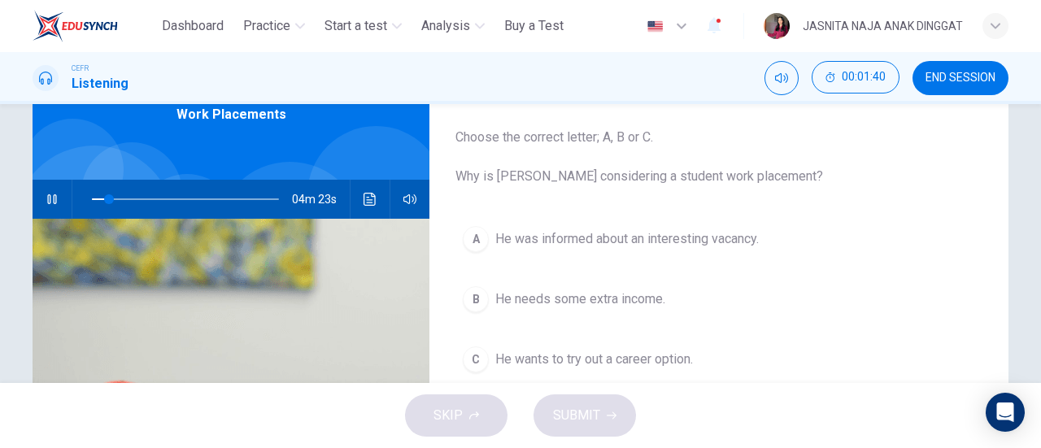
scroll to position [129, 0]
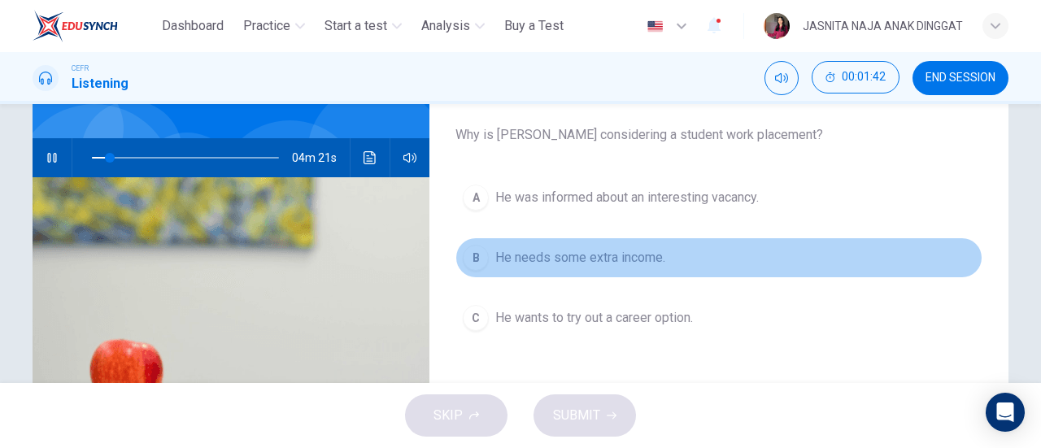
click at [660, 253] on span "He needs some extra income." at bounding box center [580, 258] width 170 height 20
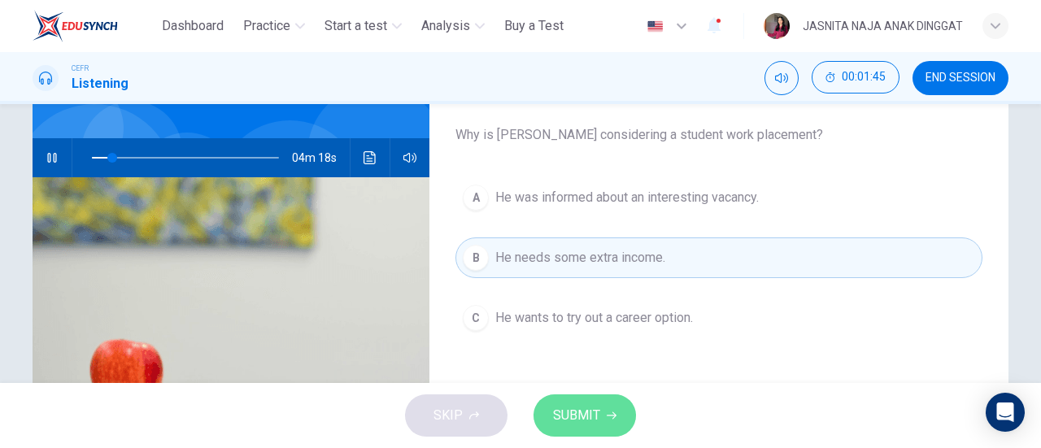
click at [585, 409] on span "SUBMIT" at bounding box center [576, 415] width 47 height 23
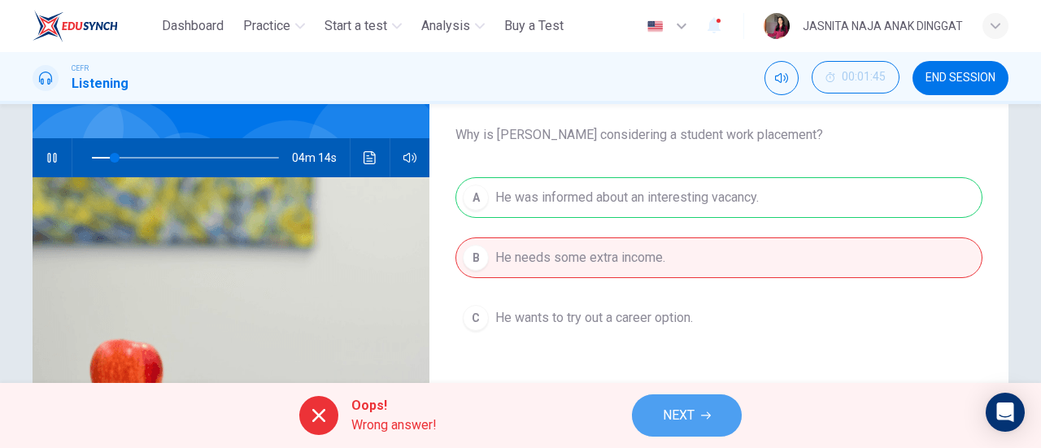
click at [686, 410] on span "NEXT" at bounding box center [679, 415] width 32 height 23
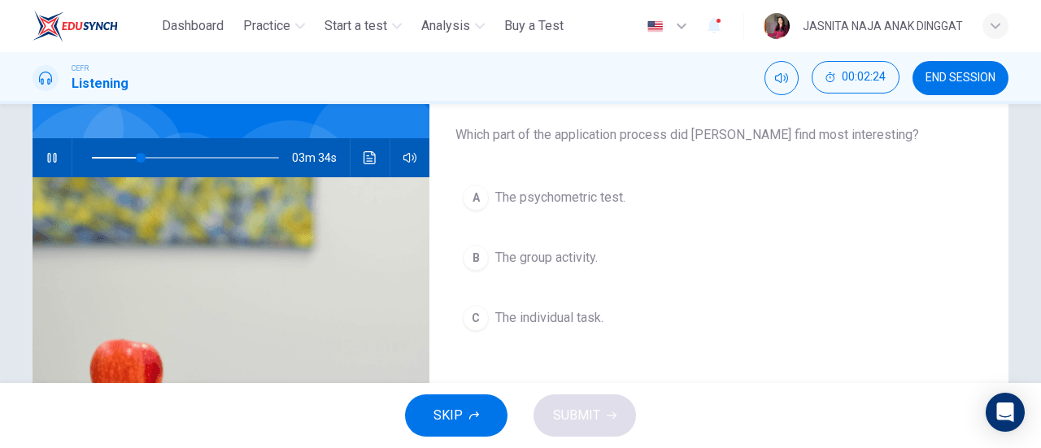
click at [573, 260] on span "The group activity." at bounding box center [546, 258] width 103 height 20
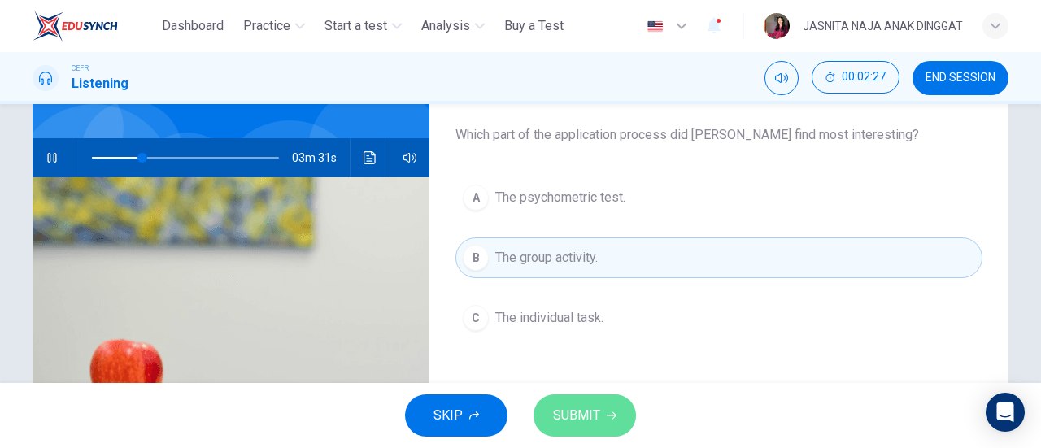
click at [576, 414] on span "SUBMIT" at bounding box center [576, 415] width 47 height 23
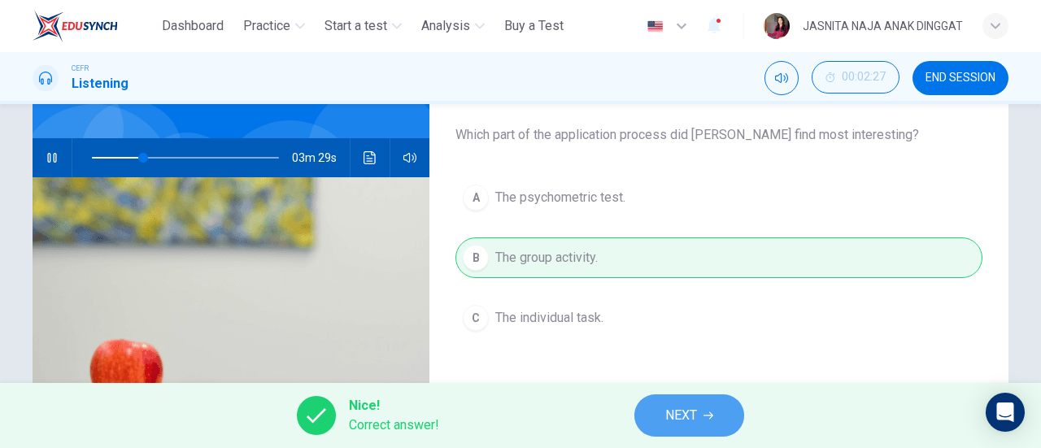
click at [654, 417] on button "NEXT" at bounding box center [690, 416] width 110 height 42
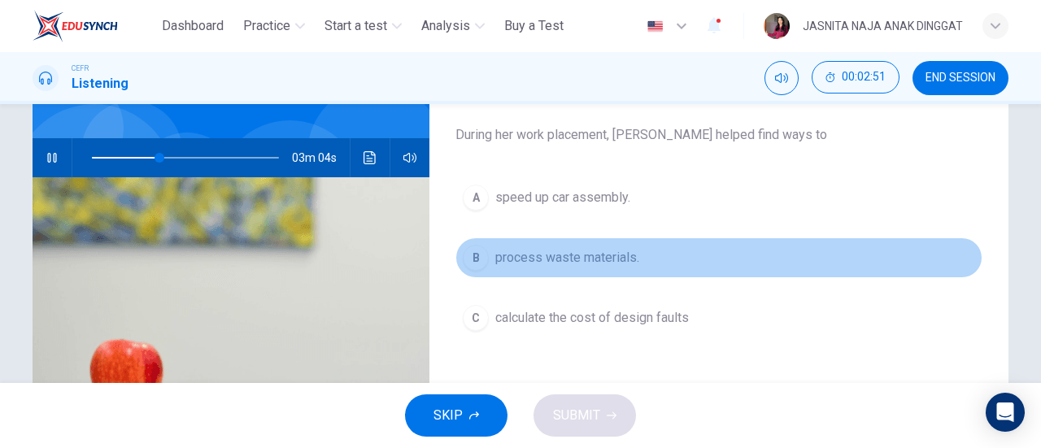
click at [599, 260] on span "process waste materials." at bounding box center [567, 258] width 144 height 20
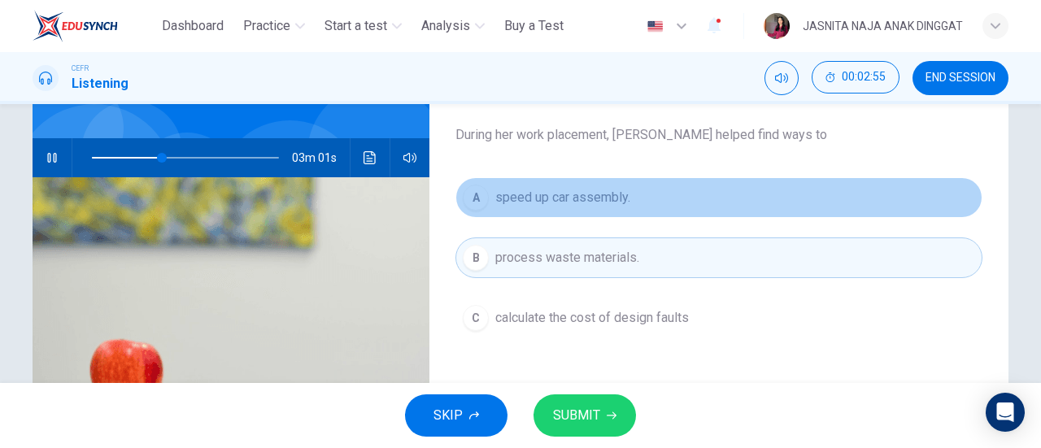
click at [572, 188] on span "speed up car assembly." at bounding box center [562, 198] width 135 height 20
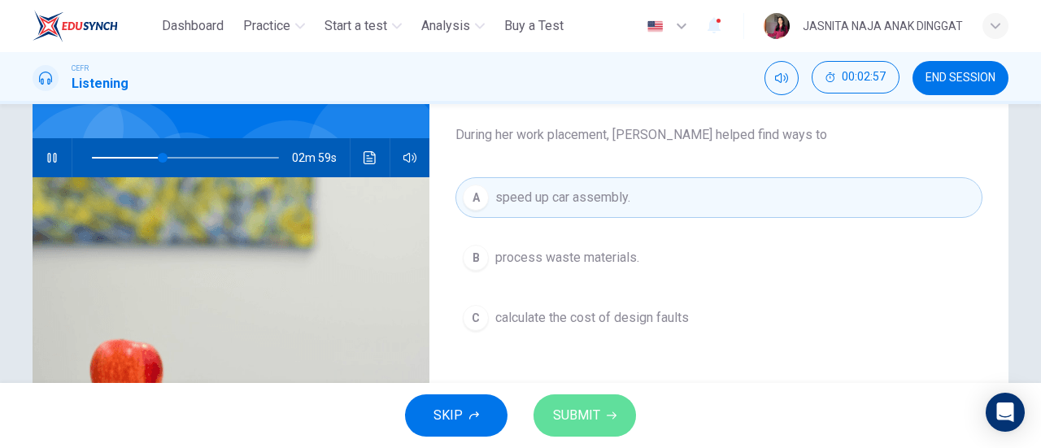
click at [592, 404] on button "SUBMIT" at bounding box center [585, 416] width 103 height 42
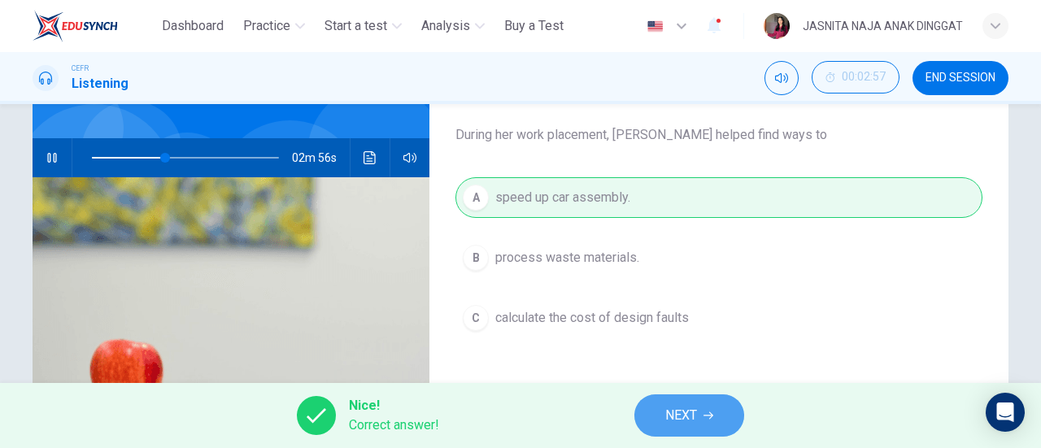
click at [657, 421] on button "NEXT" at bounding box center [690, 416] width 110 height 42
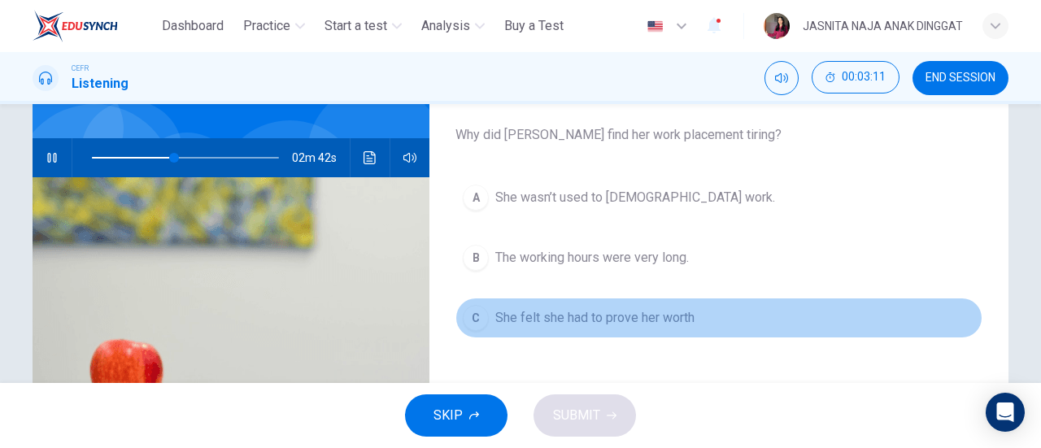
click at [696, 307] on button "C She felt she had to prove her worth" at bounding box center [719, 318] width 527 height 41
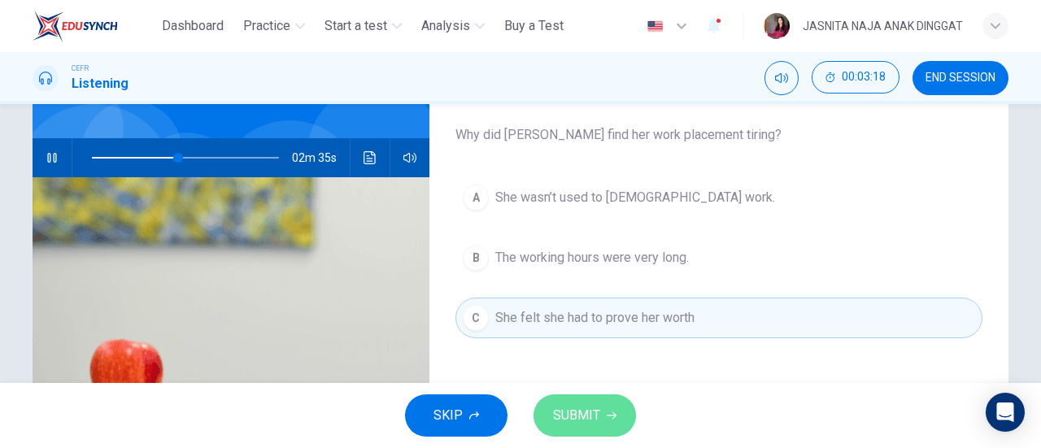
click at [618, 401] on button "SUBMIT" at bounding box center [585, 416] width 103 height 42
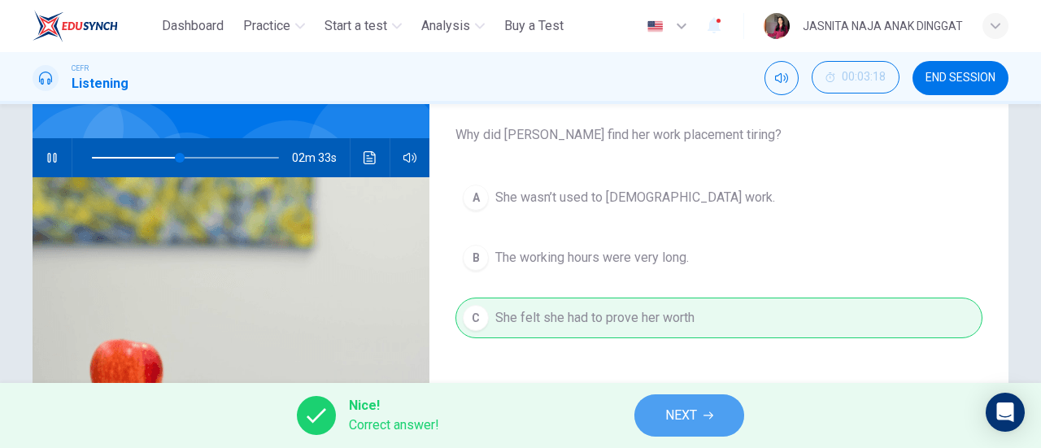
click at [694, 409] on span "NEXT" at bounding box center [682, 415] width 32 height 23
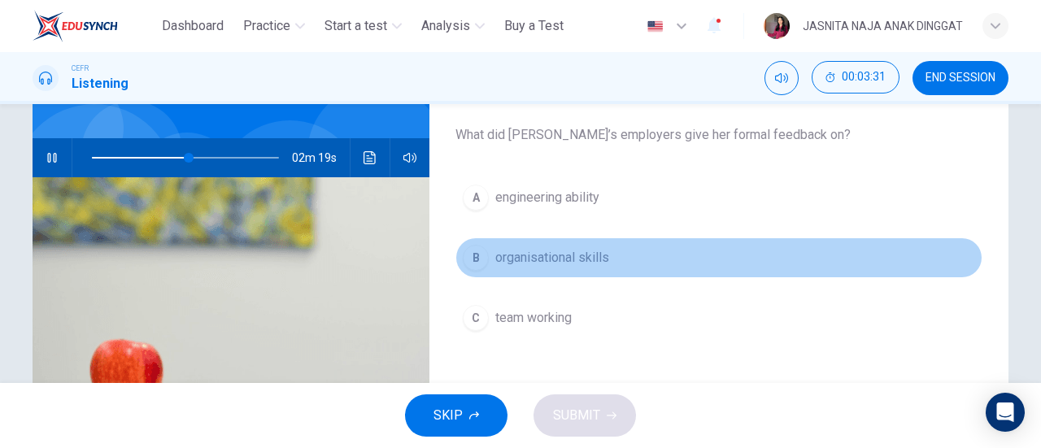
click at [576, 247] on button "B organisational skills" at bounding box center [719, 258] width 527 height 41
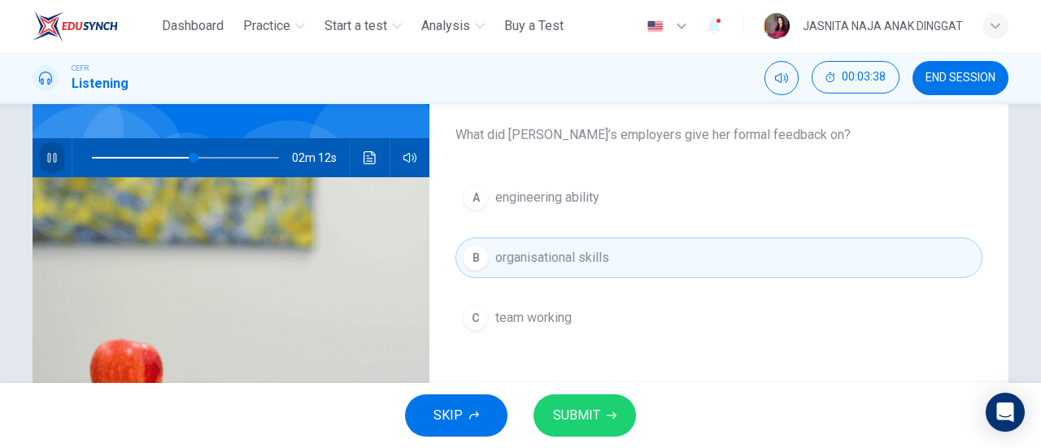
click at [47, 149] on button "button" at bounding box center [52, 157] width 26 height 39
click at [190, 159] on span at bounding box center [195, 158] width 10 height 10
click at [187, 159] on span at bounding box center [191, 158] width 10 height 10
click at [604, 422] on button "SUBMIT" at bounding box center [585, 416] width 103 height 42
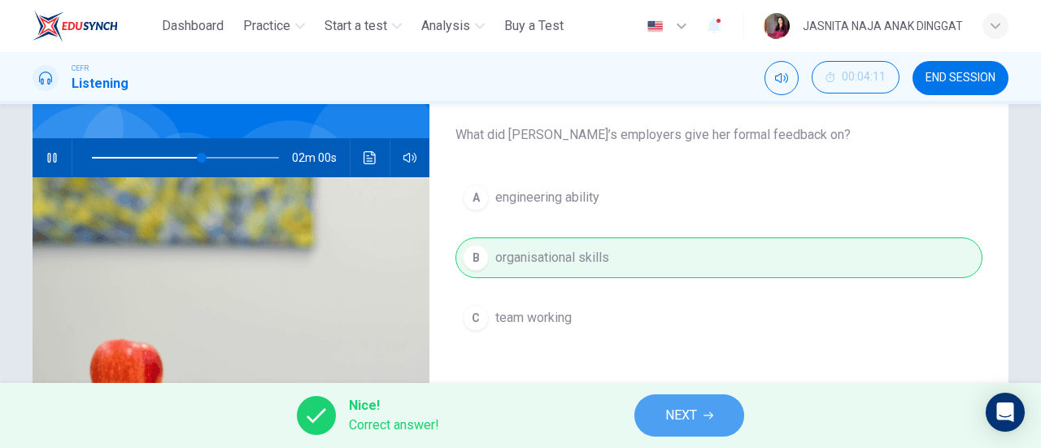
click at [706, 422] on button "NEXT" at bounding box center [690, 416] width 110 height 42
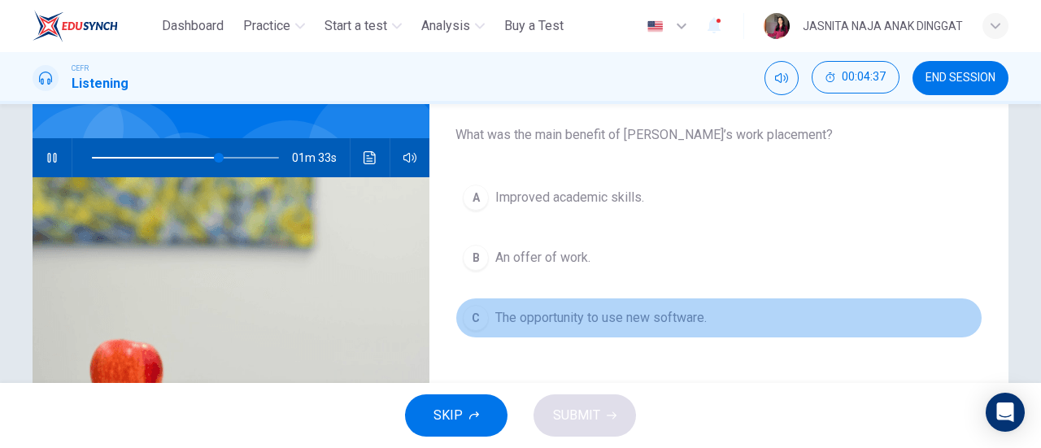
click at [565, 316] on span "The opportunity to use new software." at bounding box center [601, 318] width 212 height 20
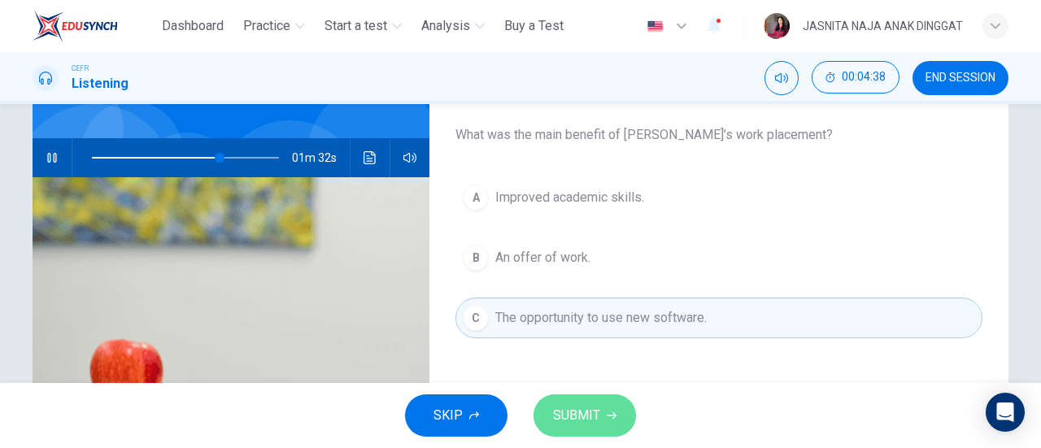
click at [598, 404] on span "SUBMIT" at bounding box center [576, 415] width 47 height 23
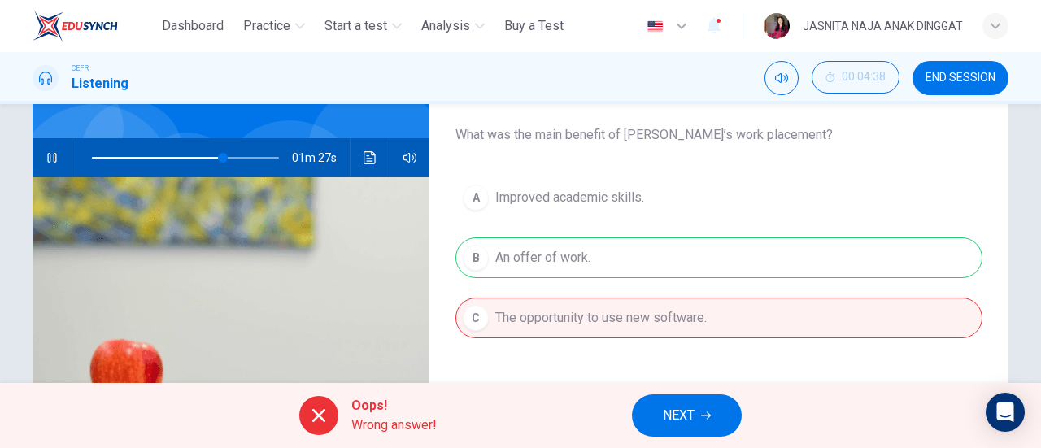
click at [650, 404] on button "NEXT" at bounding box center [687, 416] width 110 height 42
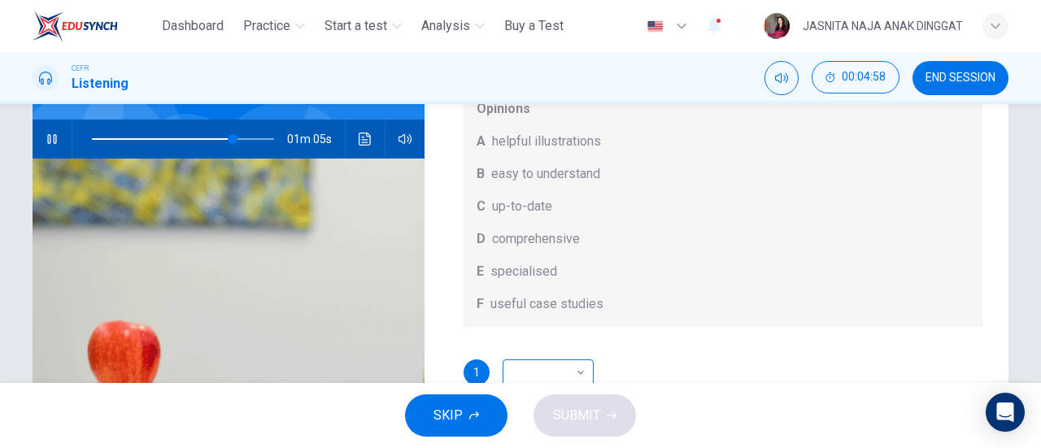
scroll to position [159, 0]
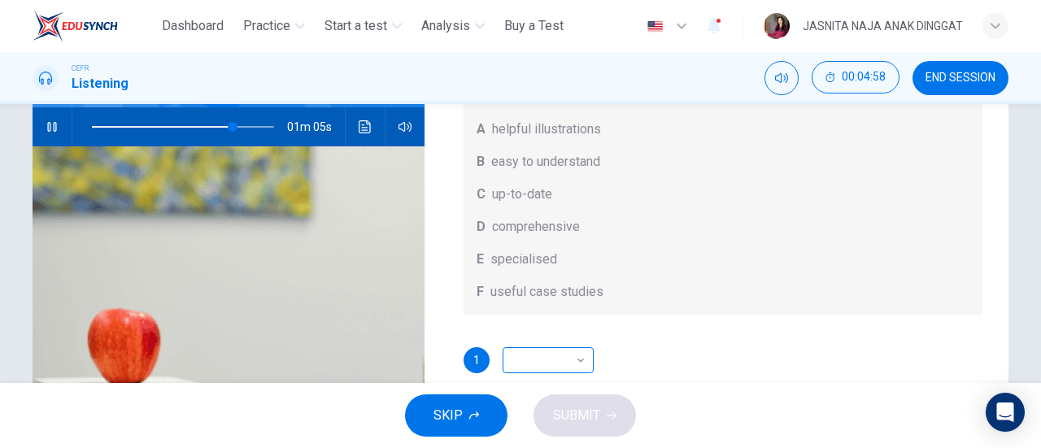
click at [553, 369] on body "This site uses cookies, as explained in our Privacy Policy . If you agree to th…" at bounding box center [520, 224] width 1041 height 448
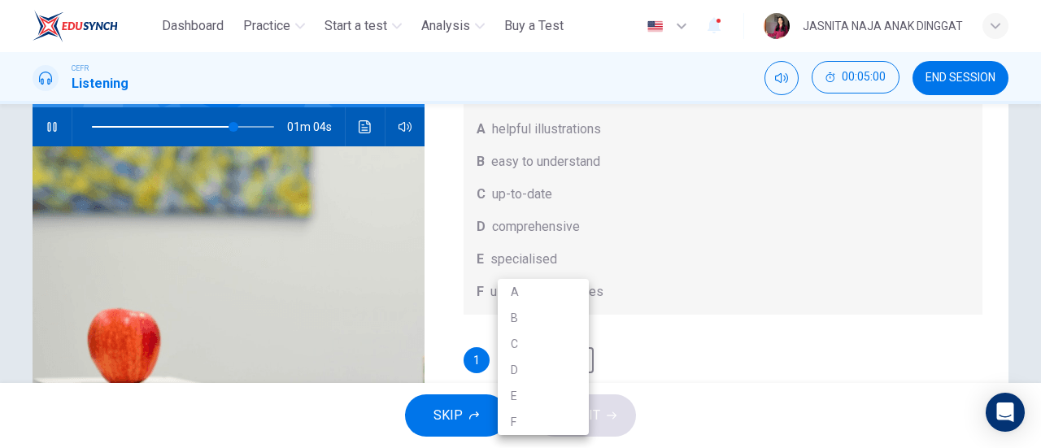
click at [661, 312] on div at bounding box center [520, 224] width 1041 height 448
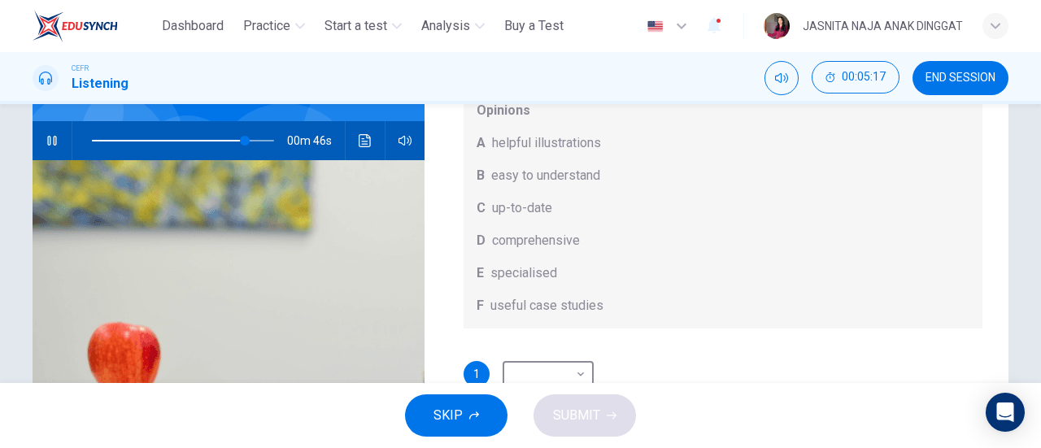
scroll to position [146, 0]
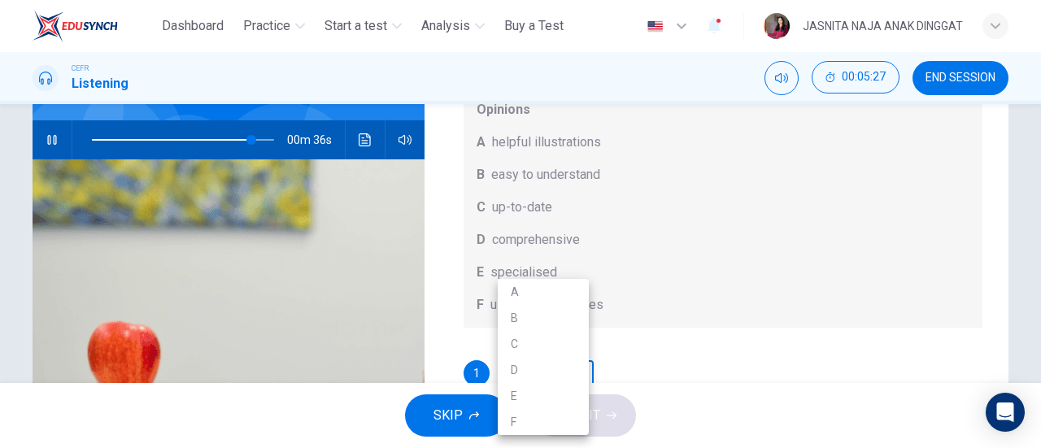
click at [554, 364] on body "This site uses cookies, as explained in our Privacy Policy . If you agree to th…" at bounding box center [520, 224] width 1041 height 448
click at [539, 291] on li "A" at bounding box center [543, 292] width 91 height 26
type input "**"
type input "*"
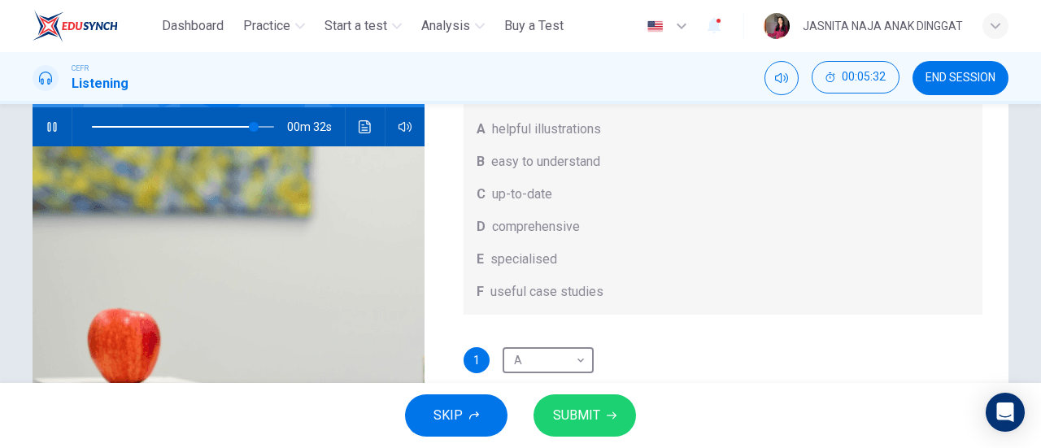
scroll to position [213, 0]
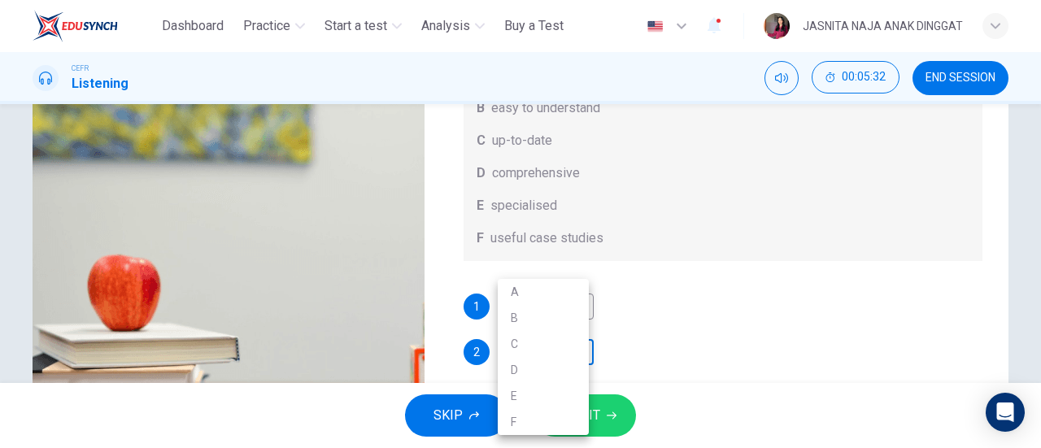
click at [553, 349] on body "This site uses cookies, as explained in our Privacy Policy . If you agree to th…" at bounding box center [520, 224] width 1041 height 448
click at [540, 295] on li "A" at bounding box center [543, 292] width 91 height 26
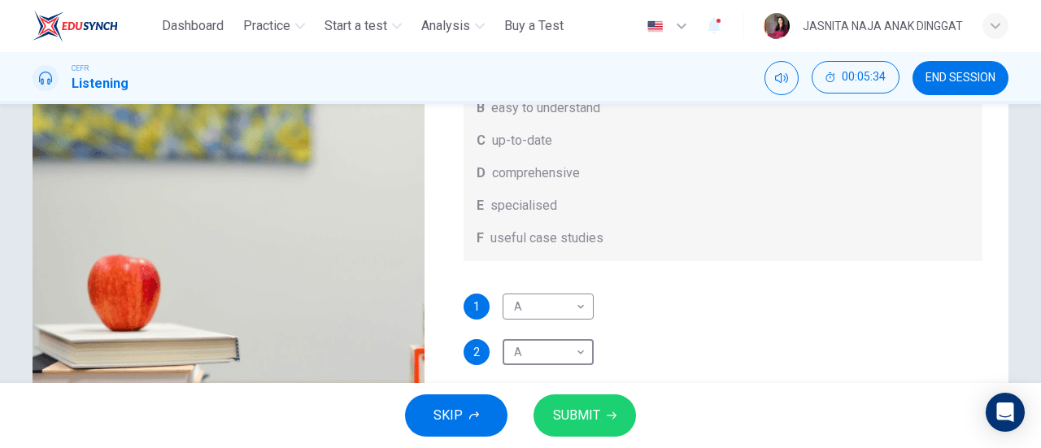
type input "**"
type input "*"
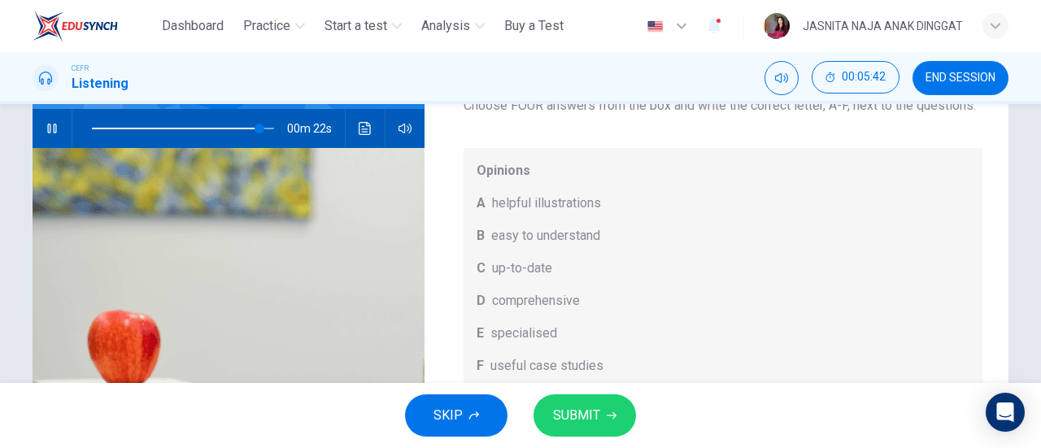
scroll to position [91, 0]
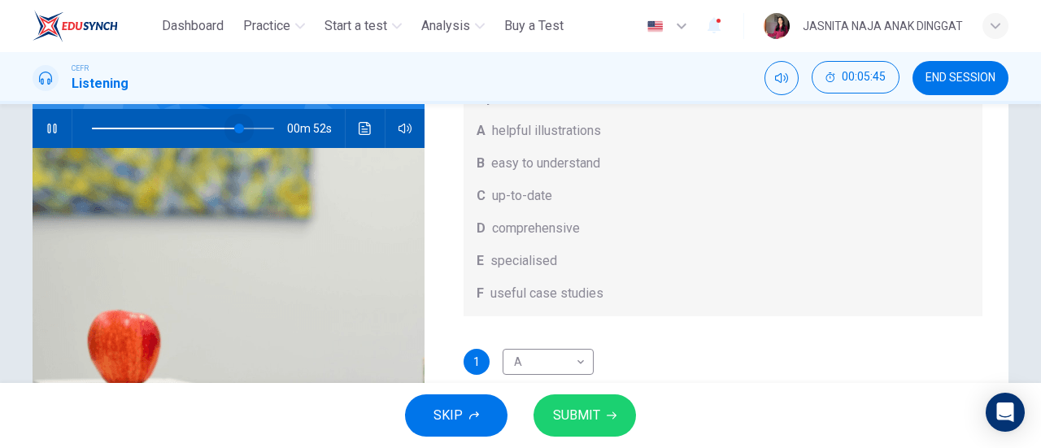
drag, startPoint x: 251, startPoint y: 129, endPoint x: 234, endPoint y: 129, distance: 16.3
click at [234, 129] on span at bounding box center [239, 129] width 10 height 10
click at [46, 124] on icon "button" at bounding box center [52, 128] width 13 height 13
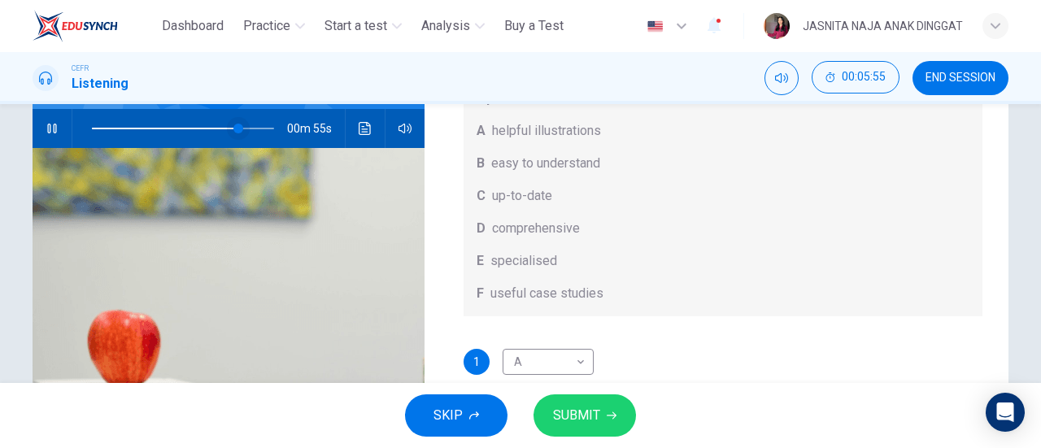
click at [238, 128] on span at bounding box center [239, 129] width 10 height 10
drag, startPoint x: 238, startPoint y: 128, endPoint x: 228, endPoint y: 126, distance: 10.7
click at [228, 126] on span at bounding box center [232, 129] width 10 height 10
drag, startPoint x: 228, startPoint y: 126, endPoint x: 76, endPoint y: 121, distance: 152.2
click at [94, 124] on span at bounding box center [99, 129] width 10 height 10
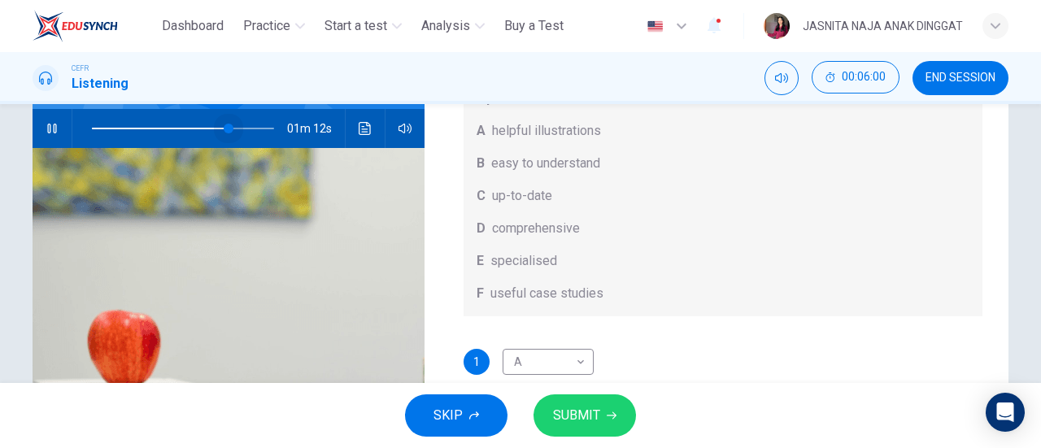
drag, startPoint x: 87, startPoint y: 129, endPoint x: 225, endPoint y: 146, distance: 138.6
click at [225, 146] on div at bounding box center [179, 128] width 215 height 39
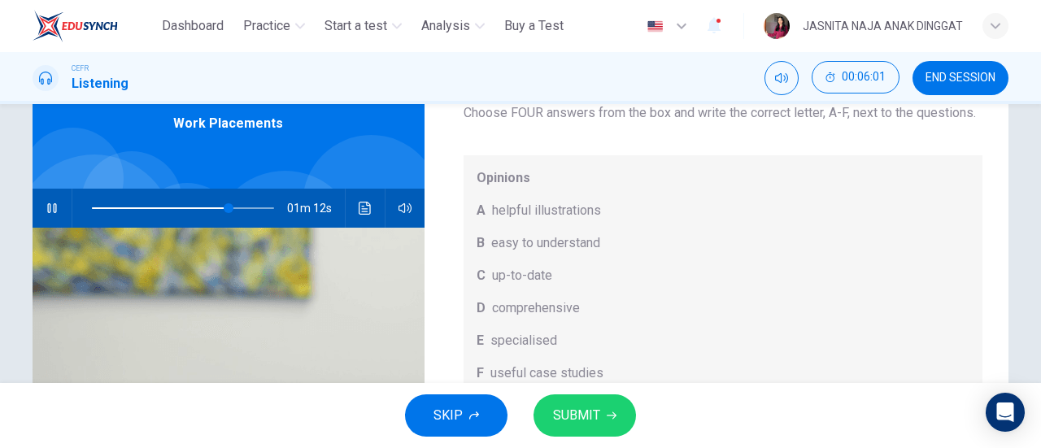
scroll to position [65, 0]
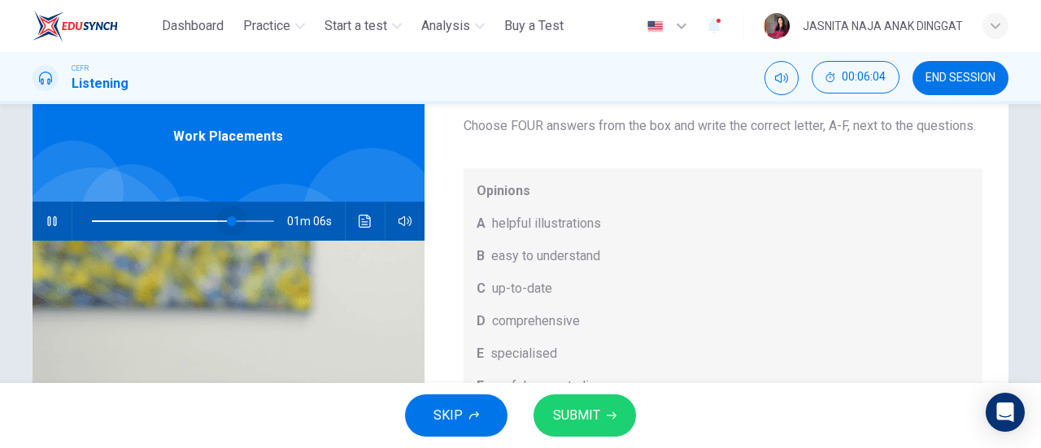
click at [229, 216] on span at bounding box center [232, 221] width 10 height 10
click at [237, 216] on span at bounding box center [232, 221] width 10 height 10
click at [244, 220] on span at bounding box center [247, 221] width 10 height 10
drag, startPoint x: 244, startPoint y: 220, endPoint x: 37, endPoint y: 209, distance: 207.8
click at [37, 209] on div "04m 49s" at bounding box center [229, 221] width 392 height 39
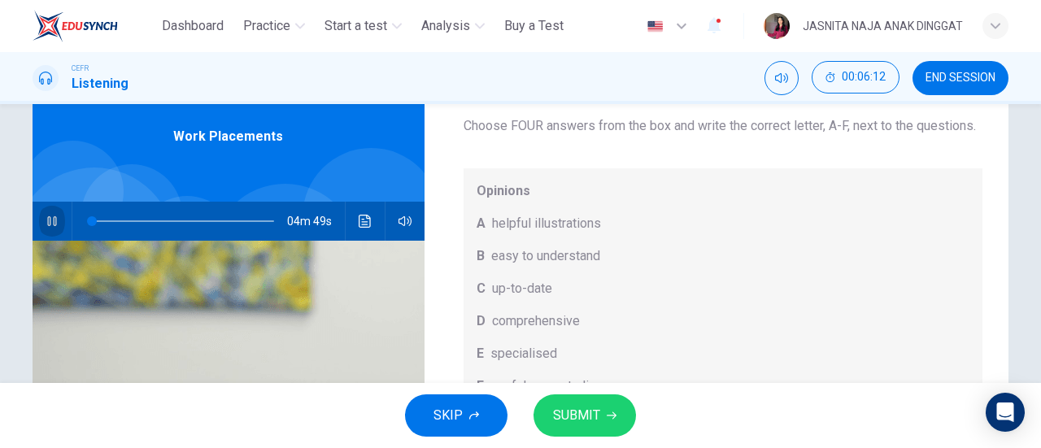
click at [52, 219] on icon "button" at bounding box center [51, 221] width 9 height 10
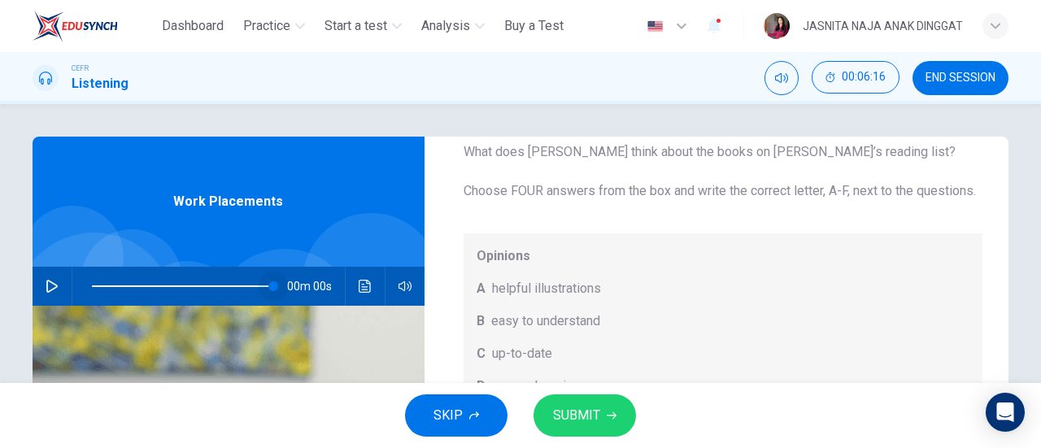
type input "***"
drag, startPoint x: 96, startPoint y: 282, endPoint x: 370, endPoint y: 308, distance: 275.4
click at [370, 308] on div "Work Placements 00m 00s" at bounding box center [229, 419] width 392 height 565
click at [46, 284] on icon "button" at bounding box center [52, 286] width 13 height 13
click at [401, 290] on icon "button" at bounding box center [405, 286] width 13 height 13
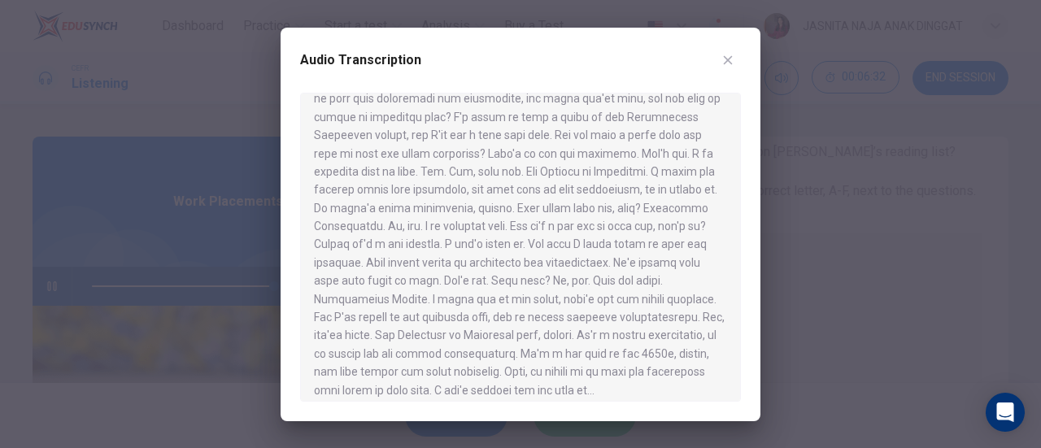
scroll to position [719, 0]
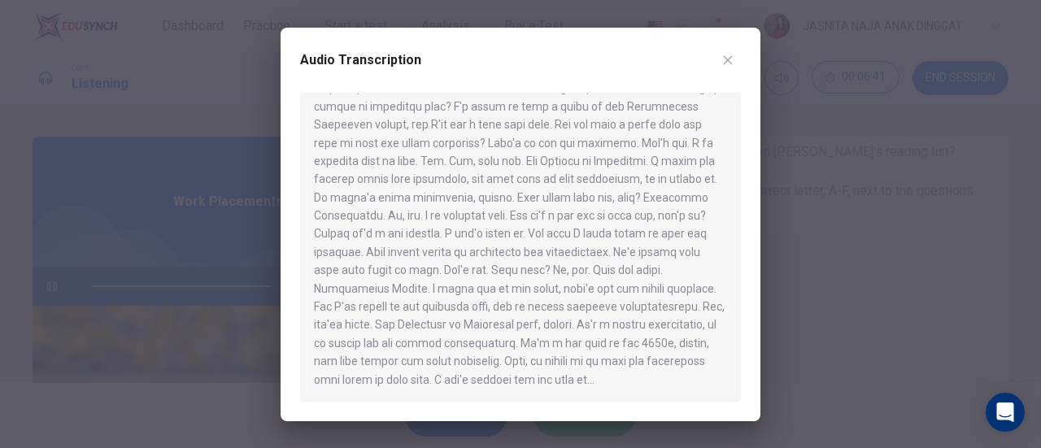
click at [731, 73] on div "Audio Transcription" at bounding box center [520, 70] width 441 height 46
click at [724, 62] on icon "button" at bounding box center [728, 60] width 13 height 13
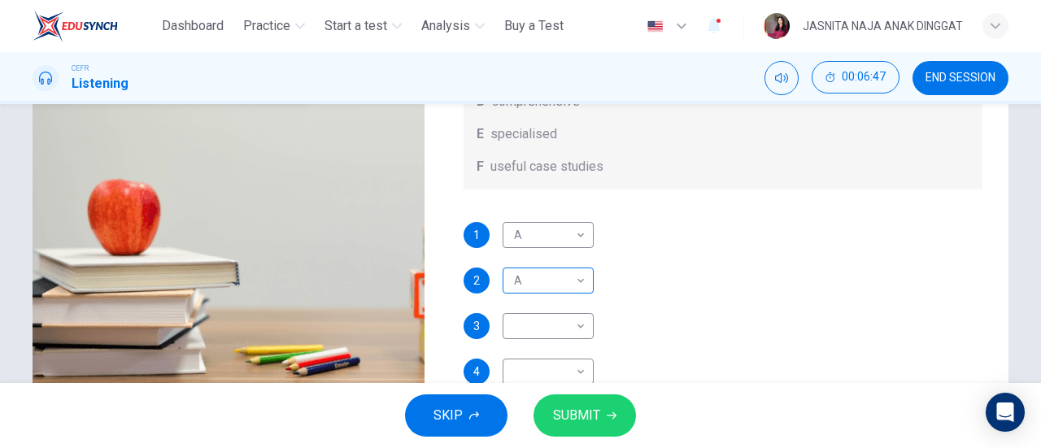
scroll to position [72, 0]
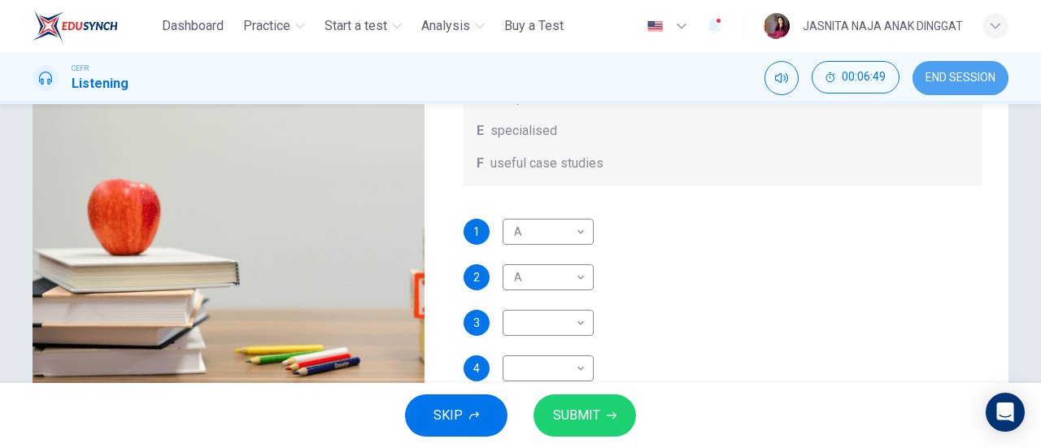
click at [936, 89] on button "END SESSION" at bounding box center [961, 78] width 96 height 34
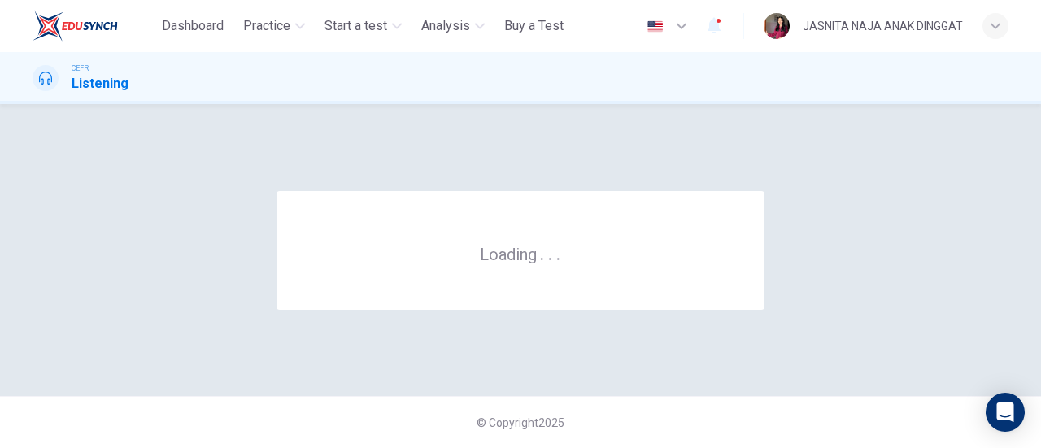
scroll to position [0, 0]
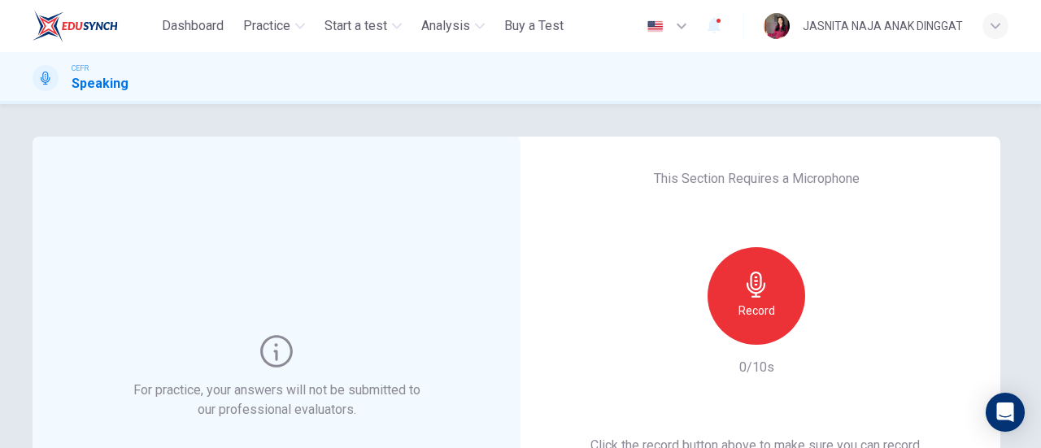
click at [726, 312] on div "Record" at bounding box center [757, 296] width 98 height 98
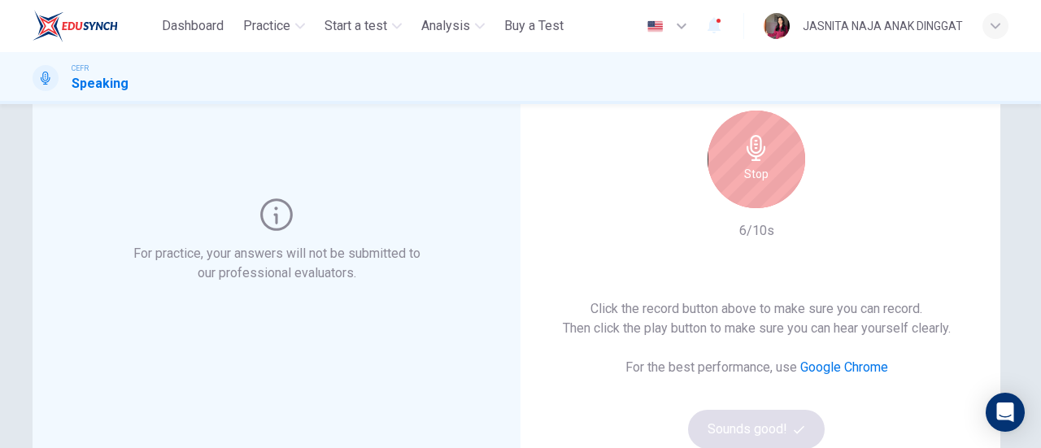
scroll to position [142, 0]
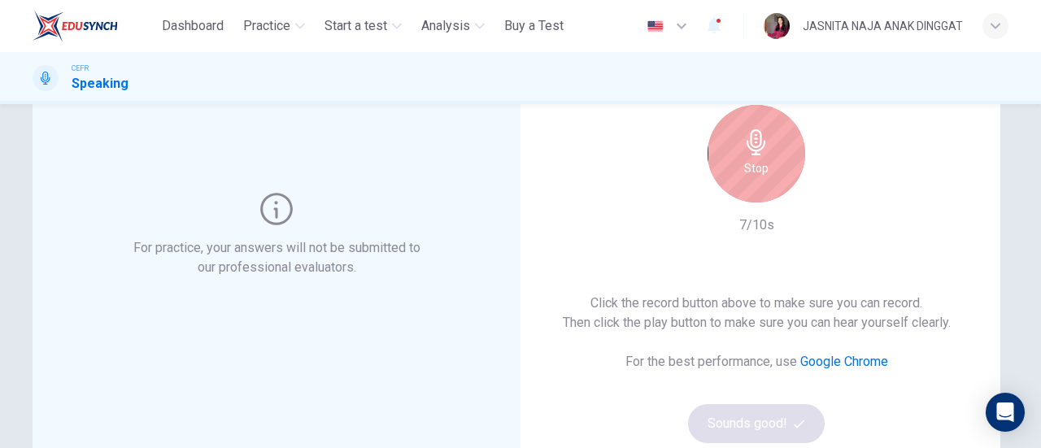
click at [734, 163] on div "Stop" at bounding box center [757, 154] width 98 height 98
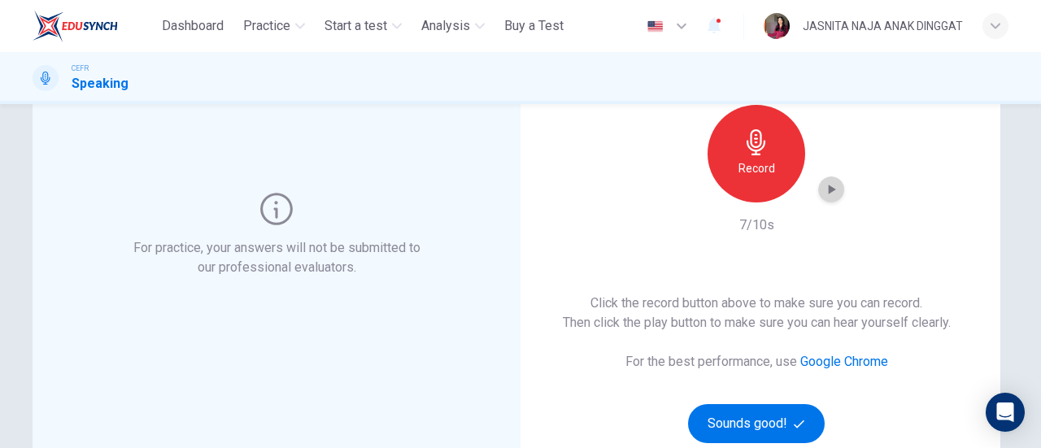
click at [826, 199] on div "button" at bounding box center [831, 190] width 26 height 26
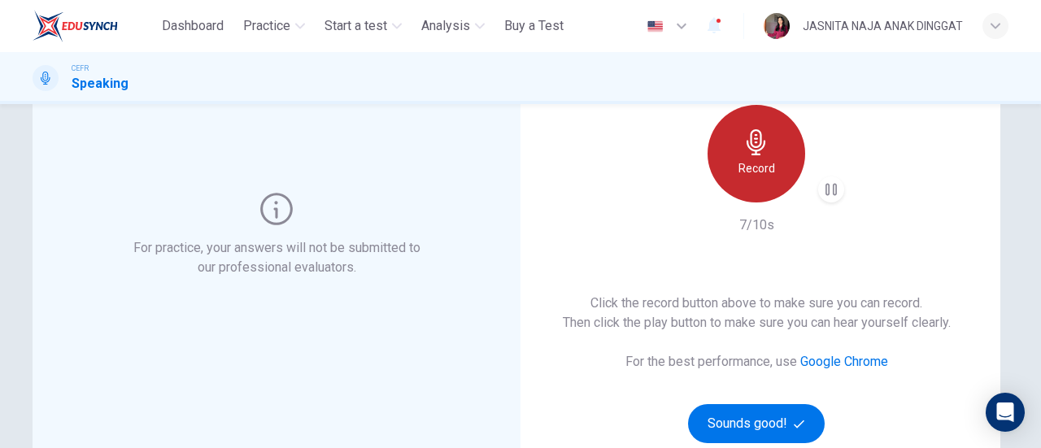
click at [744, 164] on h6 "Record" at bounding box center [757, 169] width 37 height 20
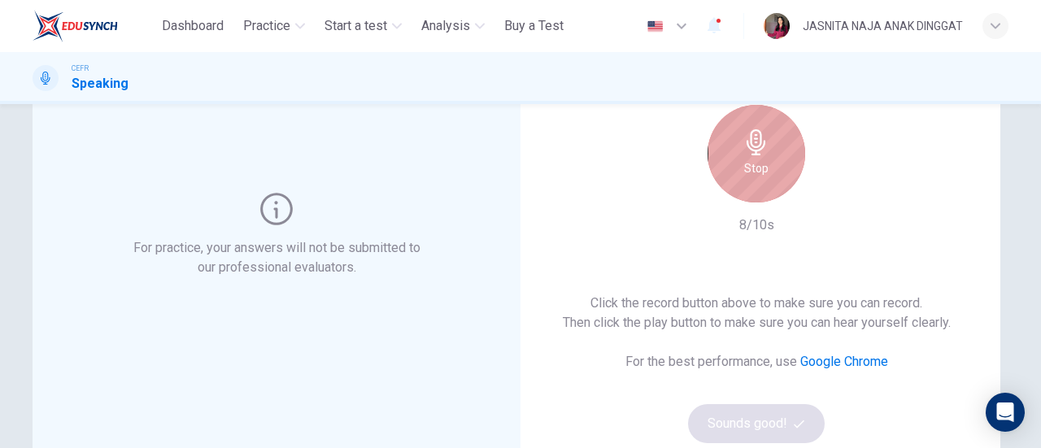
click at [744, 164] on h6 "Stop" at bounding box center [756, 169] width 24 height 20
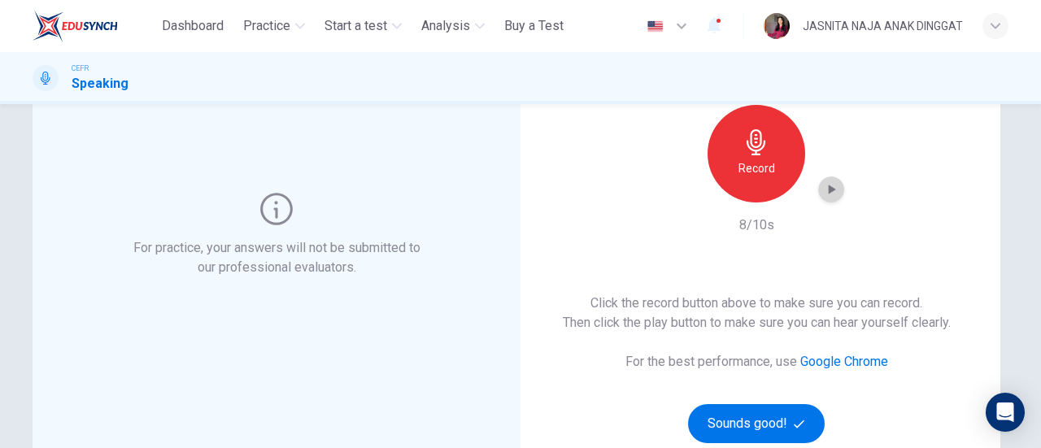
click at [831, 193] on icon "button" at bounding box center [831, 189] width 16 height 16
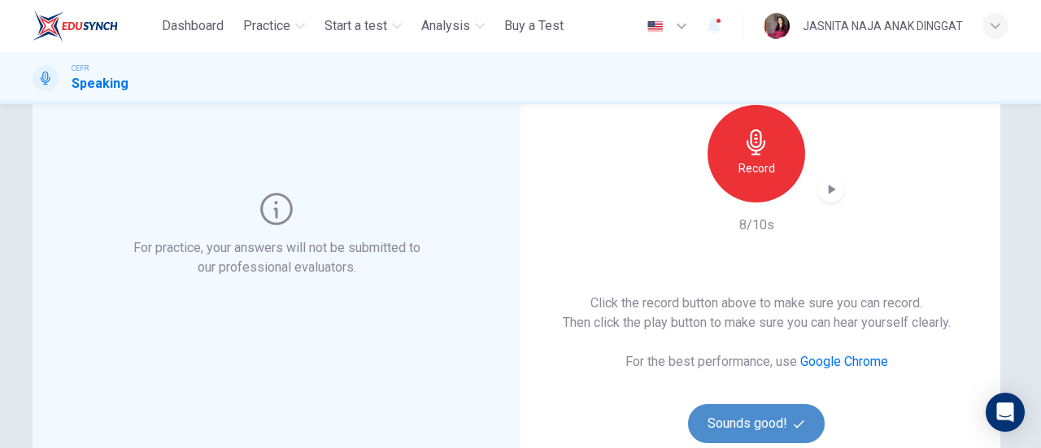
click at [788, 426] on button "Sounds good!" at bounding box center [756, 423] width 137 height 39
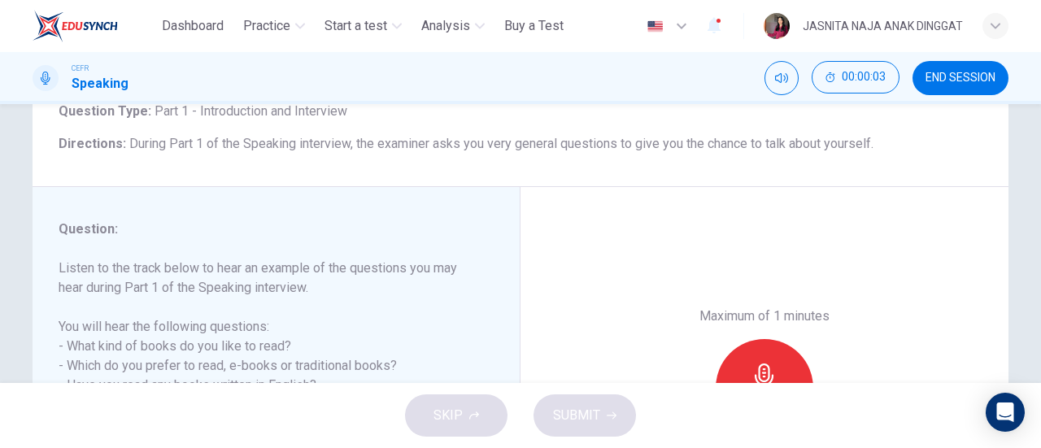
scroll to position [114, 0]
click at [776, 82] on icon "Mute" at bounding box center [781, 78] width 13 height 13
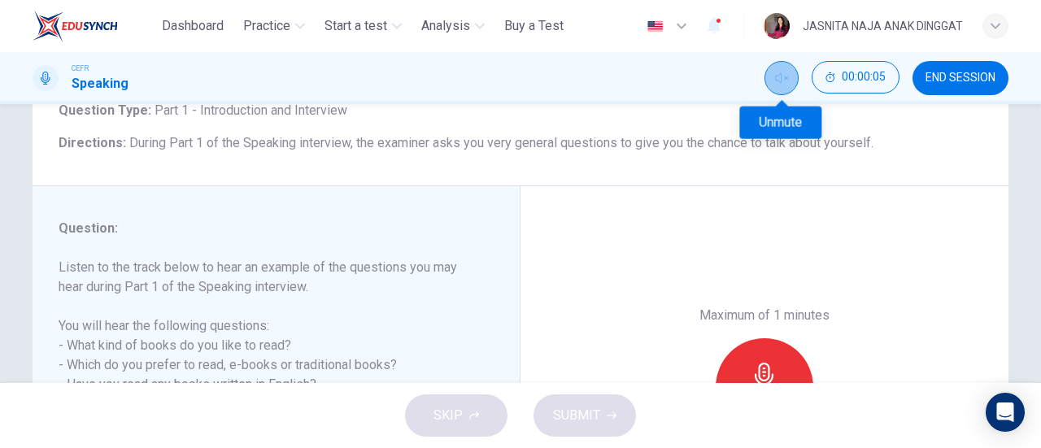
click at [776, 82] on icon "Unmute" at bounding box center [781, 78] width 13 height 13
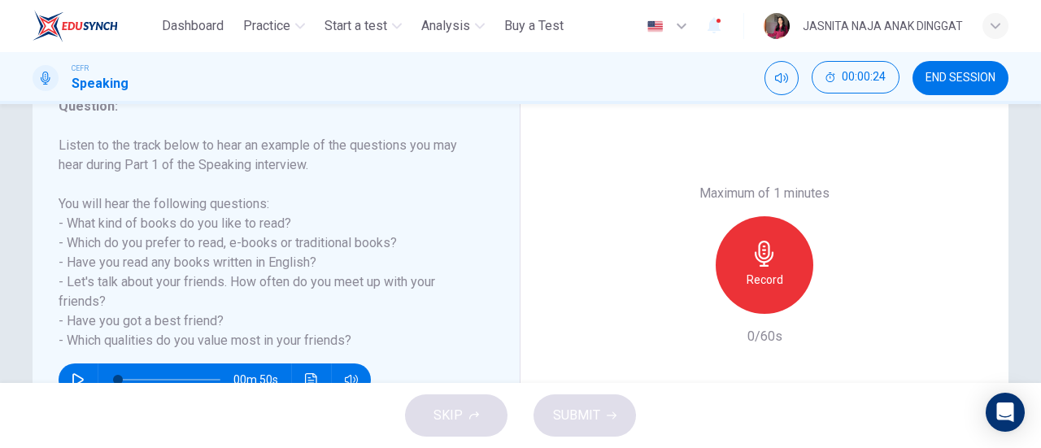
scroll to position [238, 0]
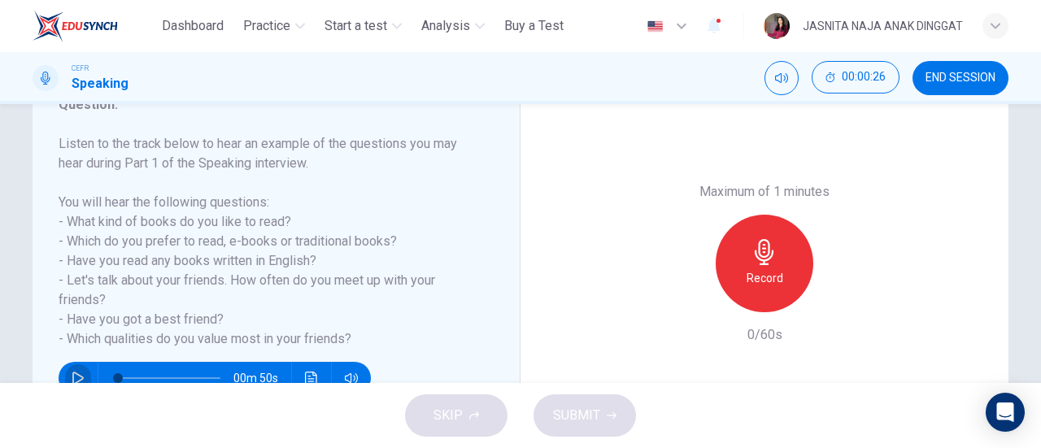
click at [75, 368] on button "button" at bounding box center [78, 378] width 26 height 33
type input "*"
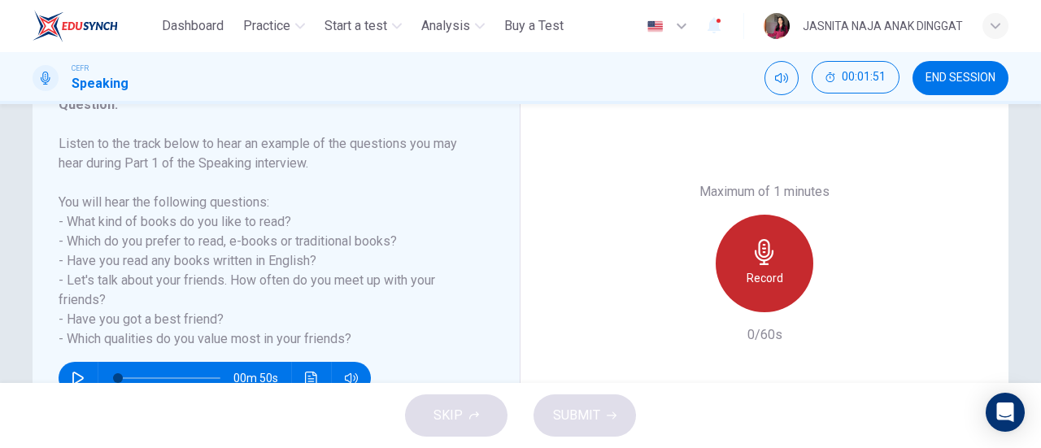
click at [732, 284] on div "Record" at bounding box center [765, 264] width 98 height 98
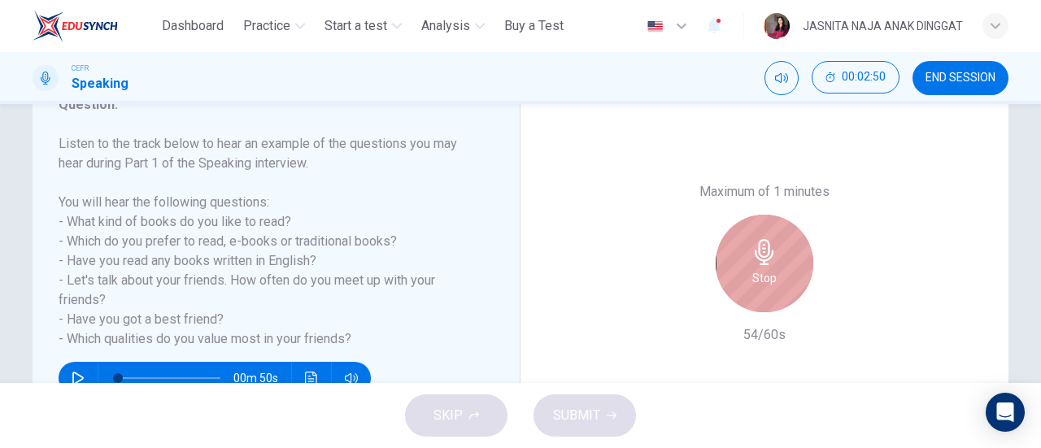
click at [745, 257] on div "Stop" at bounding box center [765, 264] width 98 height 98
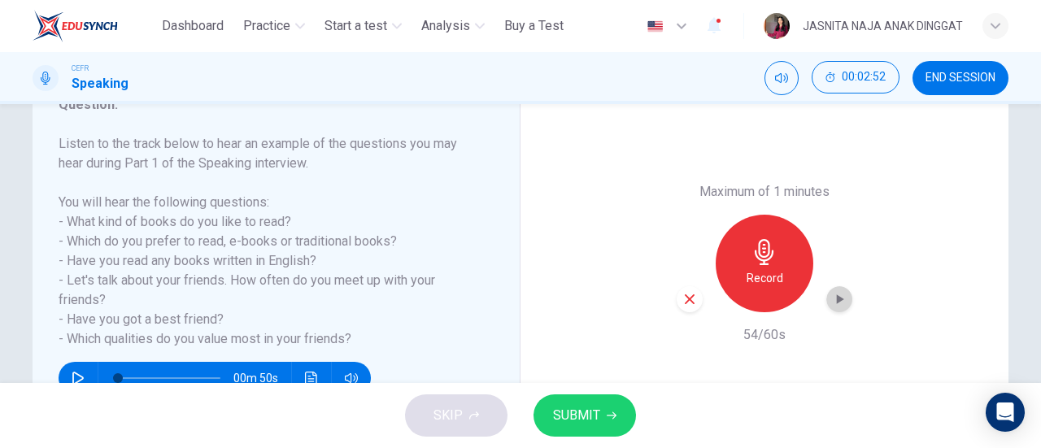
click at [843, 305] on icon "button" at bounding box center [839, 299] width 16 height 16
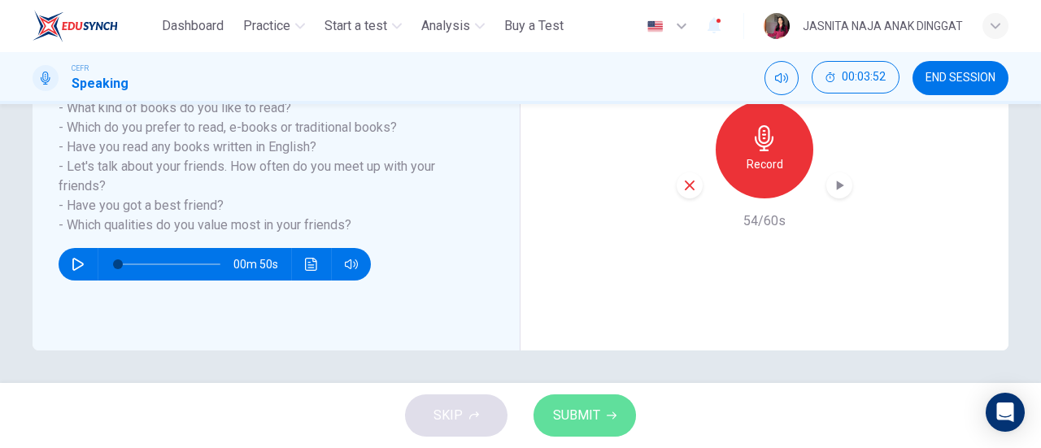
click at [587, 427] on span "SUBMIT" at bounding box center [576, 415] width 47 height 23
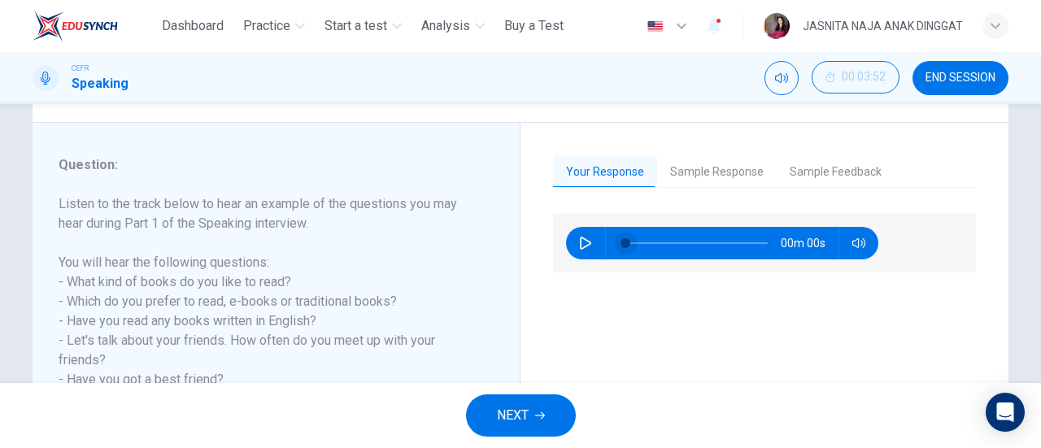
scroll to position [187, 0]
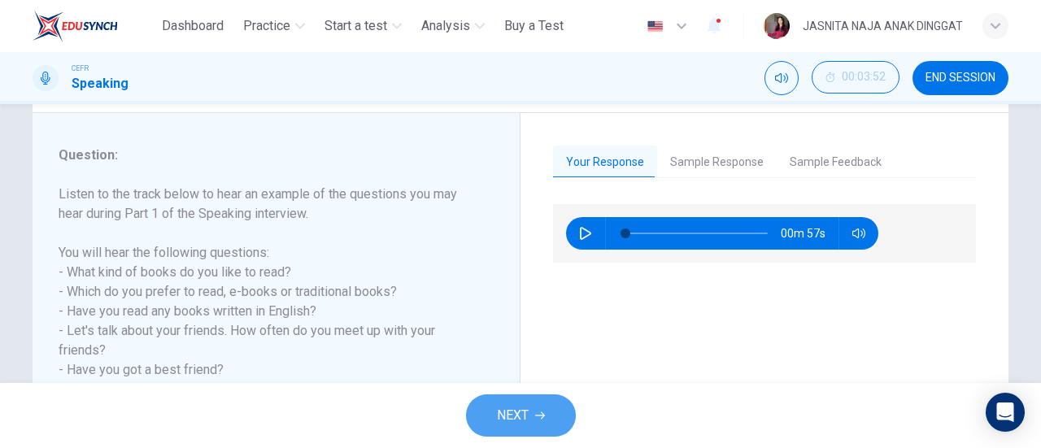
click at [551, 409] on button "NEXT" at bounding box center [521, 416] width 110 height 42
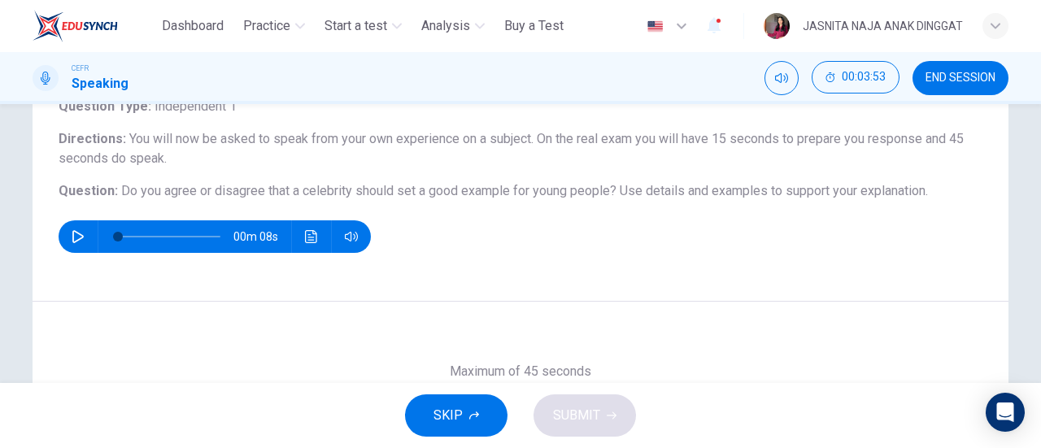
scroll to position [122, 0]
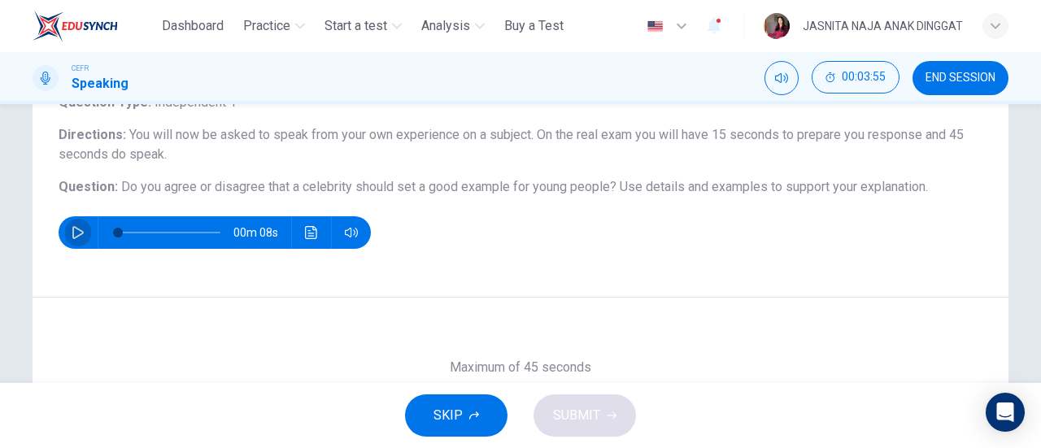
click at [65, 229] on button "button" at bounding box center [78, 232] width 26 height 33
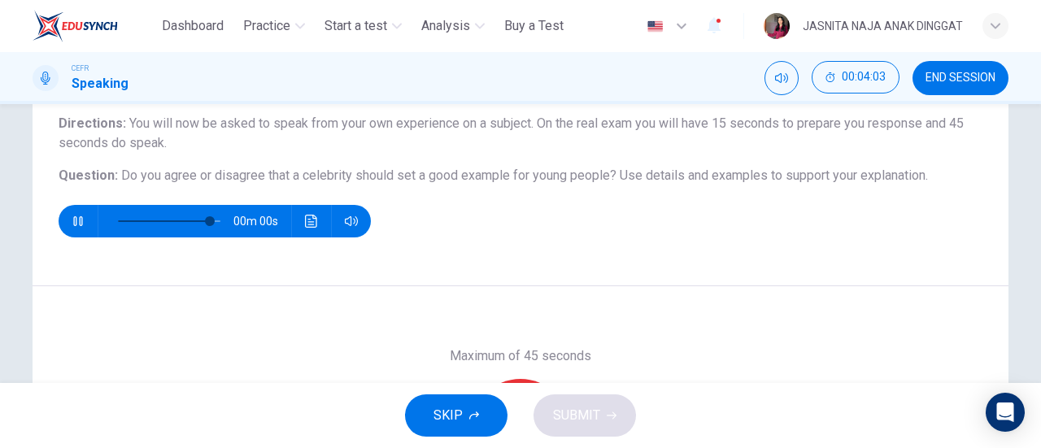
scroll to position [134, 0]
type input "*"
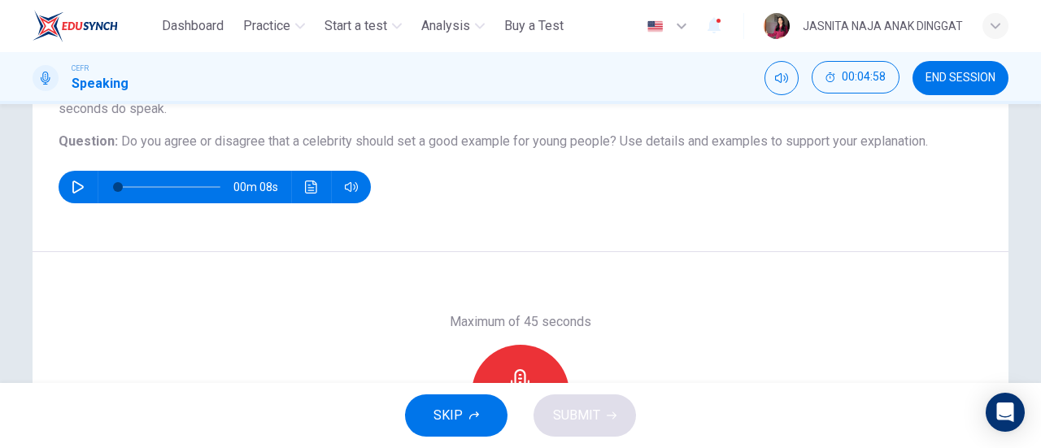
scroll to position [193, 0]
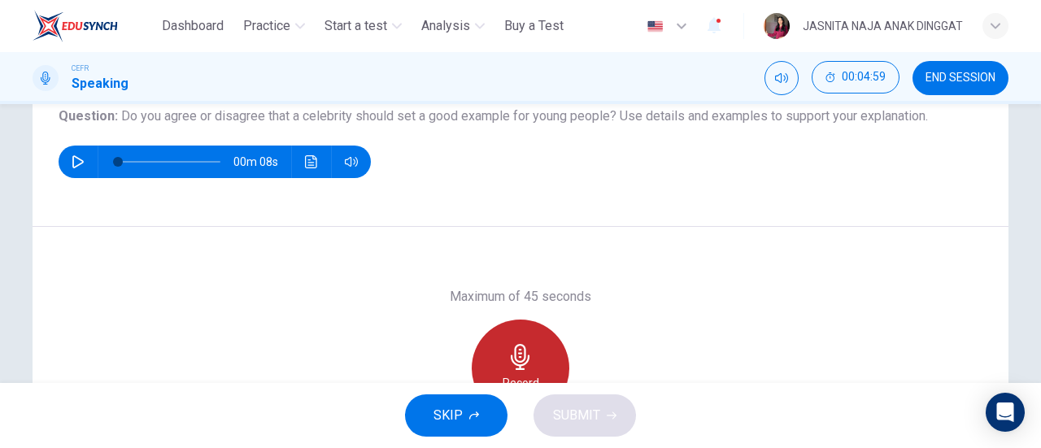
click at [539, 330] on div "Record" at bounding box center [521, 369] width 98 height 98
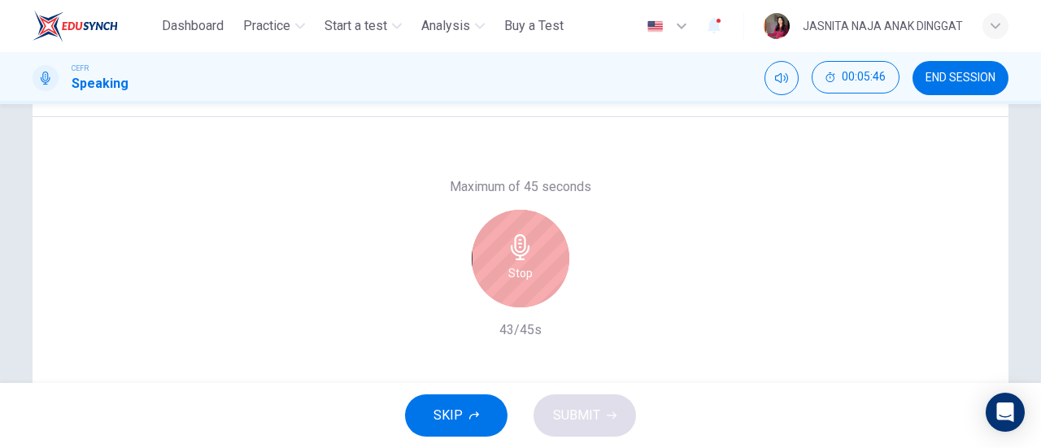
scroll to position [303, 0]
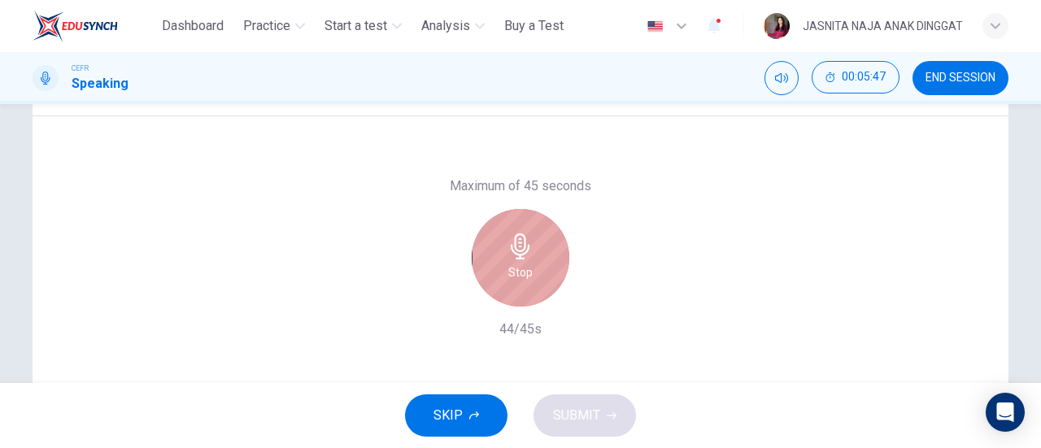
click at [511, 249] on icon "button" at bounding box center [520, 247] width 19 height 26
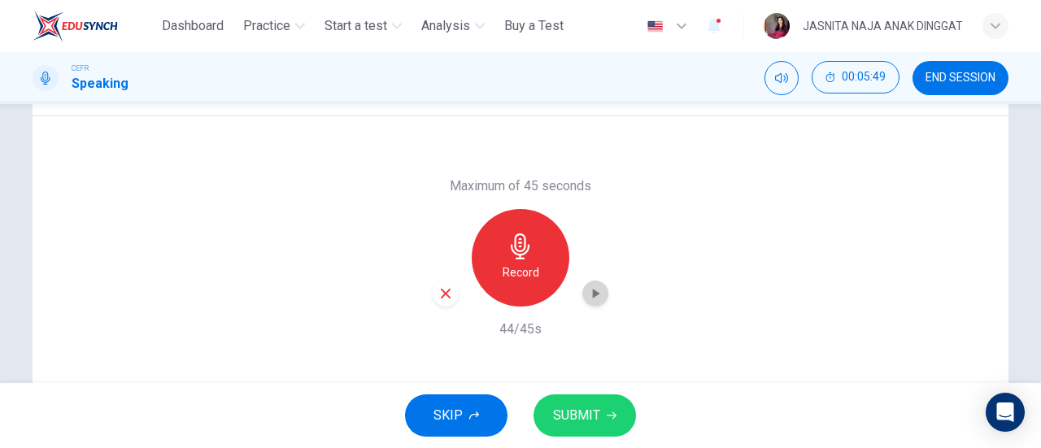
click at [594, 290] on icon "button" at bounding box center [595, 294] width 16 height 16
click at [439, 297] on icon "button" at bounding box center [446, 293] width 15 height 15
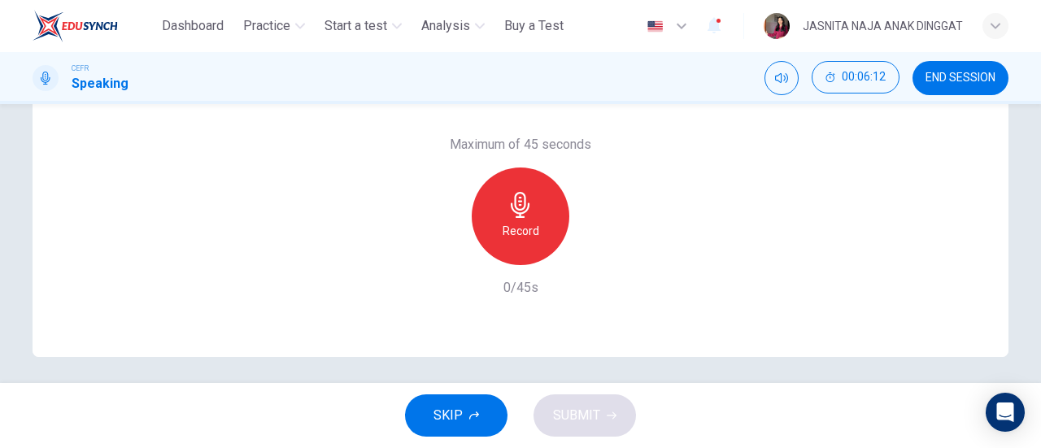
scroll to position [351, 0]
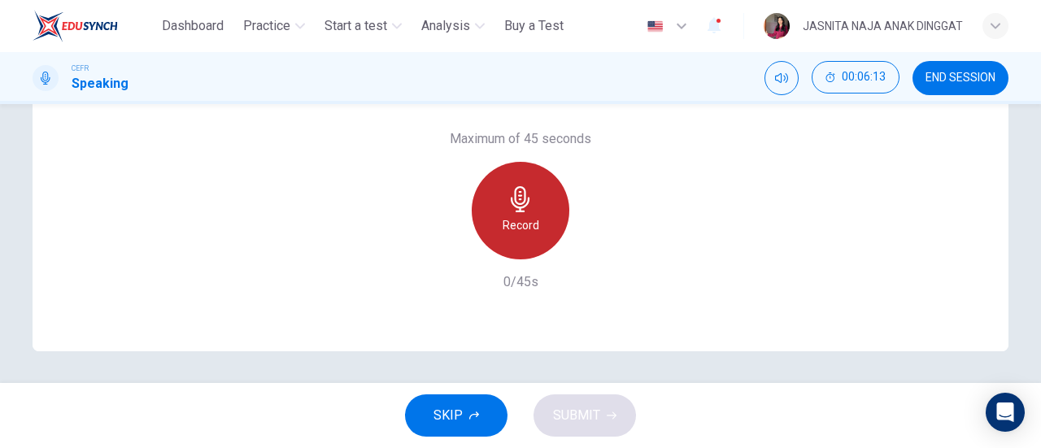
click at [511, 244] on div "Record" at bounding box center [521, 211] width 98 height 98
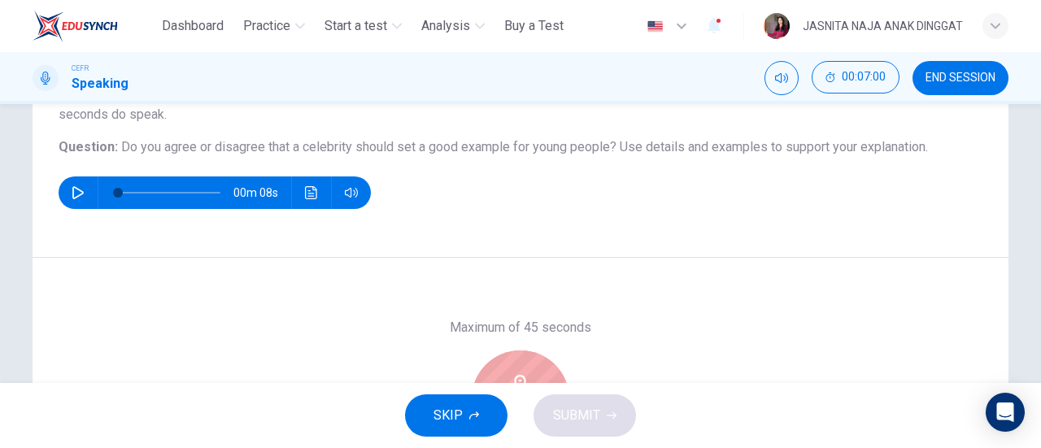
scroll to position [264, 0]
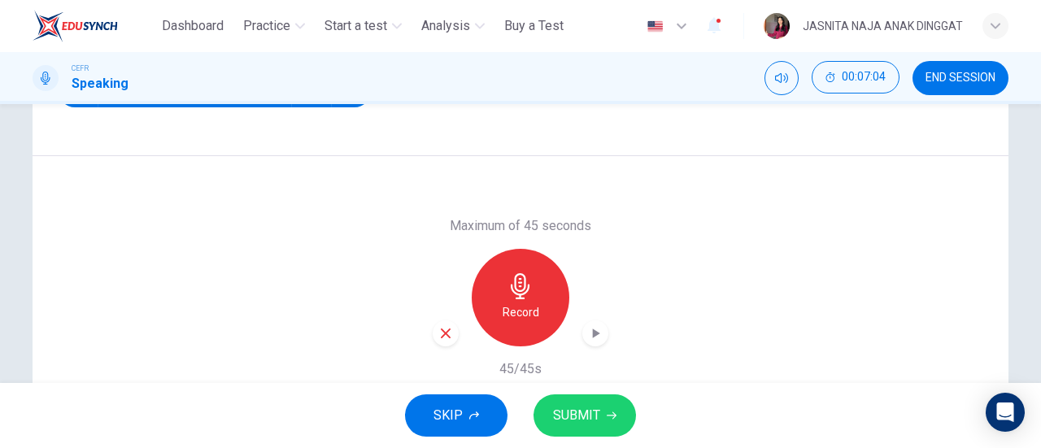
click at [593, 329] on icon "button" at bounding box center [596, 334] width 7 height 10
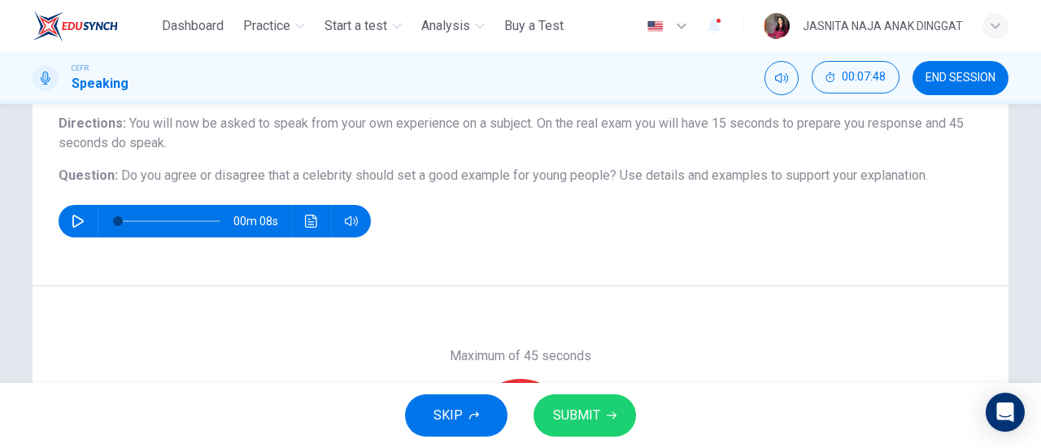
scroll to position [351, 0]
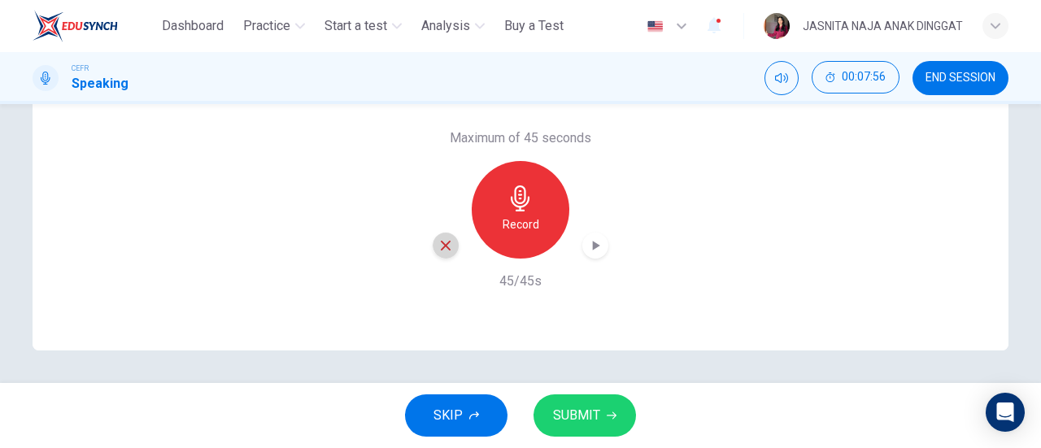
click at [446, 247] on icon "button" at bounding box center [446, 245] width 15 height 15
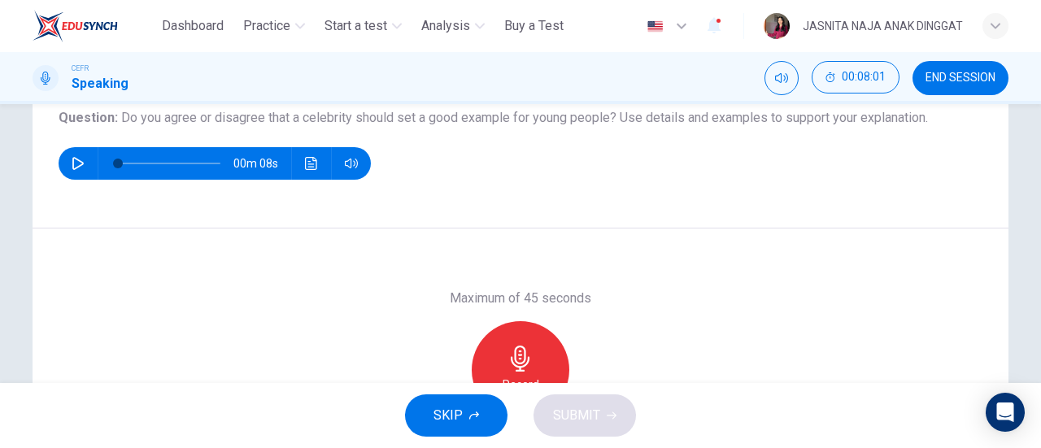
scroll to position [192, 0]
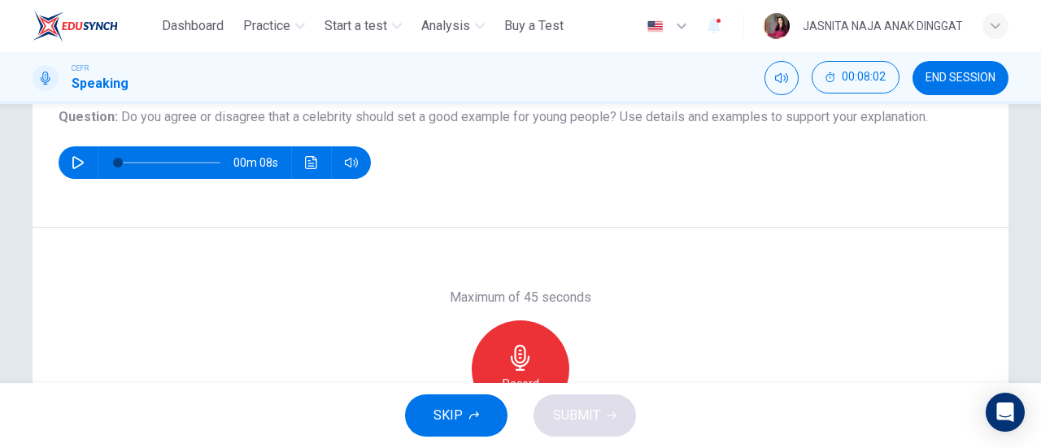
click at [520, 336] on div "Record" at bounding box center [521, 370] width 98 height 98
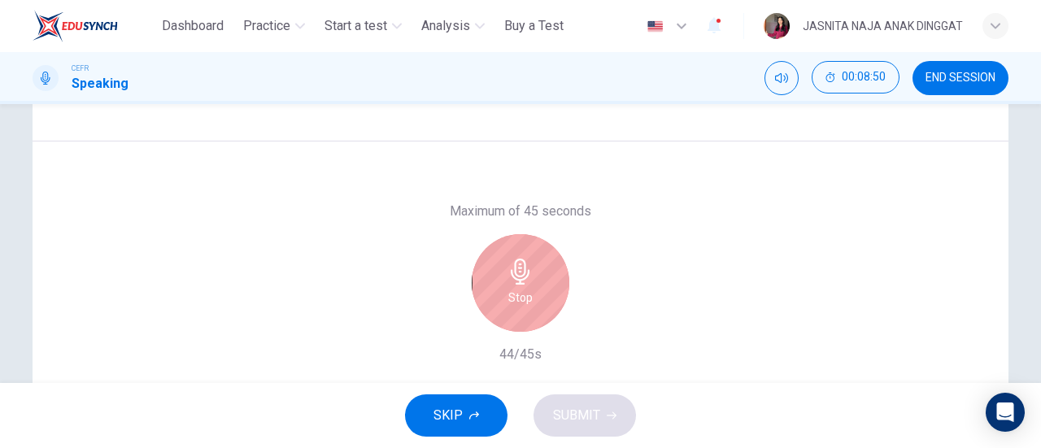
scroll to position [273, 0]
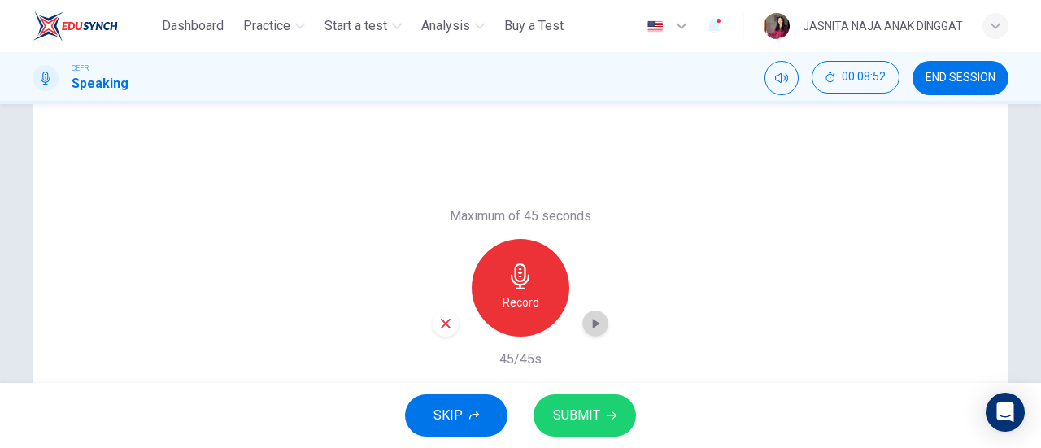
click at [597, 317] on icon "button" at bounding box center [595, 324] width 16 height 16
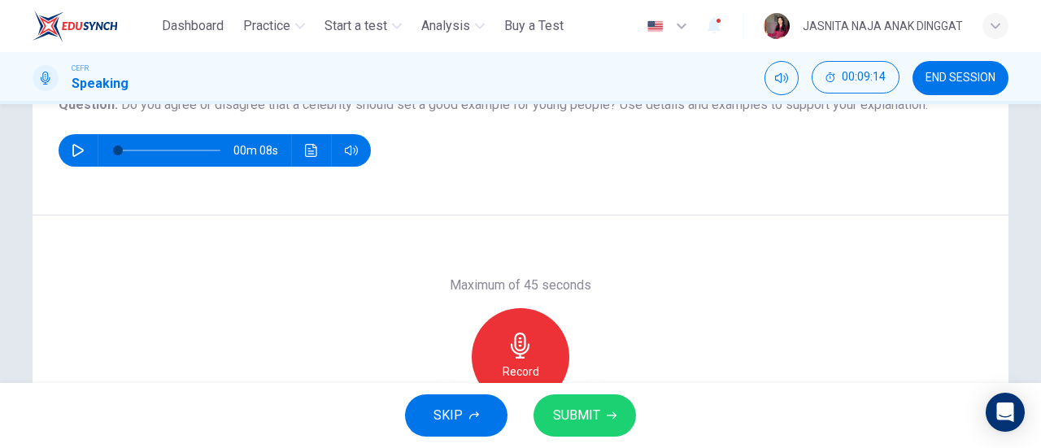
scroll to position [264, 0]
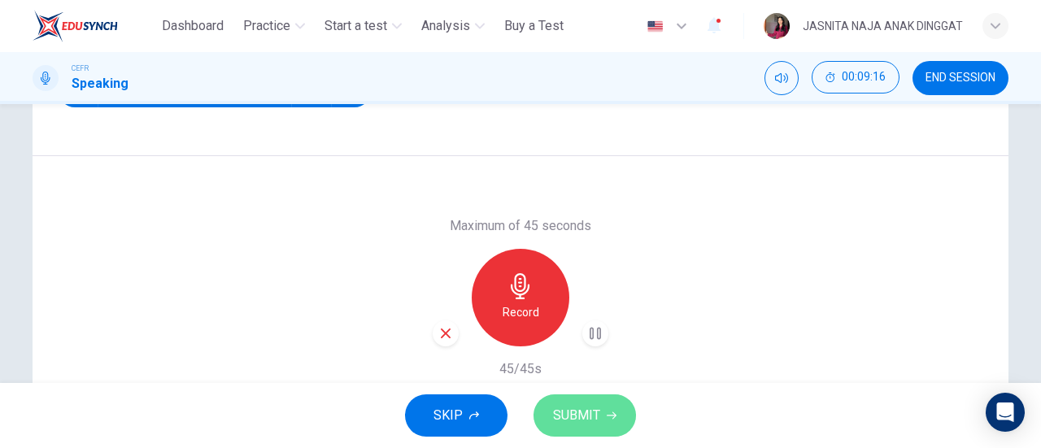
click at [599, 418] on span "SUBMIT" at bounding box center [576, 415] width 47 height 23
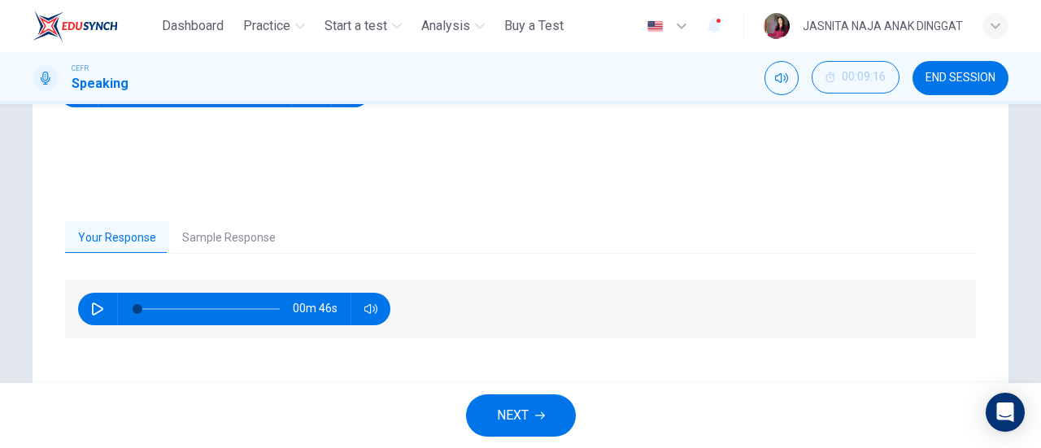
click at [101, 299] on button "button" at bounding box center [98, 309] width 26 height 33
type input "**"
drag, startPoint x: 168, startPoint y: 311, endPoint x: 74, endPoint y: 311, distance: 93.6
click at [78, 311] on div "00m 46s" at bounding box center [234, 309] width 312 height 33
click at [91, 307] on icon "button" at bounding box center [97, 309] width 13 height 13
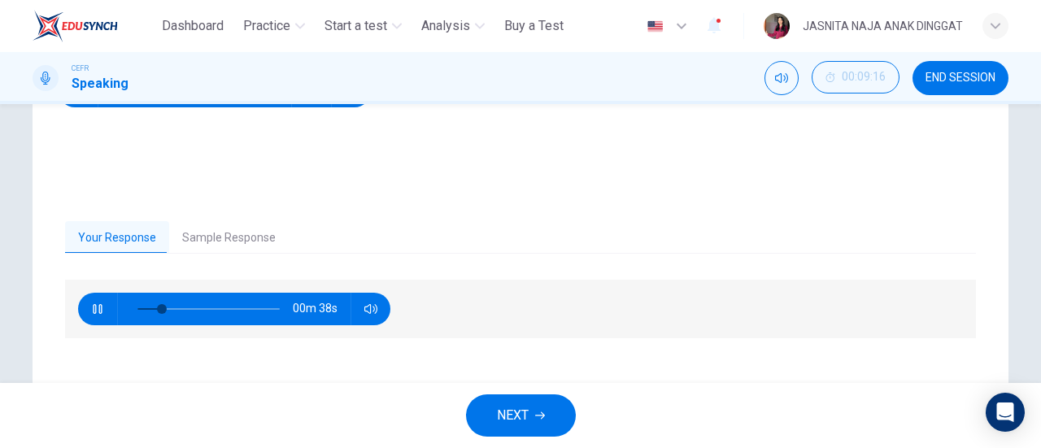
type input "**"
click at [552, 412] on button "NEXT" at bounding box center [521, 416] width 110 height 42
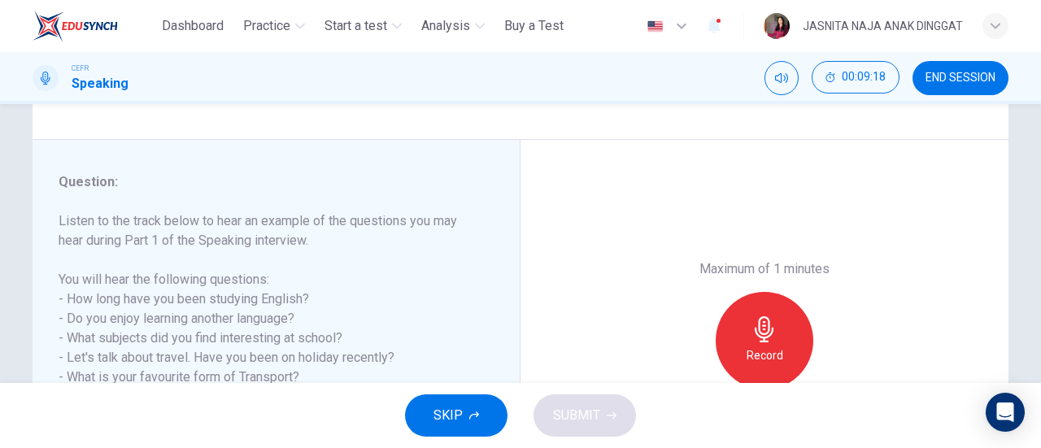
scroll to position [217, 0]
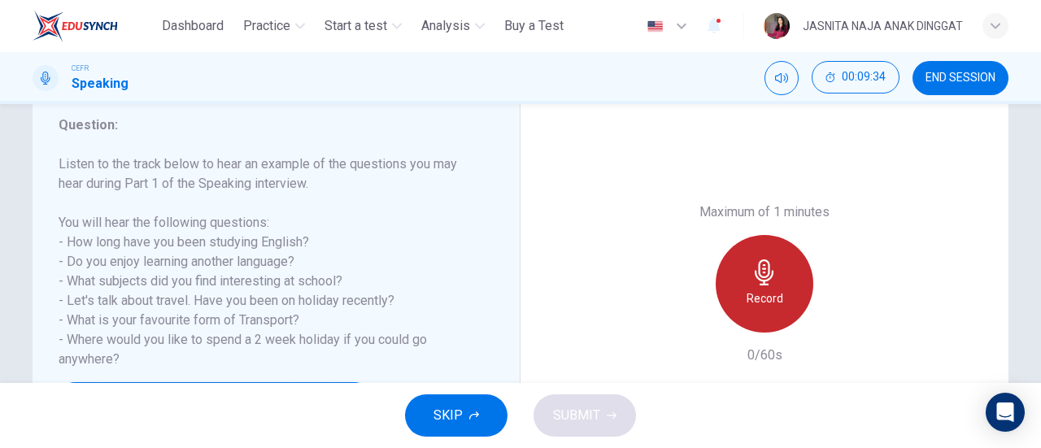
click at [788, 282] on div "Record" at bounding box center [765, 284] width 98 height 98
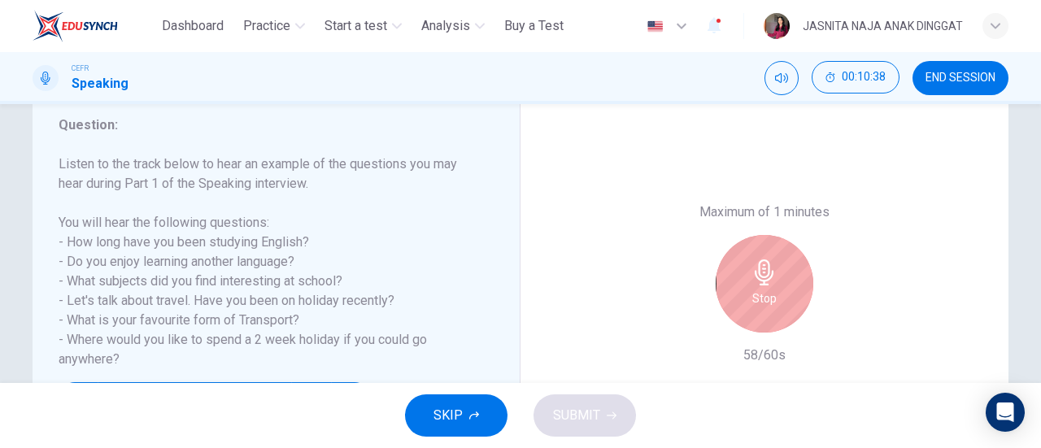
click at [788, 282] on div "Stop" at bounding box center [765, 284] width 98 height 98
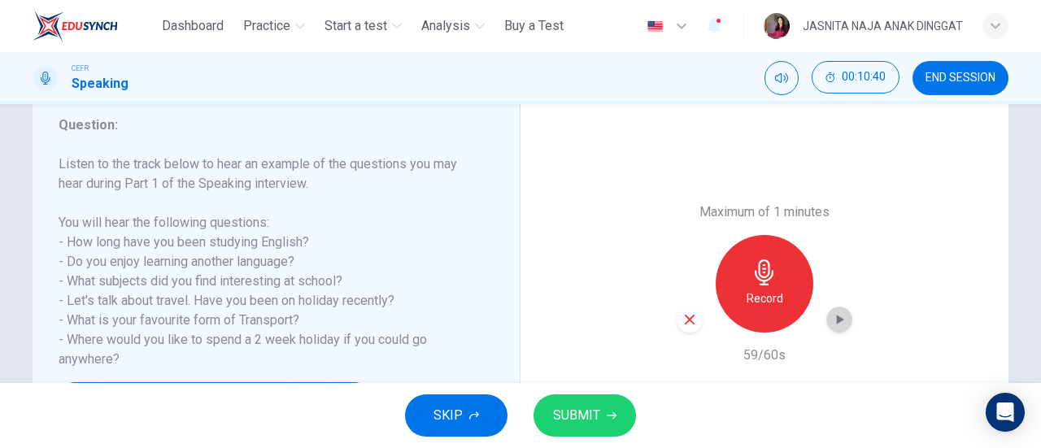
click at [827, 320] on div "button" at bounding box center [840, 320] width 26 height 26
click at [597, 403] on button "SUBMIT" at bounding box center [585, 416] width 103 height 42
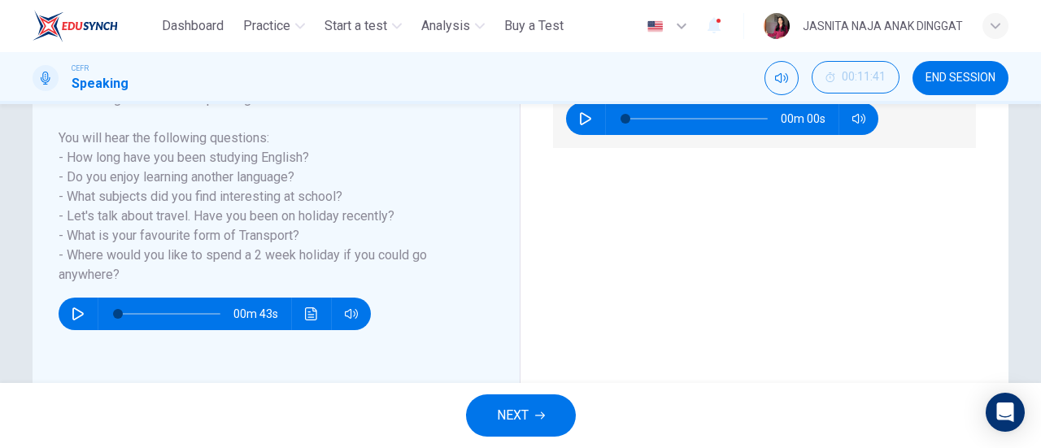
scroll to position [351, 0]
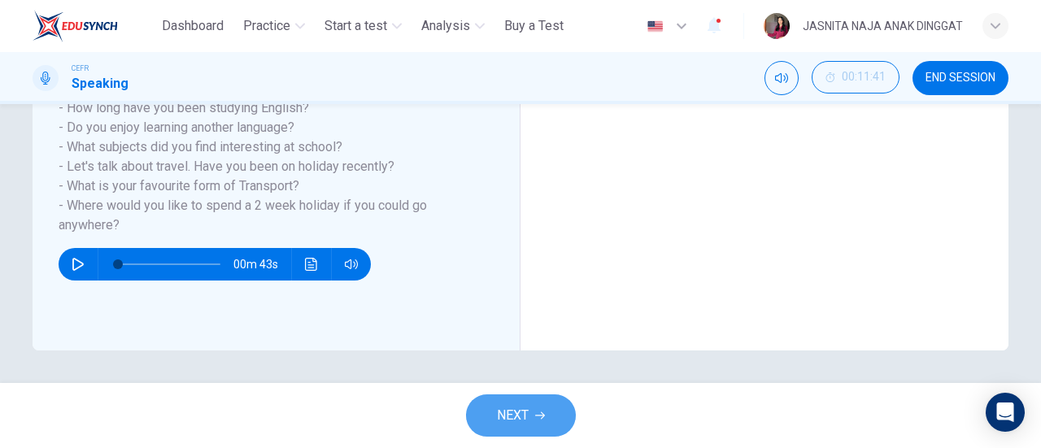
click at [493, 423] on button "NEXT" at bounding box center [521, 416] width 110 height 42
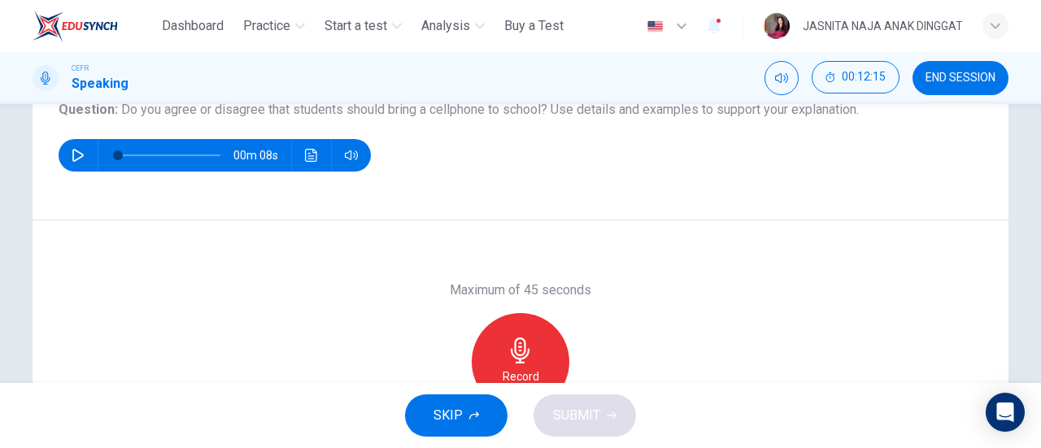
scroll to position [203, 0]
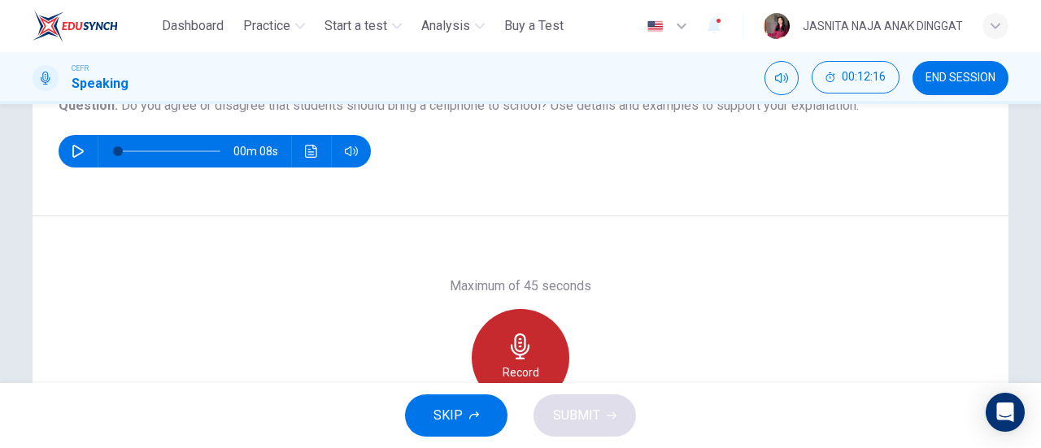
click at [511, 351] on icon "button" at bounding box center [520, 347] width 19 height 26
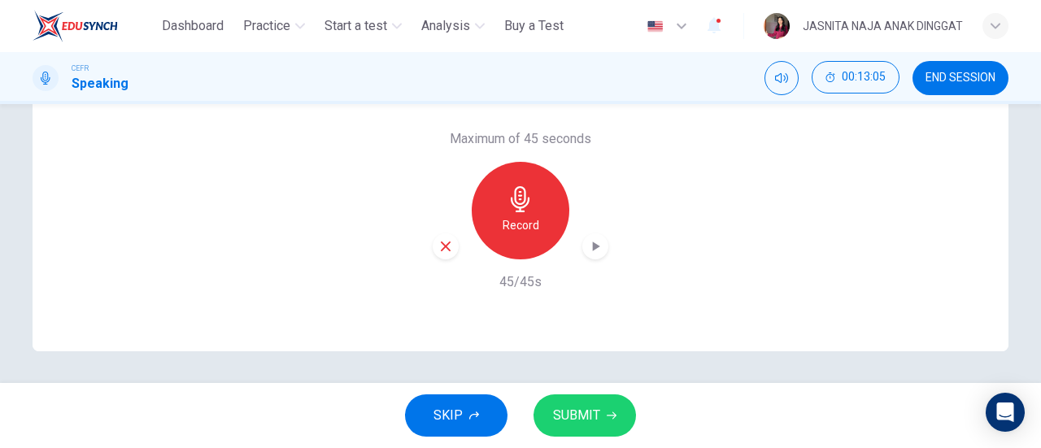
scroll to position [351, 0]
click at [593, 244] on icon "button" at bounding box center [596, 246] width 7 height 10
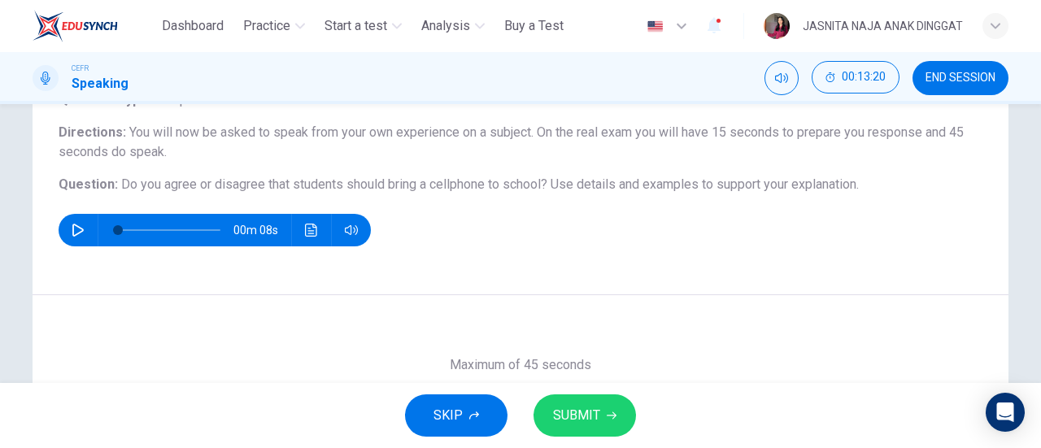
scroll to position [122, 0]
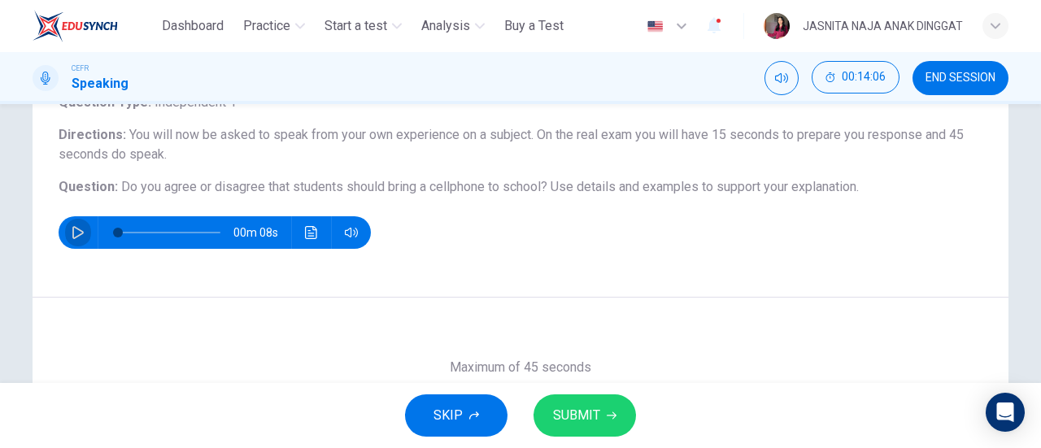
click at [72, 235] on icon "button" at bounding box center [78, 232] width 13 height 13
click at [72, 229] on icon "button" at bounding box center [78, 232] width 13 height 13
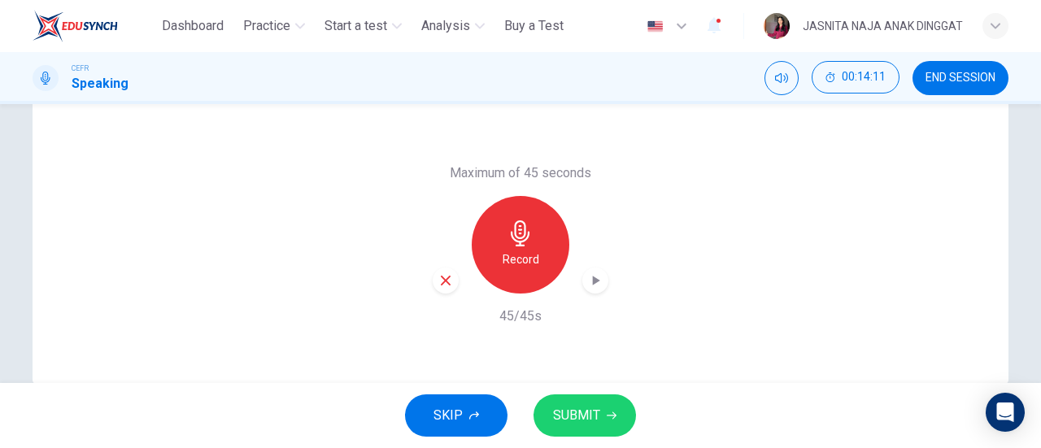
click at [599, 281] on icon "button" at bounding box center [595, 281] width 16 height 16
click at [596, 403] on button "SUBMIT" at bounding box center [585, 416] width 103 height 42
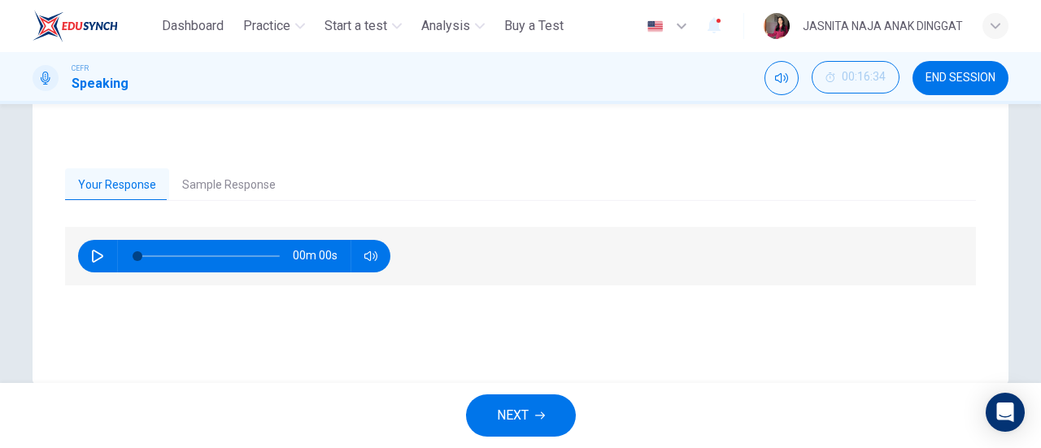
type input "*"
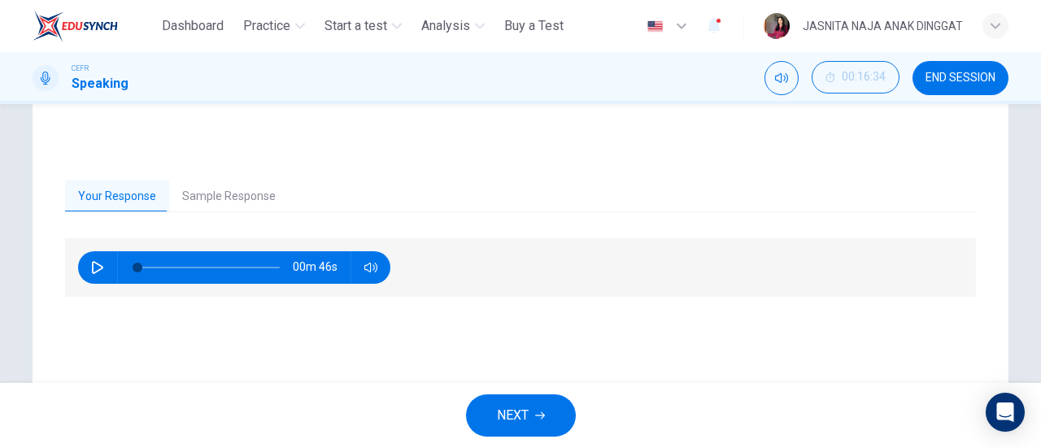
scroll to position [306, 0]
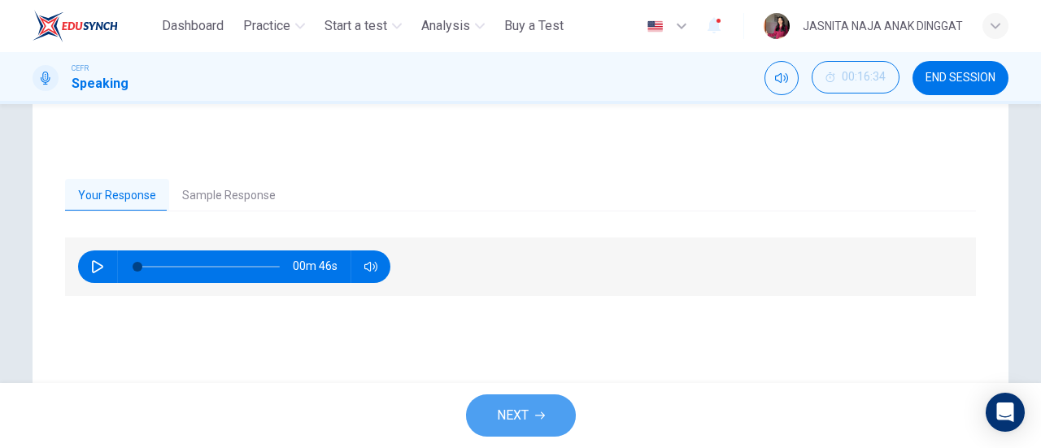
click at [531, 417] on button "NEXT" at bounding box center [521, 416] width 110 height 42
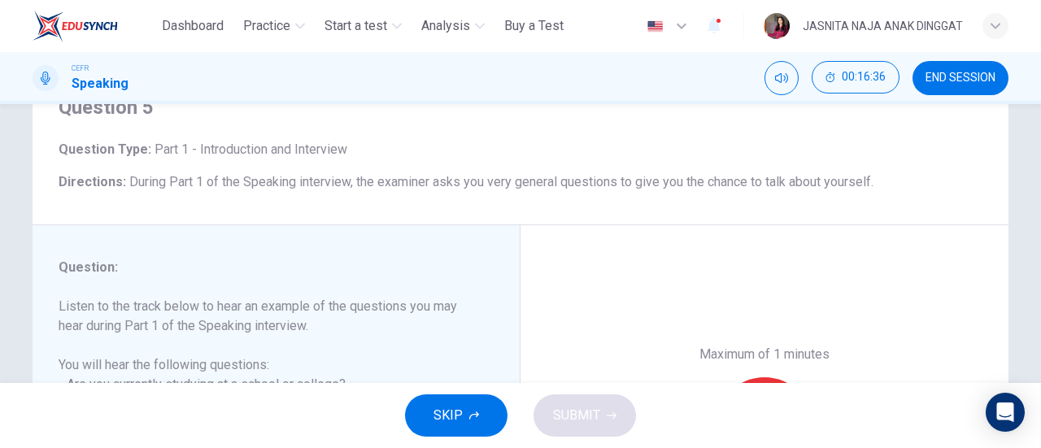
scroll to position [252, 0]
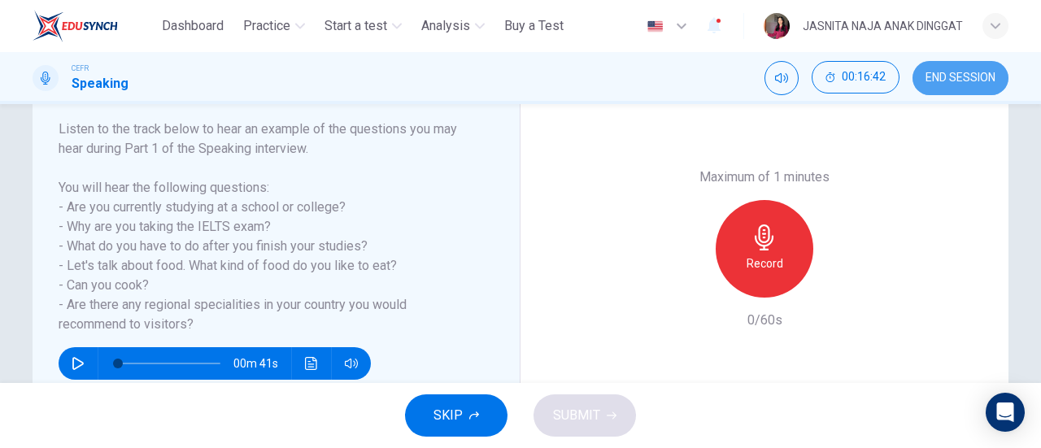
click at [960, 75] on span "END SESSION" at bounding box center [961, 78] width 70 height 13
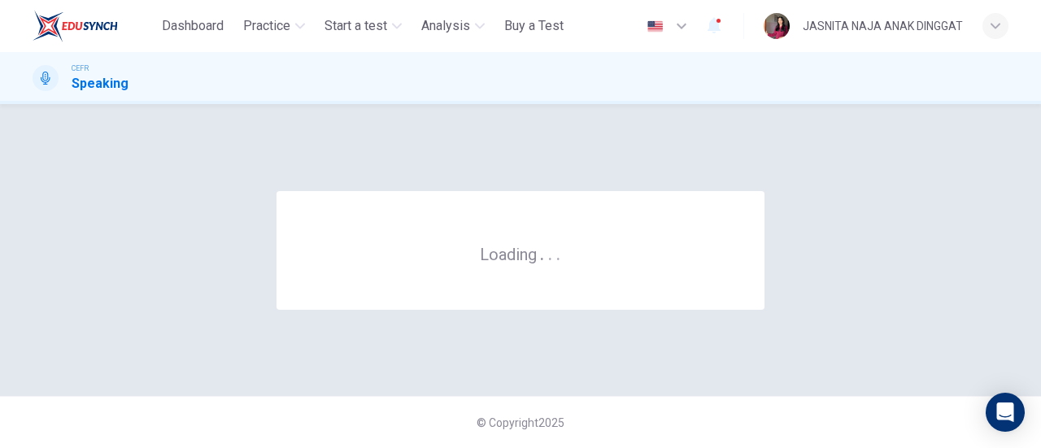
scroll to position [0, 0]
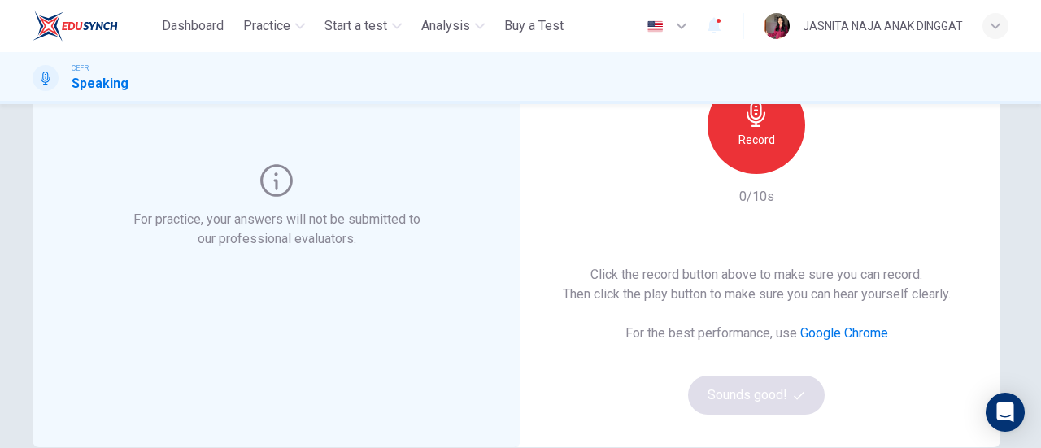
scroll to position [174, 0]
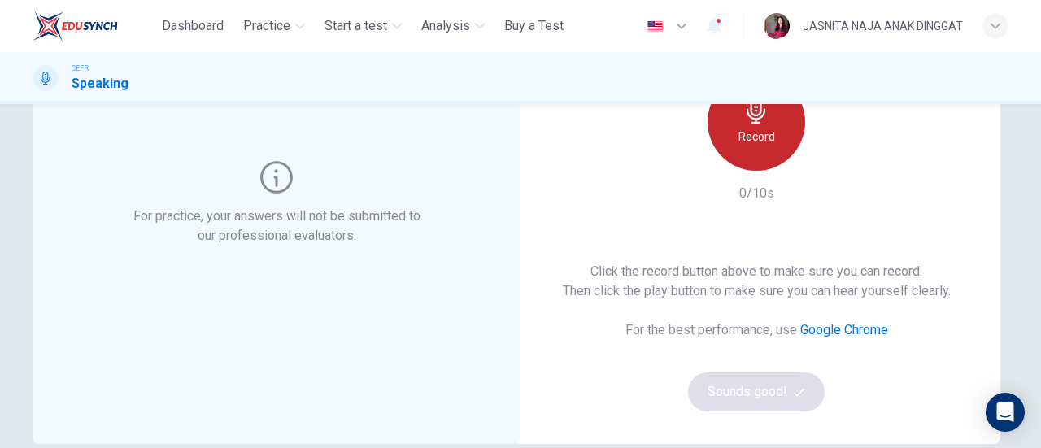
click at [744, 135] on h6 "Record" at bounding box center [757, 137] width 37 height 20
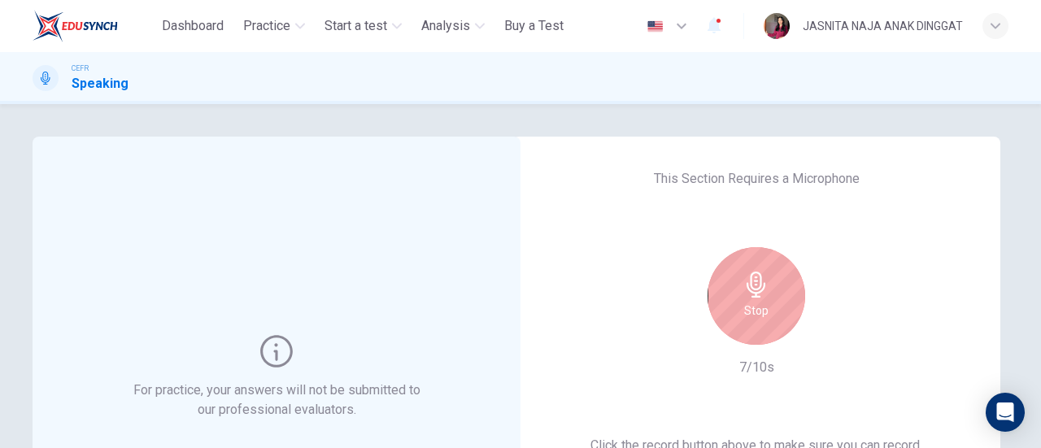
scroll to position [184, 0]
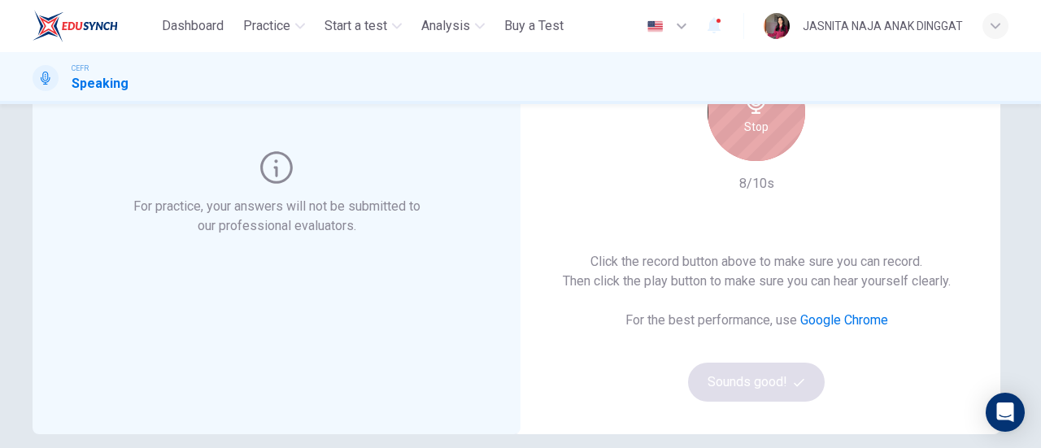
click at [740, 141] on div "Stop" at bounding box center [757, 112] width 98 height 98
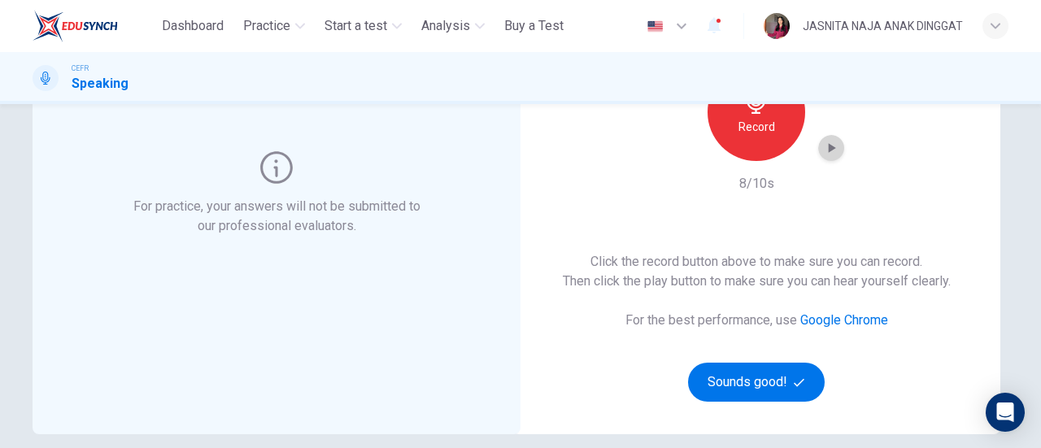
click at [823, 153] on icon "button" at bounding box center [831, 148] width 16 height 16
click at [757, 371] on button "Sounds good!" at bounding box center [756, 382] width 137 height 39
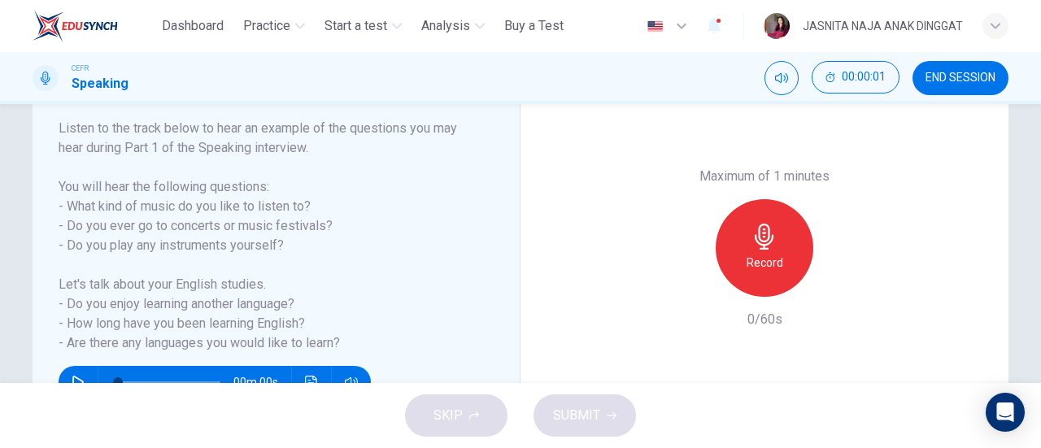
scroll to position [254, 0]
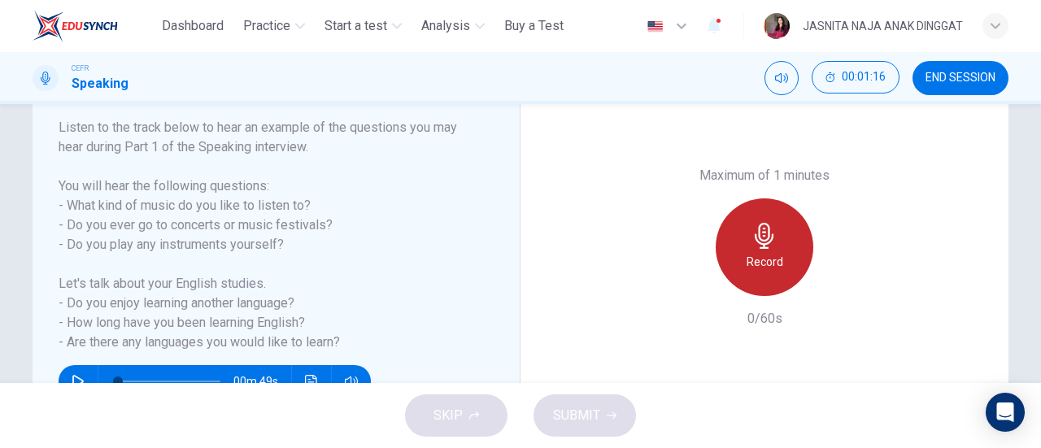
click at [758, 255] on h6 "Record" at bounding box center [765, 262] width 37 height 20
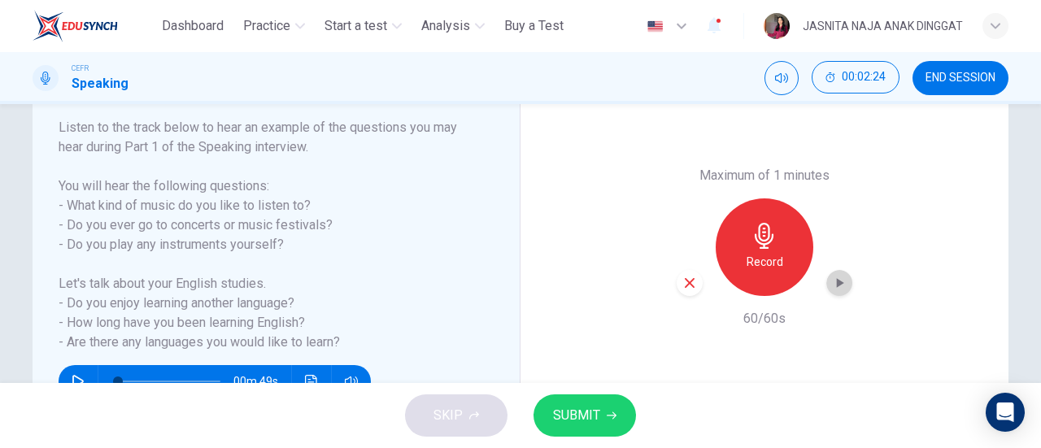
click at [844, 282] on div "button" at bounding box center [840, 283] width 26 height 26
click at [583, 412] on span "SUBMIT" at bounding box center [576, 415] width 47 height 23
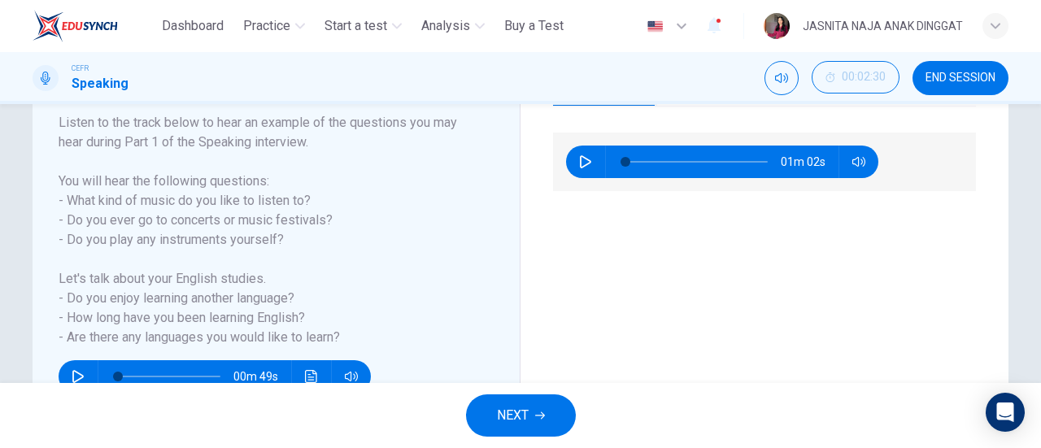
scroll to position [351, 0]
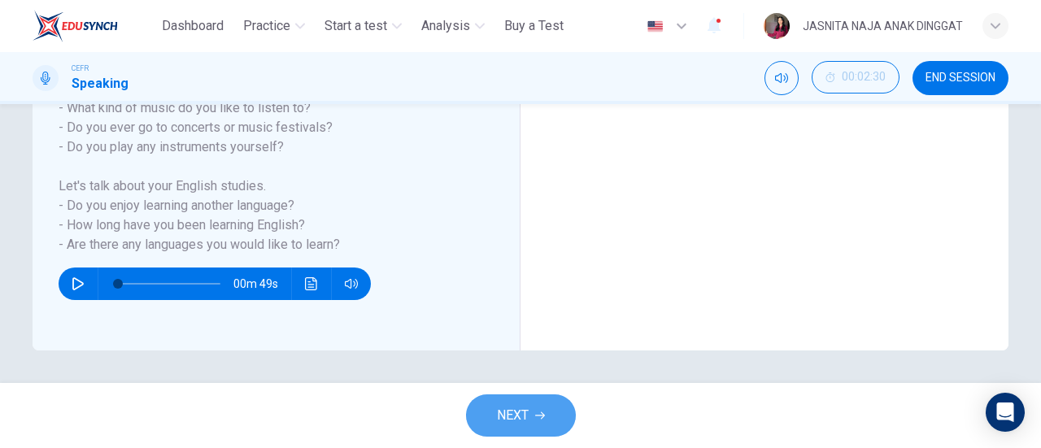
click at [530, 412] on button "NEXT" at bounding box center [521, 416] width 110 height 42
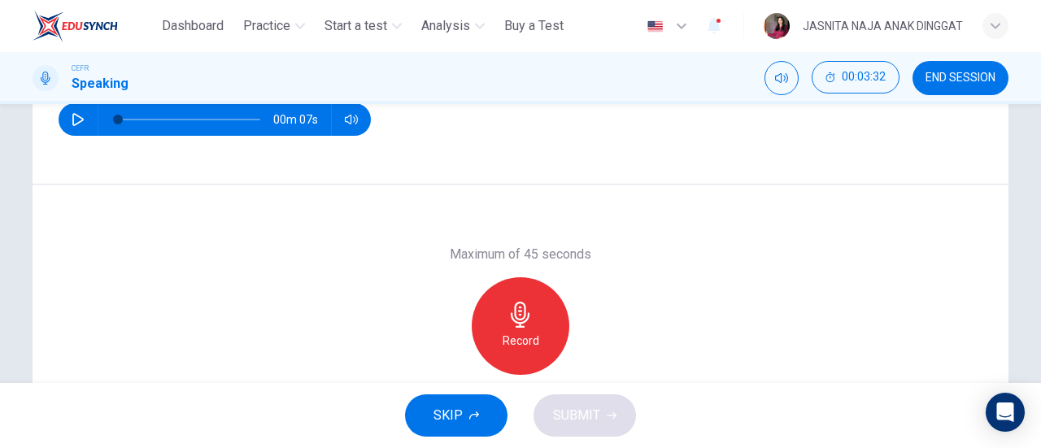
scroll to position [234, 0]
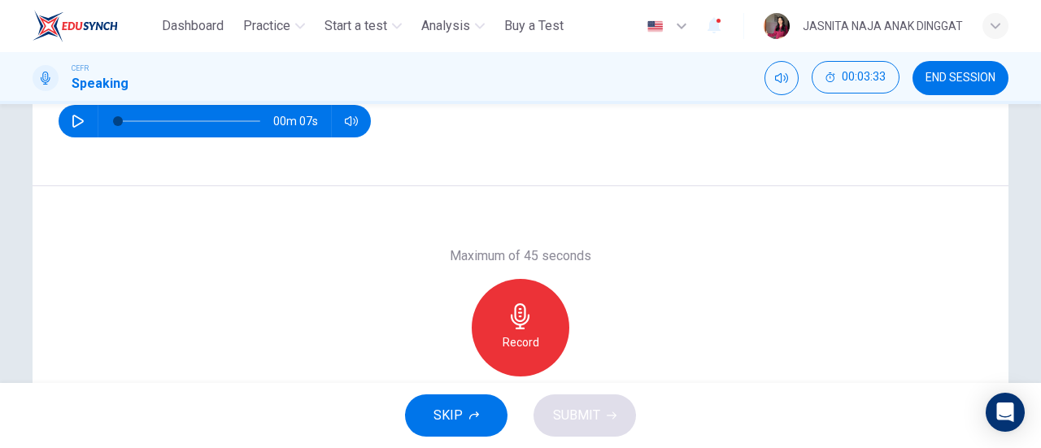
drag, startPoint x: 522, startPoint y: 307, endPoint x: 532, endPoint y: 201, distance: 106.2
click at [532, 201] on div "Maximum of 45 seconds Record 0/45s" at bounding box center [521, 327] width 976 height 282
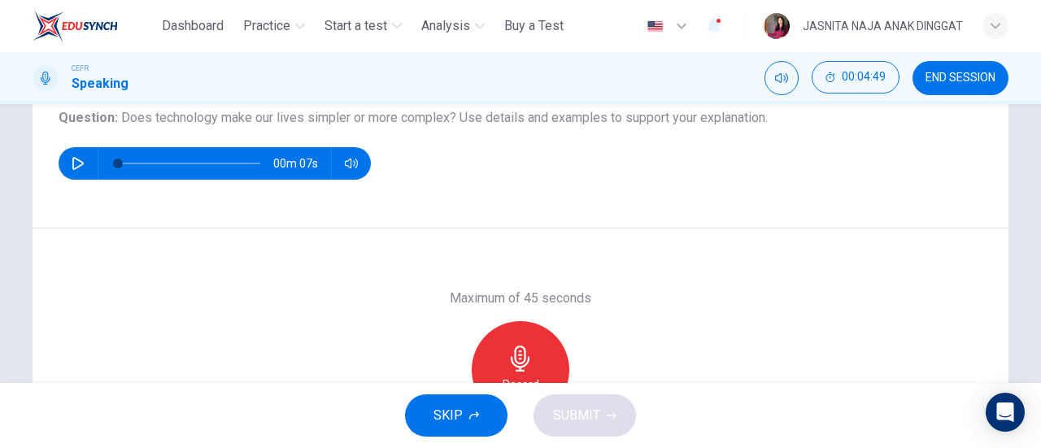
scroll to position [195, 0]
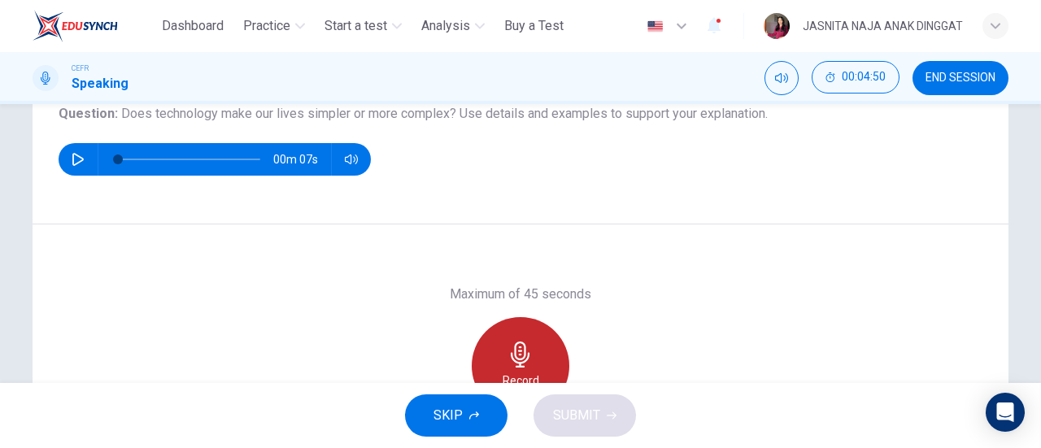
click at [519, 338] on div "Record" at bounding box center [521, 366] width 98 height 98
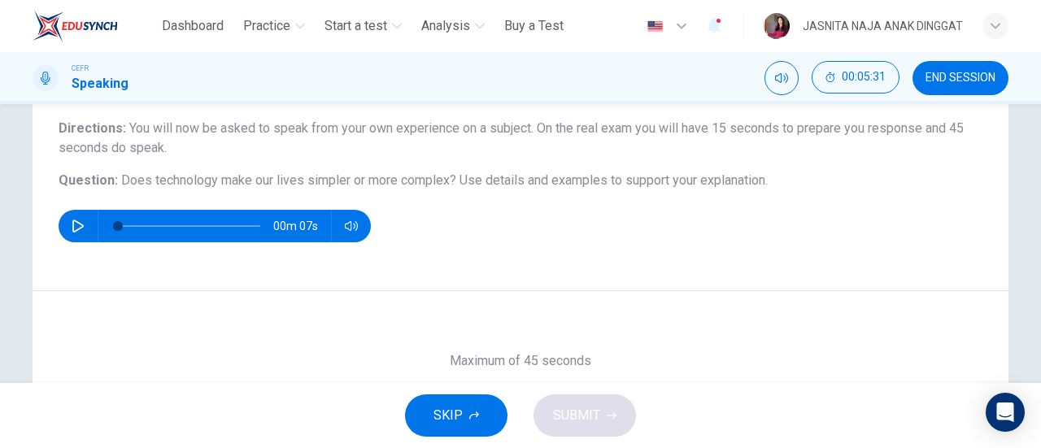
scroll to position [351, 0]
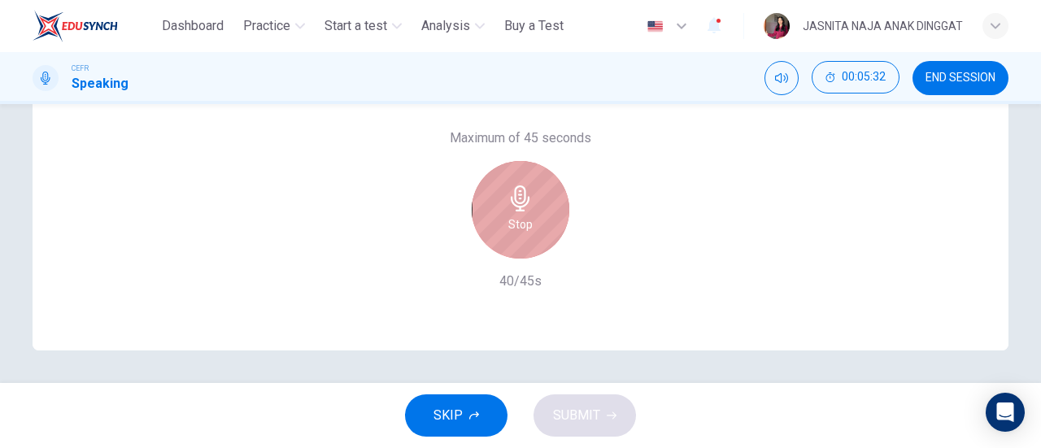
click at [498, 199] on div "Stop" at bounding box center [521, 210] width 98 height 98
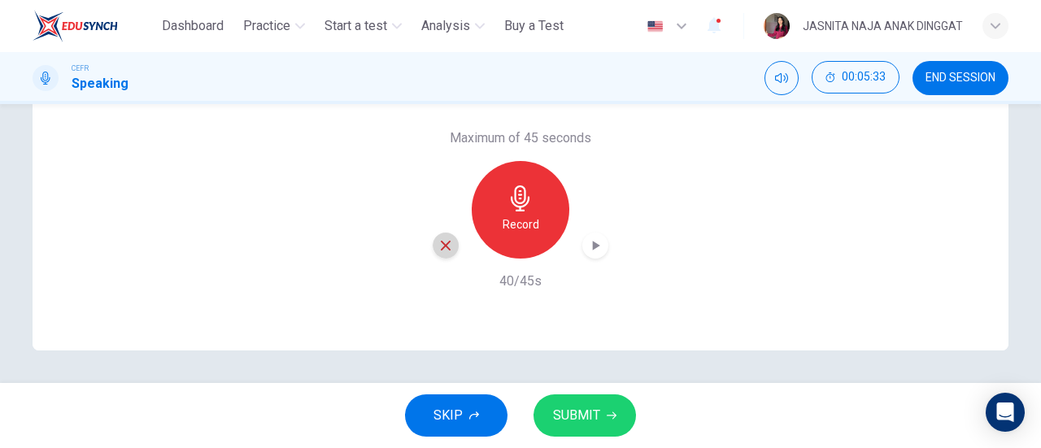
click at [439, 255] on div "button" at bounding box center [446, 246] width 26 height 26
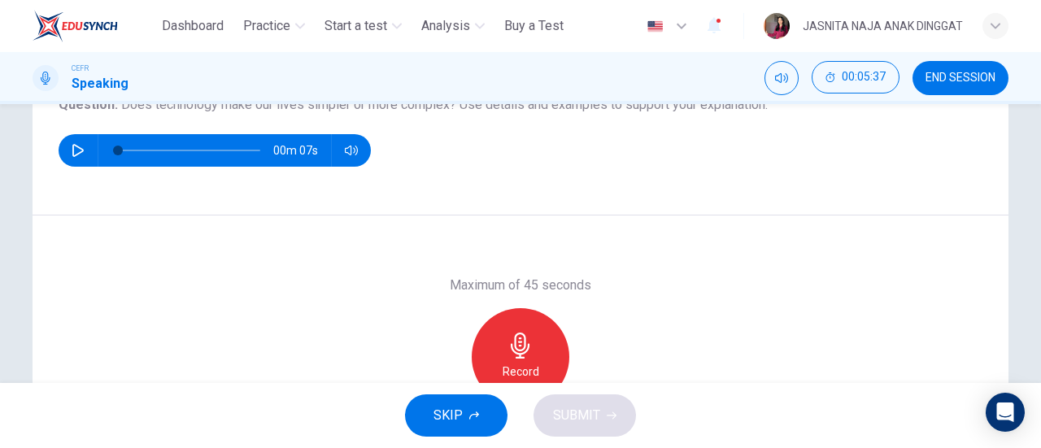
scroll to position [203, 0]
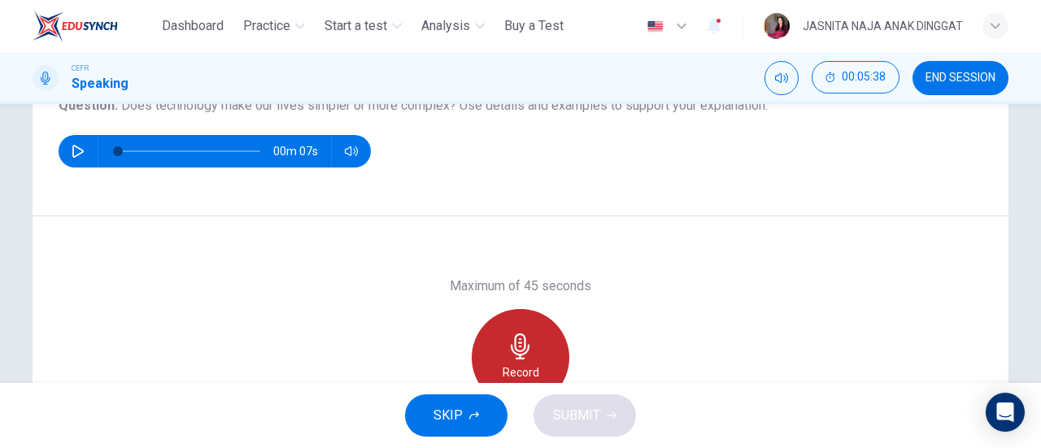
click at [493, 351] on div "Record" at bounding box center [521, 358] width 98 height 98
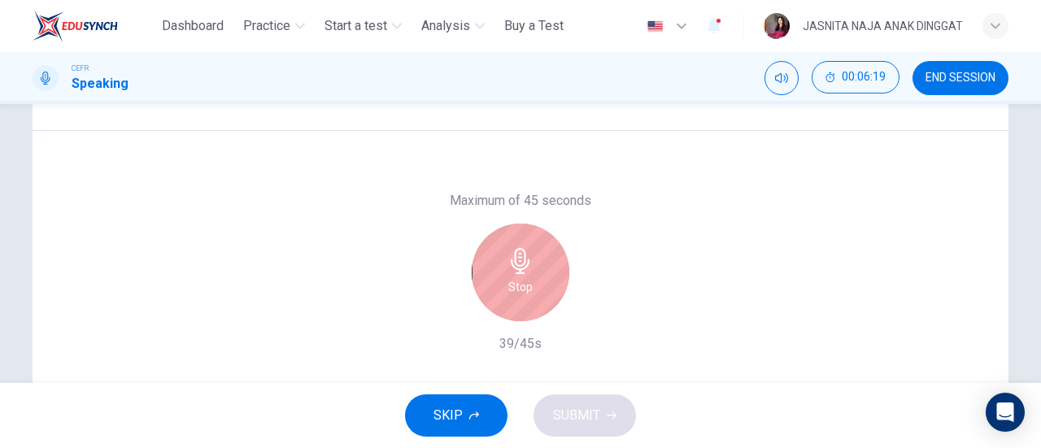
scroll to position [290, 0]
click at [503, 276] on div "Stop" at bounding box center [521, 272] width 98 height 98
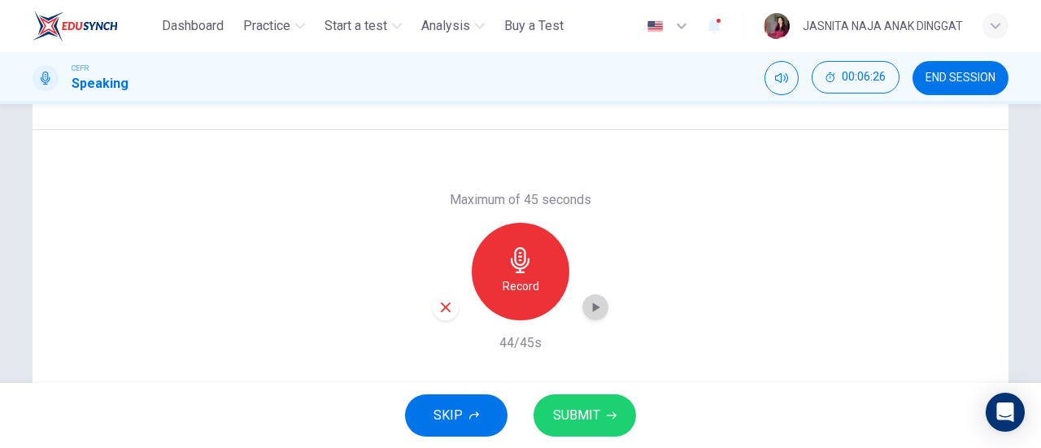
click at [592, 313] on icon "button" at bounding box center [595, 307] width 16 height 16
click at [599, 408] on span "SUBMIT" at bounding box center [576, 415] width 47 height 23
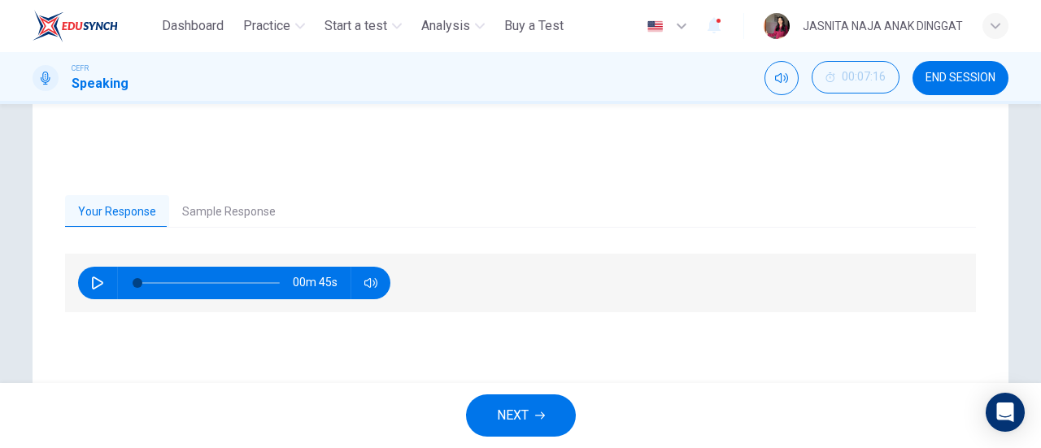
click at [528, 413] on span "NEXT" at bounding box center [513, 415] width 32 height 23
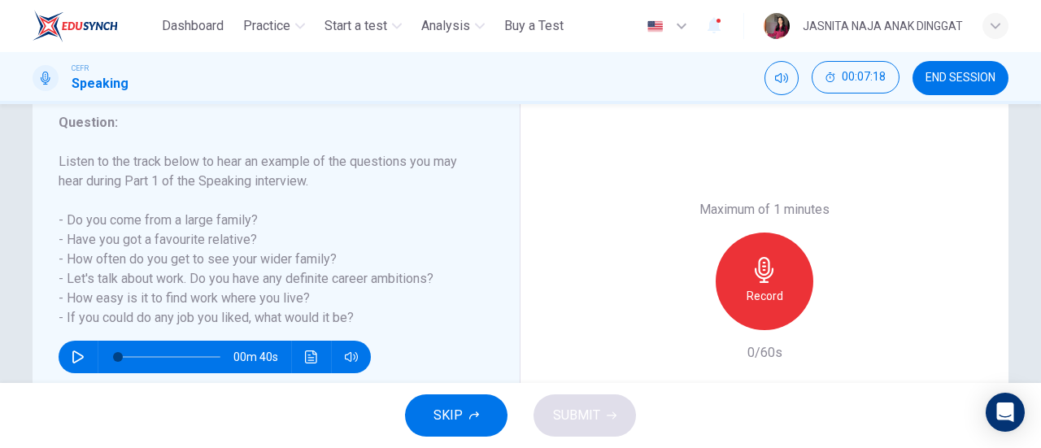
scroll to position [224, 0]
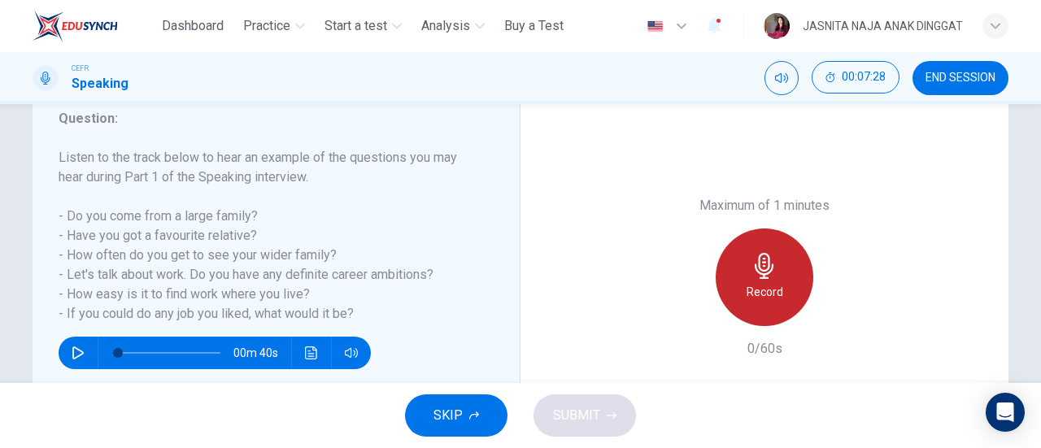
click at [747, 289] on h6 "Record" at bounding box center [765, 292] width 37 height 20
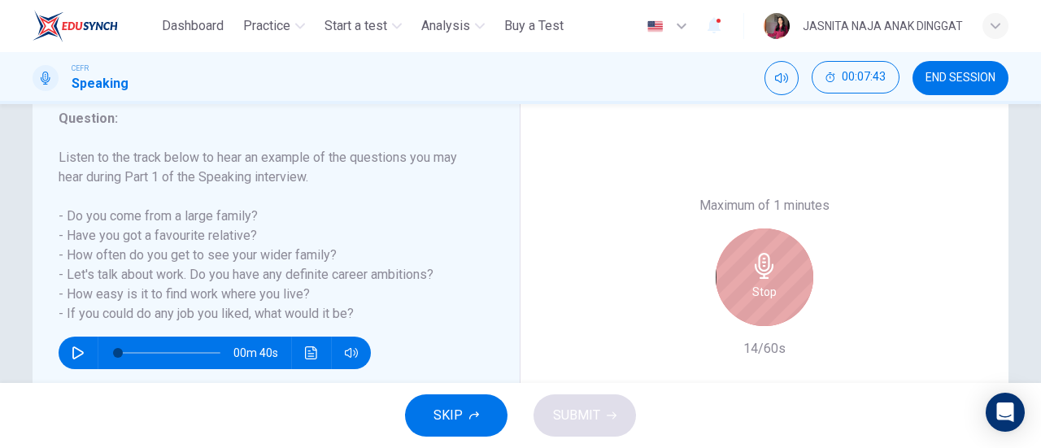
click at [747, 289] on div "Stop" at bounding box center [765, 278] width 98 height 98
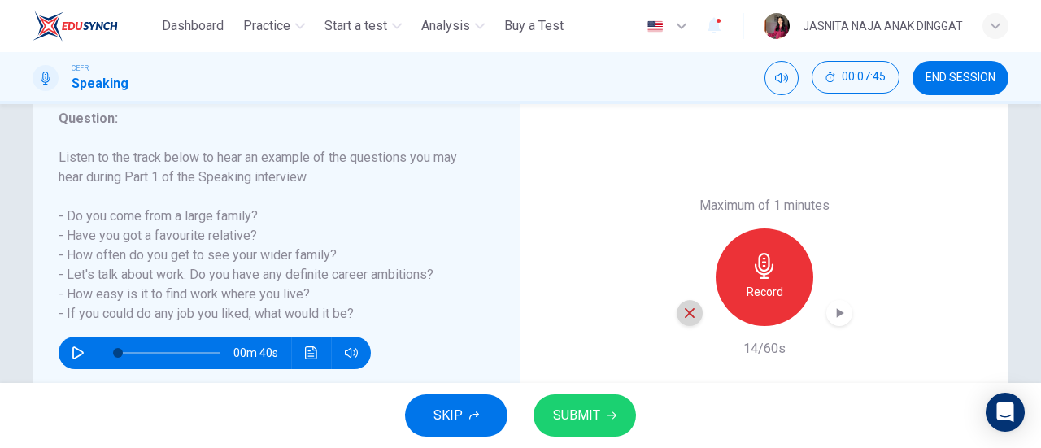
click at [683, 319] on icon "button" at bounding box center [690, 313] width 15 height 15
